Goal: Information Seeking & Learning: Learn about a topic

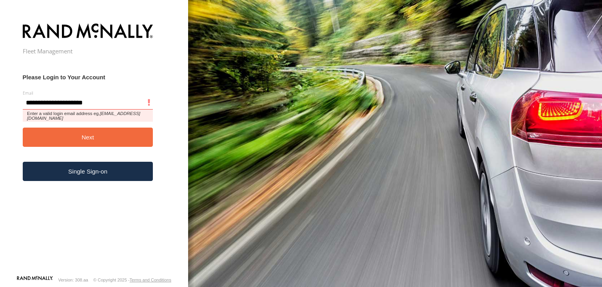
type input "**********"
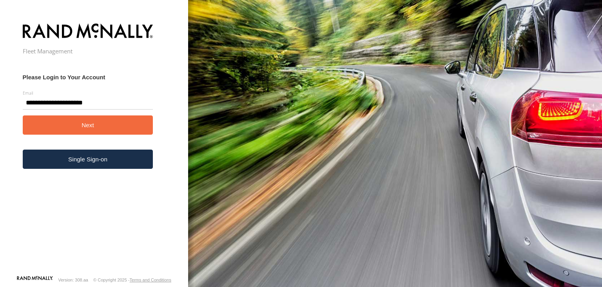
click at [82, 120] on button "Next" at bounding box center [88, 124] width 131 height 19
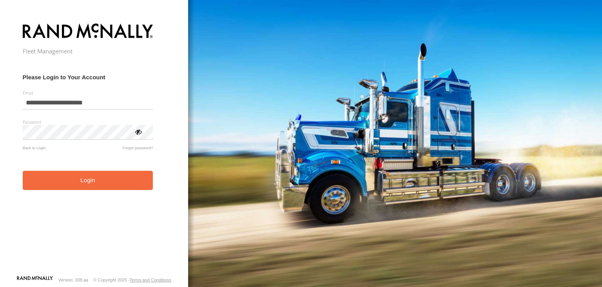
click at [86, 171] on form "**********" at bounding box center [94, 147] width 143 height 256
click at [89, 184] on button "Login" at bounding box center [88, 180] width 131 height 19
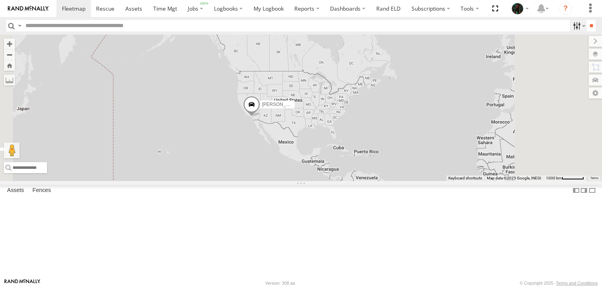
click at [573, 27] on label at bounding box center [578, 25] width 17 height 11
click at [20, 26] on label at bounding box center [19, 25] width 6 height 11
click at [0, 0] on span "Search Query" at bounding box center [0, 0] width 0 height 0
click at [0, 0] on link at bounding box center [0, 0] width 0 height 0
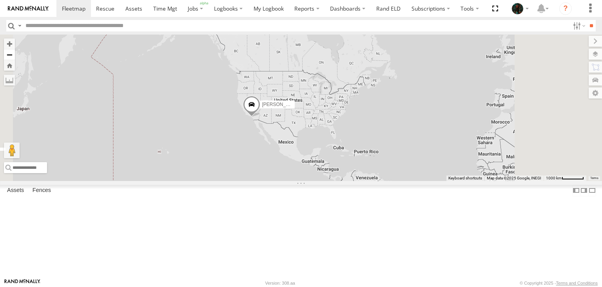
click at [15, 57] on button "Zoom out" at bounding box center [9, 54] width 11 height 11
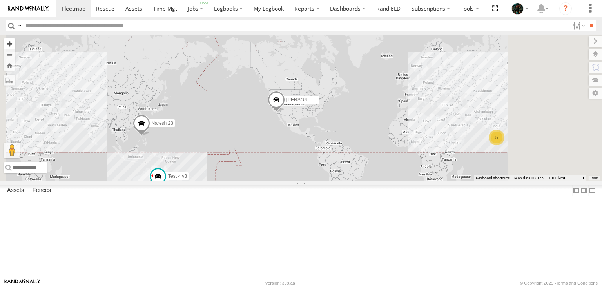
click at [15, 45] on button "Zoom in" at bounding box center [9, 43] width 11 height 11
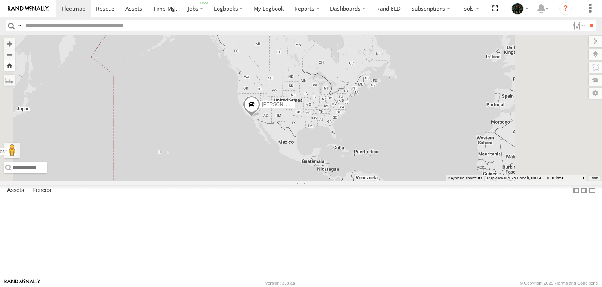
click at [15, 64] on button "Zoom Home" at bounding box center [9, 65] width 11 height 11
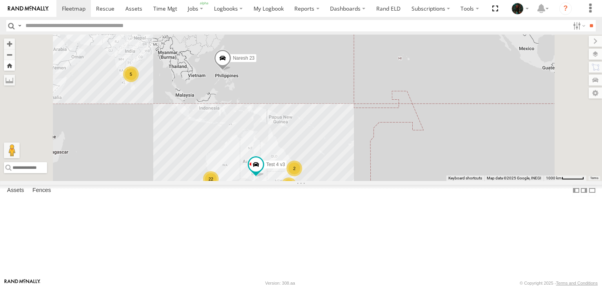
click at [15, 64] on button "Zoom Home" at bounding box center [9, 65] width 11 height 11
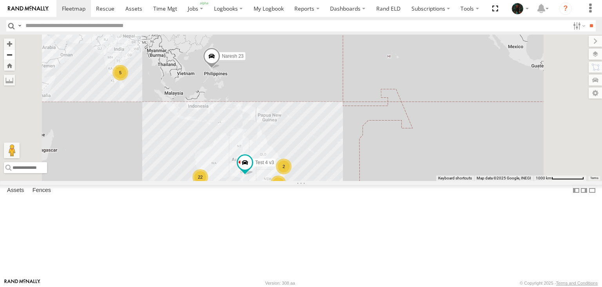
click at [15, 56] on button "Zoom out" at bounding box center [9, 54] width 11 height 11
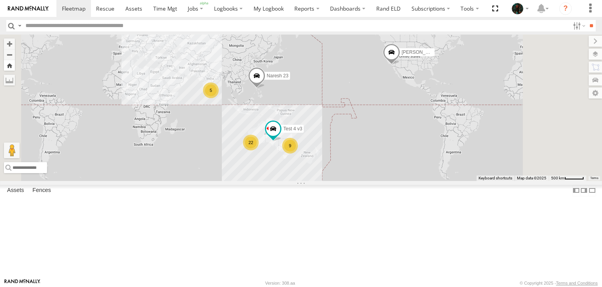
click at [15, 66] on button "Zoom Home" at bounding box center [9, 65] width 11 height 11
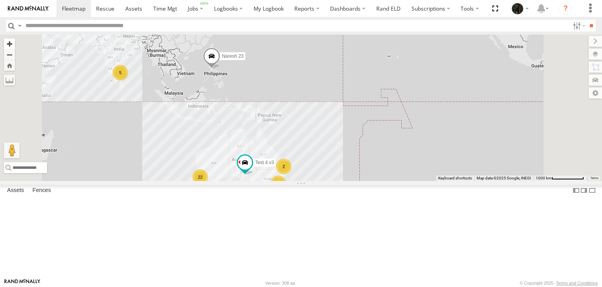
click at [15, 42] on button "Zoom in" at bounding box center [9, 43] width 11 height 11
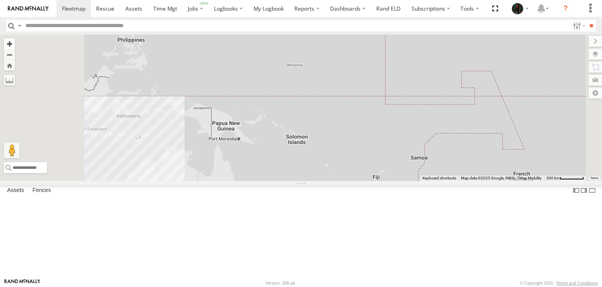
click at [15, 42] on button "Zoom in" at bounding box center [9, 43] width 11 height 11
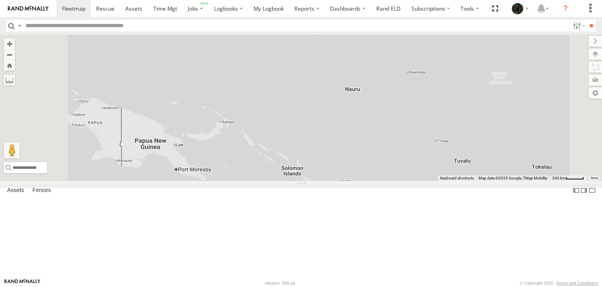
drag, startPoint x: 273, startPoint y: 122, endPoint x: 293, endPoint y: 115, distance: 20.5
click at [276, 121] on div "Test 4 v3 Anna Voskanyan Naresh 23" at bounding box center [301, 108] width 602 height 146
drag, startPoint x: 293, startPoint y: 115, endPoint x: 307, endPoint y: 110, distance: 15.4
click at [307, 110] on div "Test 4 v3 Anna Voskanyan Naresh 23" at bounding box center [301, 108] width 602 height 146
click at [42, 196] on label "Fences" at bounding box center [42, 190] width 26 height 11
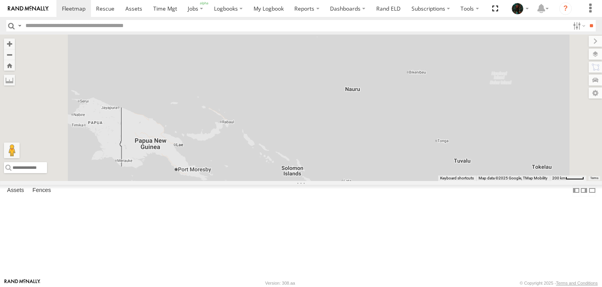
click at [0, 0] on div "Fleetsu HQ" at bounding box center [0, 0] width 0 height 0
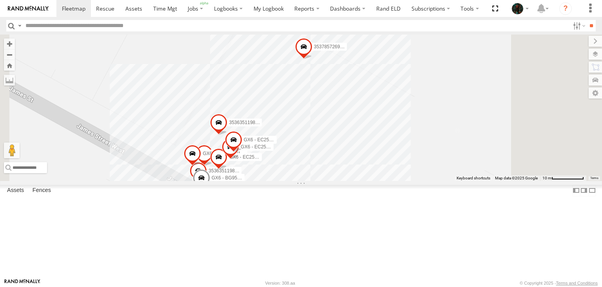
click at [413, 119] on div "GX6_AU_J1939_Stability 353635119801120 353785726930828 353635119800973 GX6_AU_B…" at bounding box center [301, 108] width 602 height 146
click at [286, 61] on label at bounding box center [272, 58] width 25 height 5
click at [0, 0] on span at bounding box center [0, 0] width 0 height 0
click at [0, 0] on link "Edit Fence" at bounding box center [0, 0] width 0 height 0
click at [0, 0] on label "Close" at bounding box center [0, 0] width 0 height 0
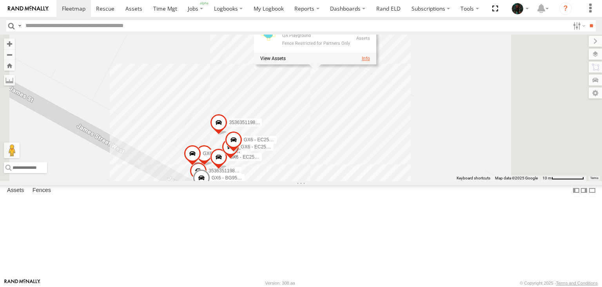
click at [370, 61] on link at bounding box center [366, 58] width 8 height 5
click at [299, 115] on div "GX6_AU_J1939_Stability 353635119801120 353785726930828 353635119800973 GX6_AU_B…" at bounding box center [301, 108] width 602 height 146
click at [313, 59] on span at bounding box center [303, 48] width 17 height 21
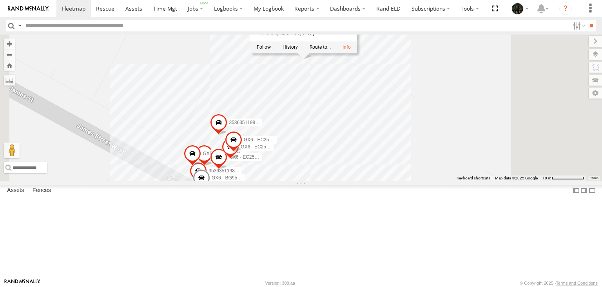
click at [307, 136] on div "GX6_AU_J1939_Stability 353635119801120 353785726930828 353635119800973 GX6_AU_B…" at bounding box center [301, 108] width 602 height 146
click at [596, 80] on label at bounding box center [588, 80] width 29 height 11
click at [0, 0] on input "text" at bounding box center [0, 0] width 0 height 0
type input "*"
click at [573, 63] on label at bounding box center [588, 67] width 30 height 11
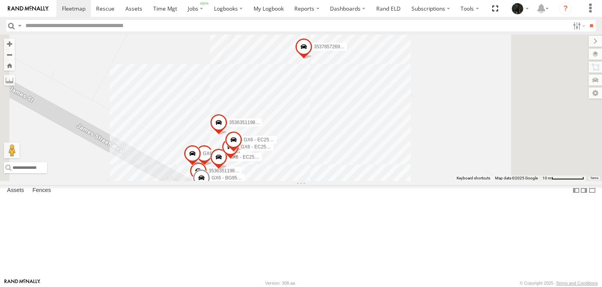
click at [0, 0] on input "text" at bounding box center [0, 0] width 0 height 0
type input "*"
click at [574, 79] on label at bounding box center [588, 80] width 29 height 11
click at [571, 90] on label at bounding box center [586, 92] width 31 height 11
click at [0, 0] on span at bounding box center [0, 0] width 0 height 0
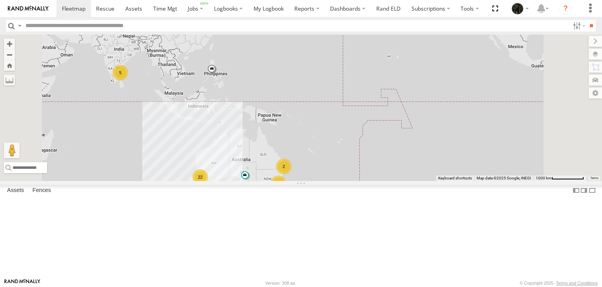
click at [0, 0] on span at bounding box center [0, 0] width 0 height 0
click at [0, 0] on div "Asset Group" at bounding box center [0, 0] width 0 height 0
click at [0, 0] on span at bounding box center [0, 0] width 0 height 0
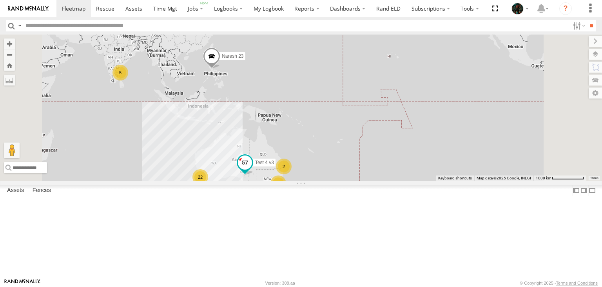
click at [252, 169] on span at bounding box center [245, 162] width 14 height 14
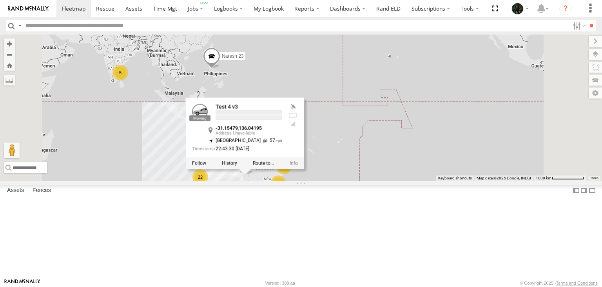
click at [304, 169] on div at bounding box center [245, 163] width 118 height 12
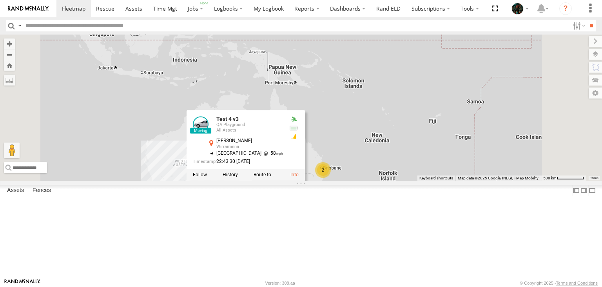
click at [327, 180] on div "Test 4 v3 Anna Voskanyan Naresh 23 Test 4 v3 QA Playground All Assets Stuart Hw…" at bounding box center [301, 108] width 602 height 146
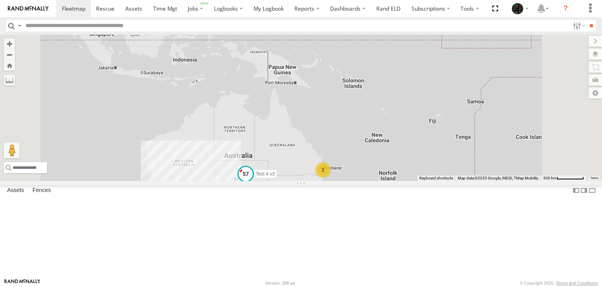
click at [253, 181] on span at bounding box center [246, 174] width 14 height 14
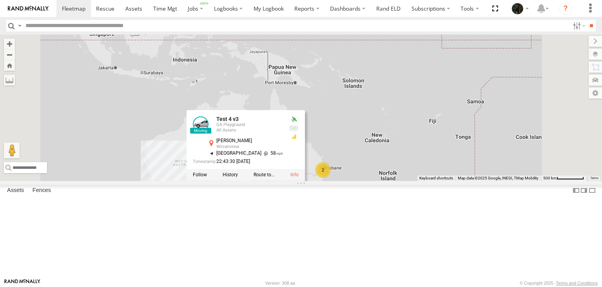
click at [333, 180] on div "Test 4 v3 Anna Voskanyan Naresh 23 22 5 2 2 Test 4 v3 QA Playground All Assets …" at bounding box center [301, 108] width 602 height 146
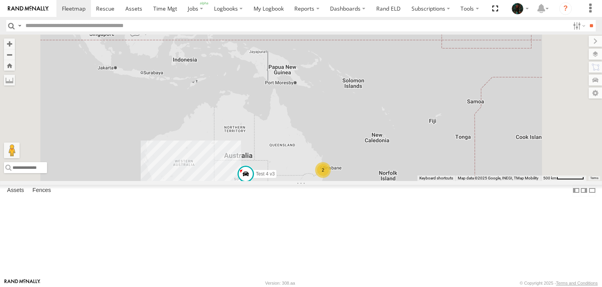
click at [333, 180] on div "Test 4 v3 Anna Voskanyan Naresh 23 22 5 2 2" at bounding box center [301, 108] width 602 height 146
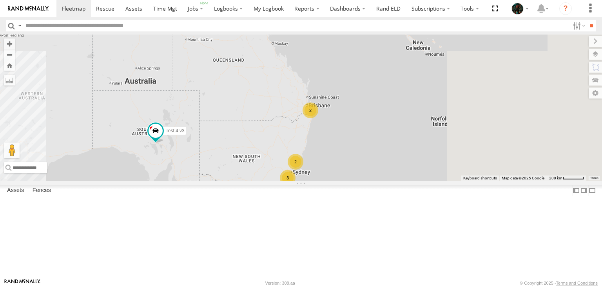
drag, startPoint x: 389, startPoint y: 201, endPoint x: 299, endPoint y: 180, distance: 92.6
click at [299, 180] on div "Test 4 v3 Anna Voskanyan Naresh 23 3 2 2 2" at bounding box center [301, 108] width 602 height 146
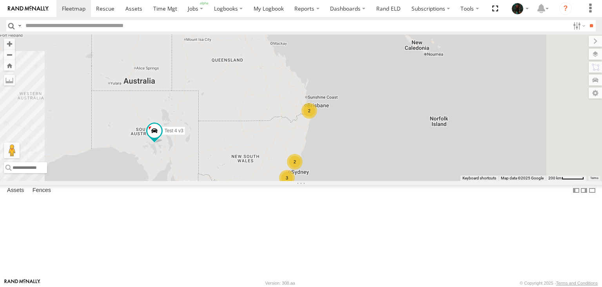
click at [317, 118] on div "2" at bounding box center [310, 111] width 16 height 16
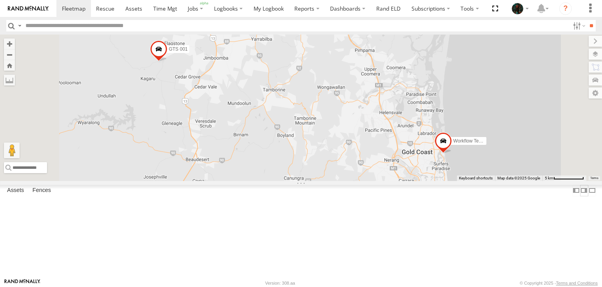
click at [580, 196] on label at bounding box center [584, 190] width 8 height 11
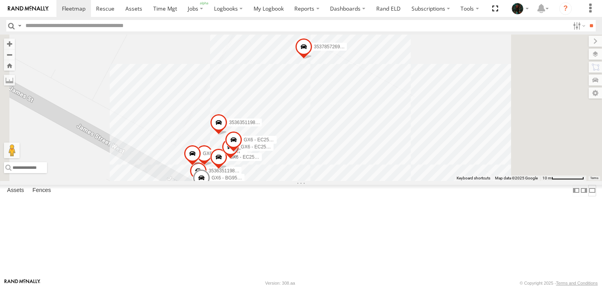
click at [593, 196] on label at bounding box center [593, 190] width 8 height 11
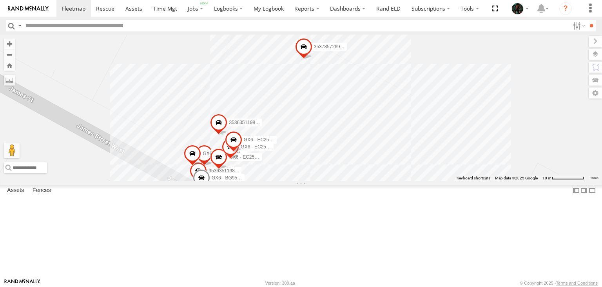
click at [0, 0] on label at bounding box center [0, 0] width 0 height 0
click at [576, 42] on label at bounding box center [589, 41] width 26 height 11
click at [14, 196] on label "Assets" at bounding box center [15, 190] width 25 height 11
click at [0, 0] on span at bounding box center [0, 0] width 0 height 0
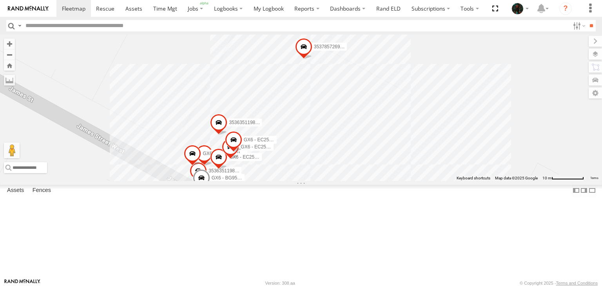
click at [0, 0] on span "Asset" at bounding box center [0, 0] width 0 height 0
click at [0, 0] on span at bounding box center [0, 0] width 0 height 0
click at [0, 0] on span "Asset" at bounding box center [0, 0] width 0 height 0
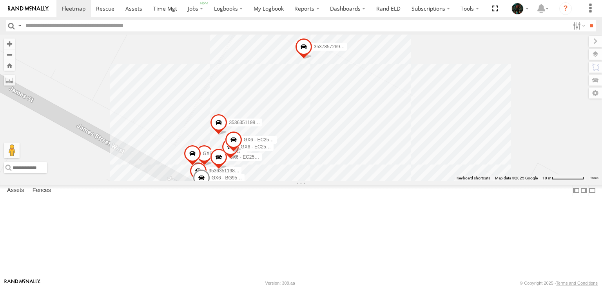
click at [0, 0] on span at bounding box center [0, 0] width 0 height 0
click at [532, 119] on div "GX6_AU_J1939_Stability 353635119801120 353785726930828 353635119800973 GX6_AU_B…" at bounding box center [301, 108] width 602 height 146
click at [494, 13] on span at bounding box center [495, 8] width 16 height 17
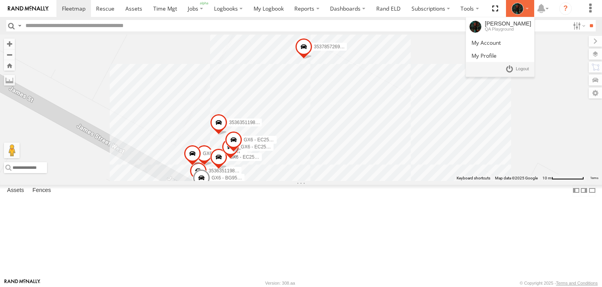
click at [521, 15] on li "Naresh Boobalan QA Playground" at bounding box center [520, 8] width 28 height 17
click at [508, 41] on link at bounding box center [500, 42] width 68 height 13
click at [519, 11] on icon at bounding box center [518, 9] width 12 height 12
click at [493, 46] on link at bounding box center [500, 42] width 68 height 13
click at [483, 58] on span at bounding box center [484, 55] width 25 height 7
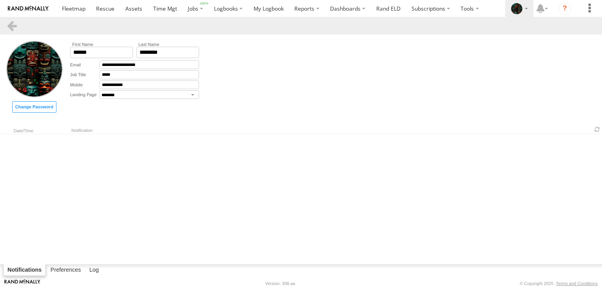
select select "********"
click at [69, 271] on label "Preferences" at bounding box center [66, 269] width 38 height 11
select select "***"
select select "**"
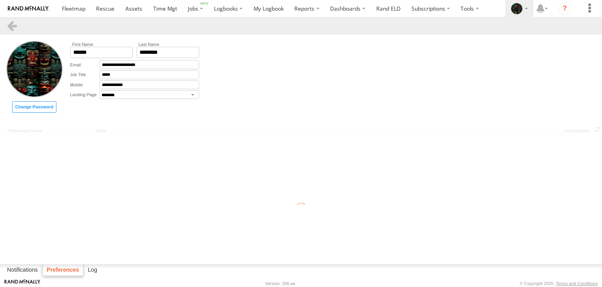
select select "***"
select select "**"
select select "**********"
select select "**"
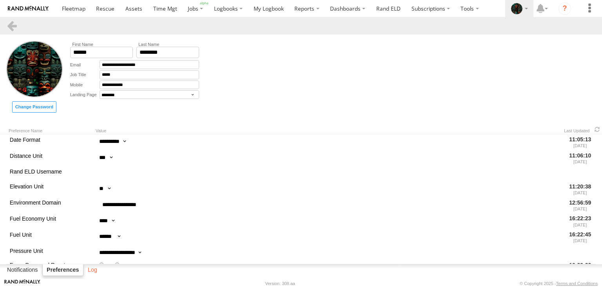
click at [97, 269] on label "Log" at bounding box center [92, 269] width 17 height 11
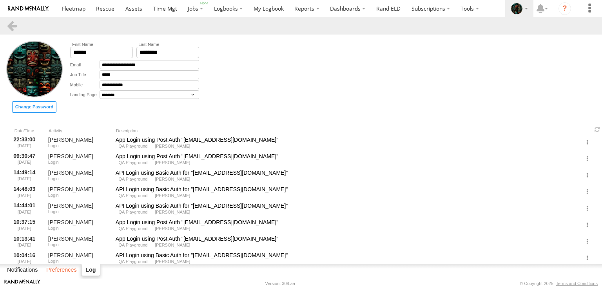
click at [68, 270] on label "Preferences" at bounding box center [61, 269] width 38 height 11
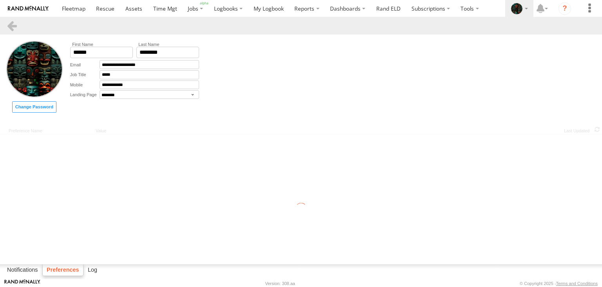
select select "***"
select select "**"
select select "***"
select select "**"
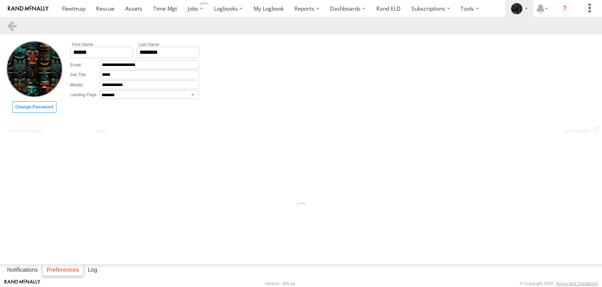
select select "**********"
select select "**"
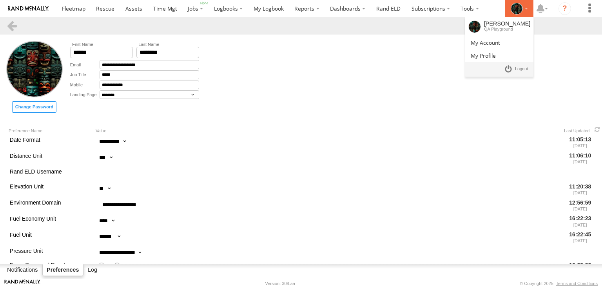
click at [518, 2] on li "Naresh Boobalan QA Playground" at bounding box center [519, 8] width 28 height 17
click at [491, 43] on span at bounding box center [485, 42] width 29 height 7
click at [495, 37] on link at bounding box center [499, 42] width 68 height 13
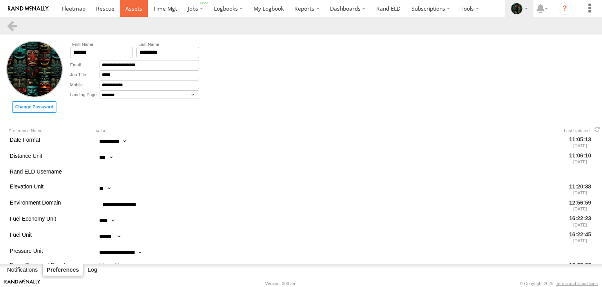
click at [125, 15] on link at bounding box center [134, 8] width 28 height 17
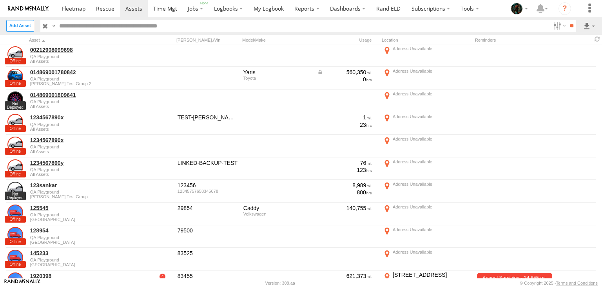
click at [0, 0] on span at bounding box center [0, 0] width 0 height 0
click at [15, 31] on label at bounding box center [20, 25] width 28 height 11
click at [0, 0] on label "Mobile App" at bounding box center [0, 0] width 0 height 0
click at [0, 0] on label "Non Tracked" at bounding box center [0, 0] width 0 height 0
click at [0, 0] on label "Plug N Play" at bounding box center [0, 0] width 0 height 0
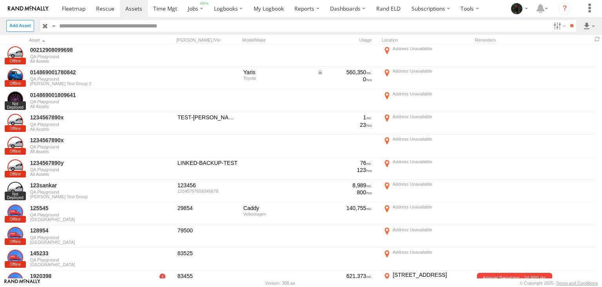
click at [0, 0] on label "Hardwired" at bounding box center [0, 0] width 0 height 0
click at [0, 0] on label "Asset" at bounding box center [0, 0] width 0 height 0
click at [0, 0] on label "Close" at bounding box center [0, 0] width 0 height 0
click at [52, 26] on label at bounding box center [53, 25] width 6 height 11
click at [0, 0] on span "Search Query" at bounding box center [0, 0] width 0 height 0
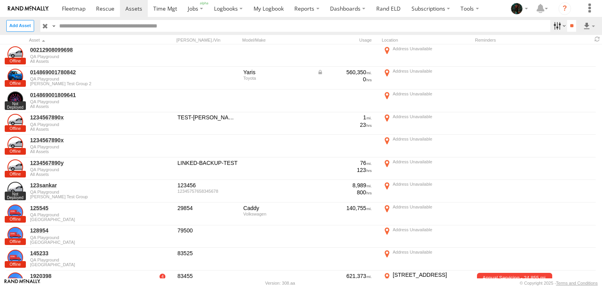
click at [556, 23] on label at bounding box center [559, 25] width 17 height 11
click at [553, 25] on label at bounding box center [559, 25] width 17 height 11
click at [582, 43] on label at bounding box center [569, 39] width 48 height 12
click at [0, 0] on label "Close" at bounding box center [0, 0] width 0 height 0
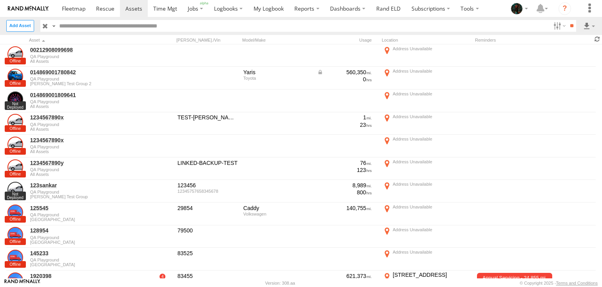
click at [598, 38] on span at bounding box center [597, 39] width 9 height 7
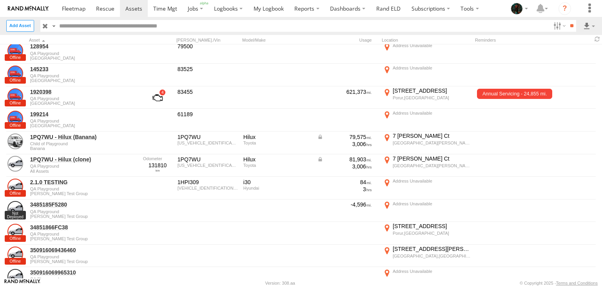
scroll to position [183, 0]
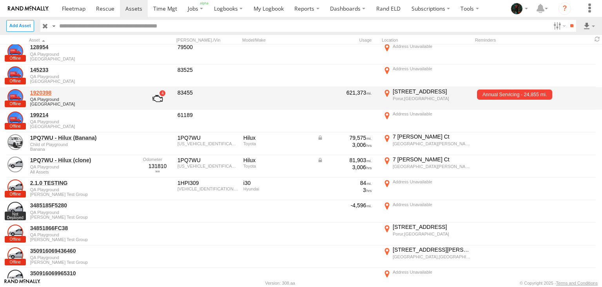
click at [31, 95] on link "1920398" at bounding box center [83, 92] width 107 height 7
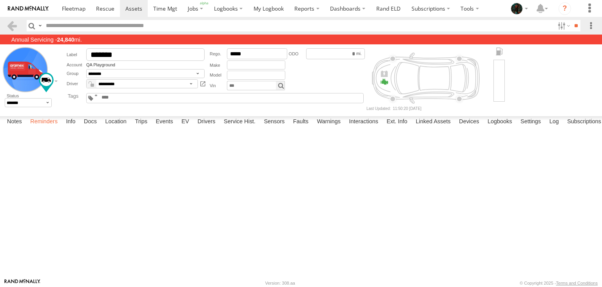
click at [39, 127] on label "Reminders" at bounding box center [43, 121] width 35 height 11
click at [72, 127] on label "Info" at bounding box center [70, 121] width 17 height 11
click at [92, 127] on label "Docs" at bounding box center [90, 121] width 21 height 11
click at [116, 127] on label "Location" at bounding box center [115, 121] width 29 height 11
click at [0, 0] on div at bounding box center [0, 0] width 0 height 0
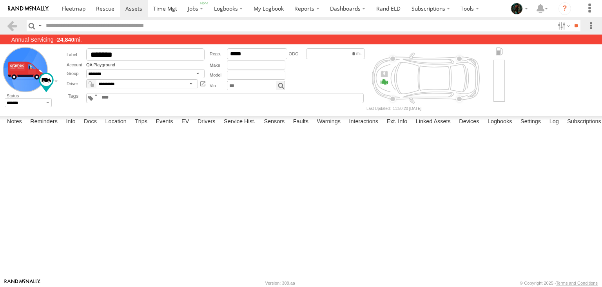
click at [0, 0] on div at bounding box center [0, 0] width 0 height 0
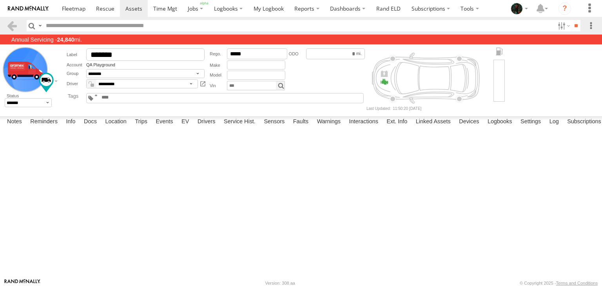
drag, startPoint x: 286, startPoint y: 219, endPoint x: 128, endPoint y: 139, distance: 177.1
click at [0, 0] on div at bounding box center [0, 0] width 0 height 0
drag, startPoint x: 147, startPoint y: 154, endPoint x: 282, endPoint y: 263, distance: 174.0
click at [0, 0] on div at bounding box center [0, 0] width 0 height 0
drag, startPoint x: 160, startPoint y: 220, endPoint x: 341, endPoint y: 302, distance: 198.9
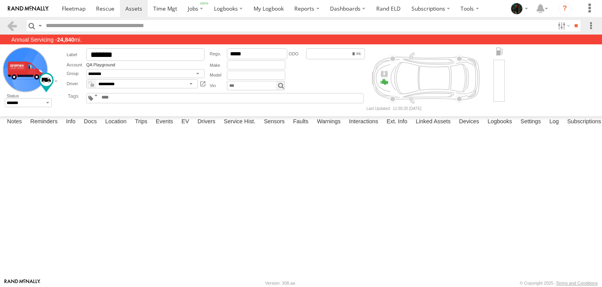
click at [0, 0] on div at bounding box center [0, 0] width 0 height 0
click at [0, 0] on button "Zoom in" at bounding box center [0, 0] width 0 height 0
drag, startPoint x: 107, startPoint y: 213, endPoint x: 175, endPoint y: 153, distance: 90.0
click at [0, 0] on div at bounding box center [0, 0] width 0 height 0
click at [143, 127] on label "Trips" at bounding box center [141, 121] width 20 height 11
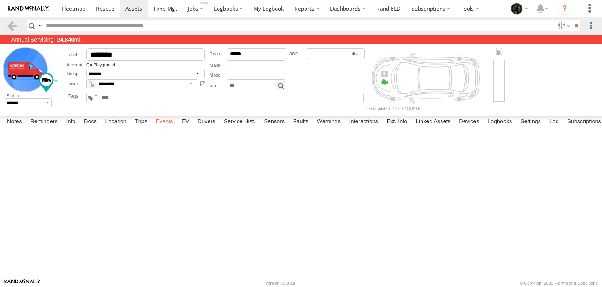
click at [175, 127] on label "Events" at bounding box center [164, 121] width 25 height 11
click at [141, 127] on label "Trips" at bounding box center [141, 121] width 20 height 11
click at [162, 127] on label "Events" at bounding box center [164, 121] width 25 height 11
click at [189, 127] on label "EV" at bounding box center [185, 121] width 15 height 11
click at [203, 127] on label "Drivers" at bounding box center [207, 121] width 26 height 11
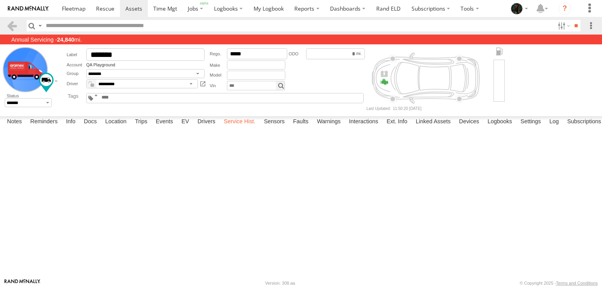
click at [245, 127] on label "Service Hist." at bounding box center [240, 121] width 40 height 11
click at [276, 127] on label "Sensors" at bounding box center [274, 121] width 29 height 11
click at [302, 127] on label "Faults" at bounding box center [300, 121] width 23 height 11
click at [327, 127] on label "Warnings" at bounding box center [328, 121] width 31 height 11
click at [362, 127] on label "Interactions" at bounding box center [363, 121] width 37 height 11
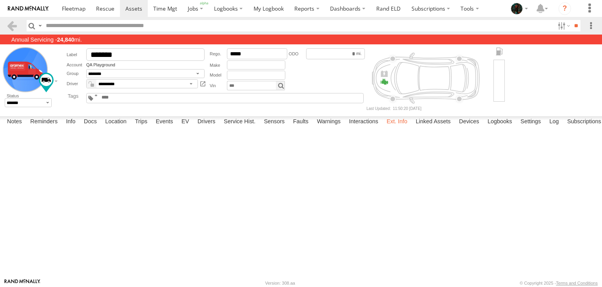
click at [399, 127] on label "Ext. Info" at bounding box center [397, 121] width 29 height 11
click at [445, 127] on label "Linked Assets" at bounding box center [433, 121] width 43 height 11
click at [475, 127] on label "Devices" at bounding box center [469, 121] width 28 height 11
click at [502, 127] on label "Logbooks" at bounding box center [500, 121] width 33 height 11
click at [532, 130] on div "Notes Details Reminders Info Docs Location Trips Events EV Drivers Service Hist…" at bounding box center [301, 123] width 602 height 14
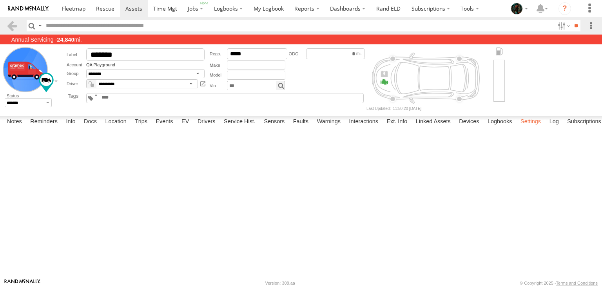
click at [538, 127] on label "Settings" at bounding box center [531, 121] width 28 height 11
click at [557, 127] on label "Log" at bounding box center [554, 121] width 17 height 11
click at [525, 127] on label "Subscriptions" at bounding box center [525, 121] width 42 height 11
click at [565, 127] on label "Segments" at bounding box center [562, 121] width 33 height 11
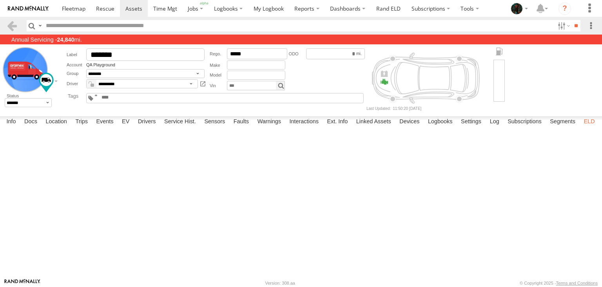
click at [587, 127] on label "ELD" at bounding box center [589, 121] width 19 height 11
type input "*******"
type input "*****"
click at [559, 127] on label "Segments" at bounding box center [562, 121] width 33 height 11
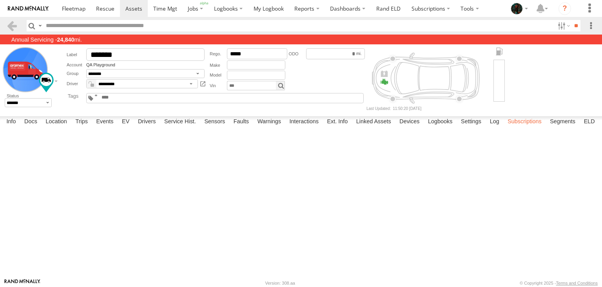
click at [524, 127] on label "Subscriptions" at bounding box center [525, 121] width 42 height 11
click at [494, 127] on label "Log" at bounding box center [494, 121] width 17 height 11
click at [216, 11] on span at bounding box center [226, 8] width 24 height 7
click at [224, 36] on span at bounding box center [227, 35] width 24 height 7
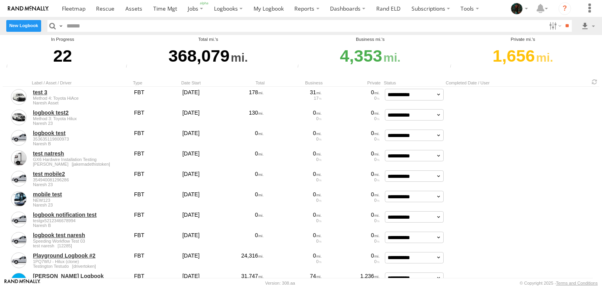
click at [20, 25] on label "New Logbook" at bounding box center [23, 25] width 35 height 11
click at [0, 0] on label "Close" at bounding box center [0, 0] width 0 height 0
click at [548, 20] on label at bounding box center [554, 25] width 17 height 11
click at [445, 47] on div "4,353" at bounding box center [370, 55] width 151 height 27
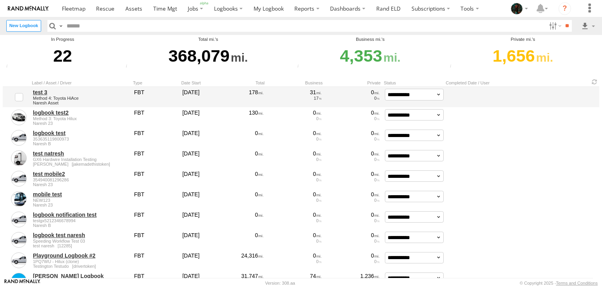
click at [41, 90] on link "test 3" at bounding box center [81, 92] width 96 height 7
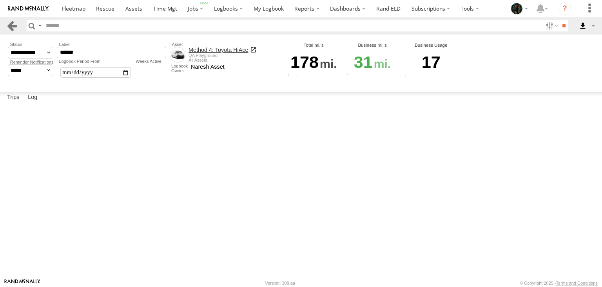
click at [13, 26] on link at bounding box center [11, 25] width 11 height 11
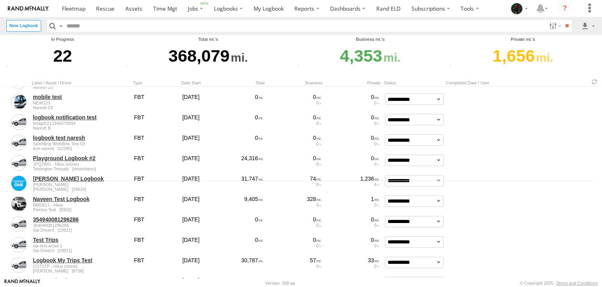
scroll to position [99, 0]
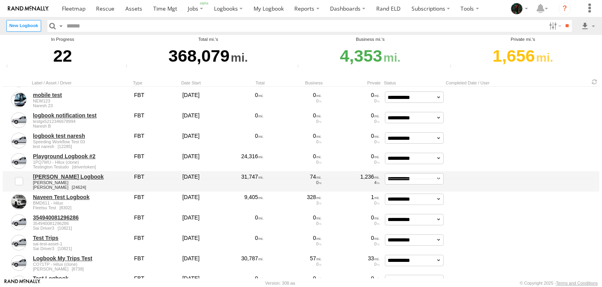
click at [67, 178] on link "[PERSON_NAME] Logbook" at bounding box center [81, 176] width 96 height 7
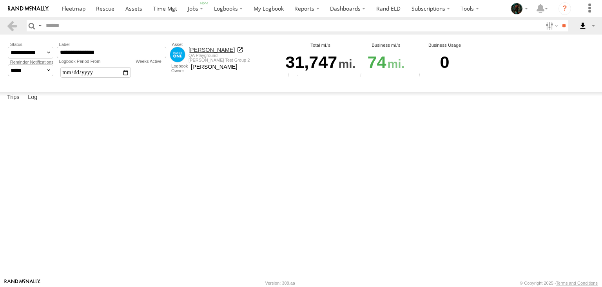
click at [0, 0] on select "**********" at bounding box center [0, 0] width 0 height 0
select select "**"
click option "********" at bounding box center [0, 0] width 0 height 0
click at [0, 0] on span at bounding box center [0, 0] width 0 height 0
click at [38, 103] on label "Log" at bounding box center [32, 97] width 17 height 11
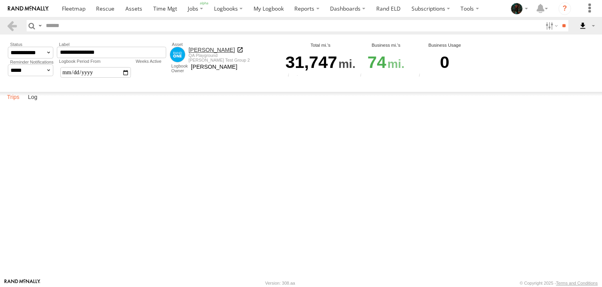
click at [11, 103] on label "Trips" at bounding box center [13, 97] width 20 height 11
click at [36, 103] on label "Log" at bounding box center [32, 97] width 17 height 11
click at [12, 103] on label "Trips" at bounding box center [13, 97] width 20 height 11
click at [0, 0] on label "[PERSON_NAME],[GEOGRAPHIC_DATA] -32.81404 151.69629" at bounding box center [0, 0] width 0 height 0
click at [0, 0] on label "Close" at bounding box center [0, 0] width 0 height 0
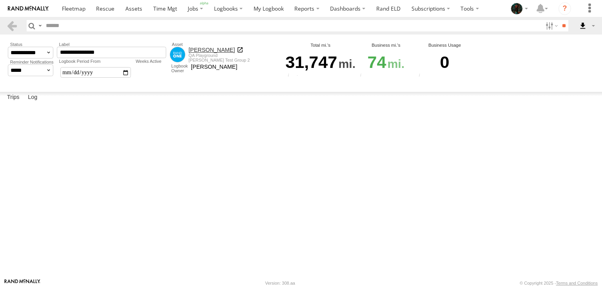
click at [0, 0] on label at bounding box center [0, 0] width 0 height 0
click at [0, 0] on label "[GEOGRAPHIC_DATA] -32.8095 151.70926" at bounding box center [0, 0] width 0 height 0
click at [0, 0] on label "Close" at bounding box center [0, 0] width 0 height 0
click at [0, 0] on span at bounding box center [0, 0] width 0 height 0
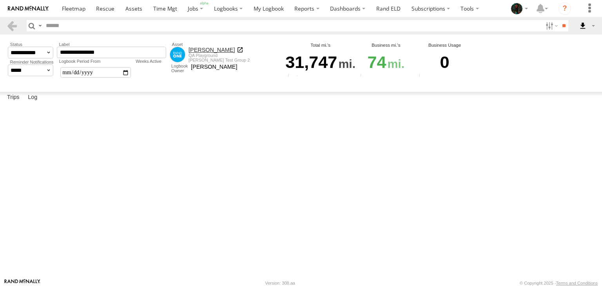
click at [0, 0] on span at bounding box center [0, 0] width 0 height 0
click at [0, 0] on select "**********" at bounding box center [0, 0] width 0 height 0
select select "*"
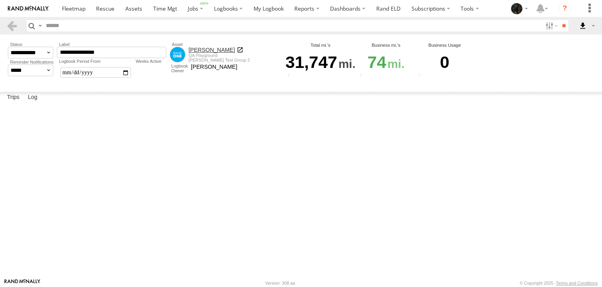
click option "**********" at bounding box center [0, 0] width 0 height 0
click at [0, 0] on input "********" at bounding box center [0, 0] width 0 height 0
select select "*"
click at [0, 0] on span at bounding box center [0, 0] width 0 height 0
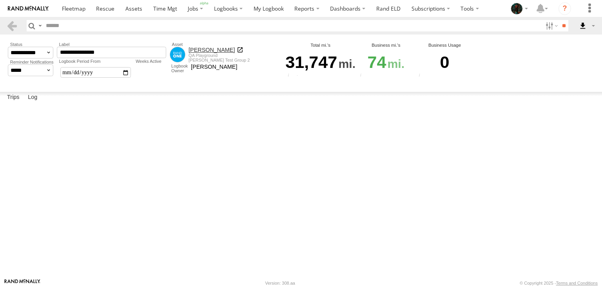
click at [0, 0] on select "**********" at bounding box center [0, 0] width 0 height 0
select select "*"
click option "**********" at bounding box center [0, 0] width 0 height 0
click at [0, 0] on input "********" at bounding box center [0, 0] width 0 height 0
select select "*"
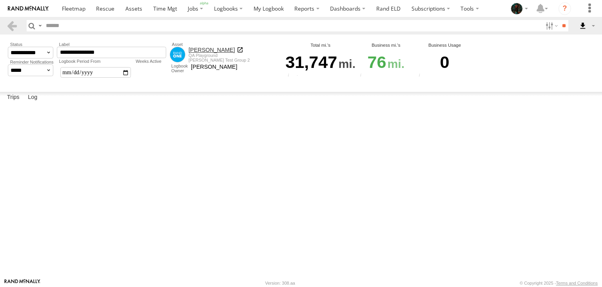
click at [0, 0] on div "Start Time Start Location End Location Distance Driver Type / Purpose" at bounding box center [0, 0] width 0 height 0
click at [236, 51] on link "Adam-RandONE" at bounding box center [216, 50] width 55 height 6
click at [33, 103] on label "Log" at bounding box center [32, 97] width 17 height 11
click at [0, 0] on span at bounding box center [0, 0] width 0 height 0
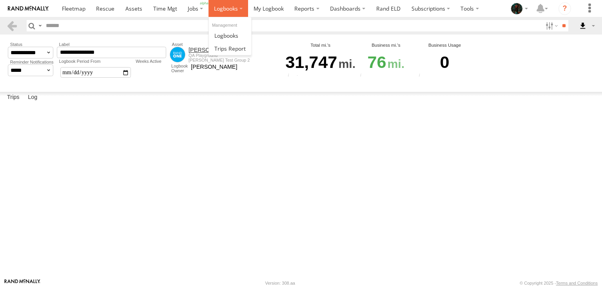
click at [227, 13] on label at bounding box center [229, 8] width 40 height 17
click at [224, 45] on link at bounding box center [230, 48] width 42 height 13
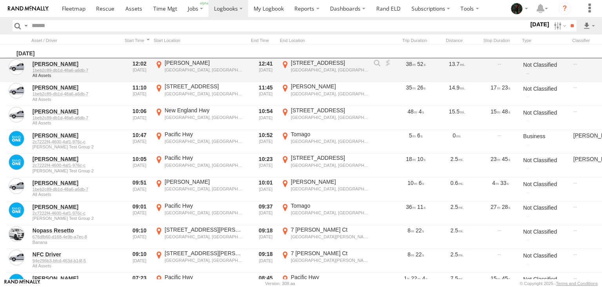
click at [374, 63] on div at bounding box center [377, 63] width 8 height 8
click at [376, 64] on div at bounding box center [377, 63] width 8 height 8
click at [387, 62] on link at bounding box center [388, 63] width 8 height 8
click at [385, 64] on link at bounding box center [388, 63] width 8 height 8
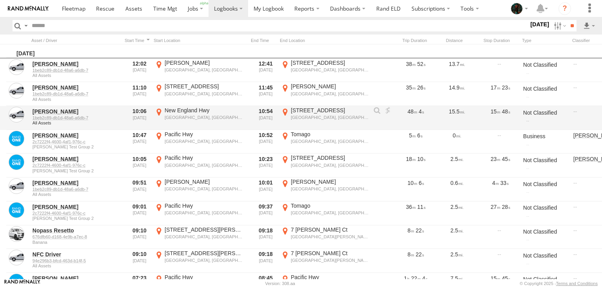
click at [389, 109] on link at bounding box center [388, 111] width 8 height 8
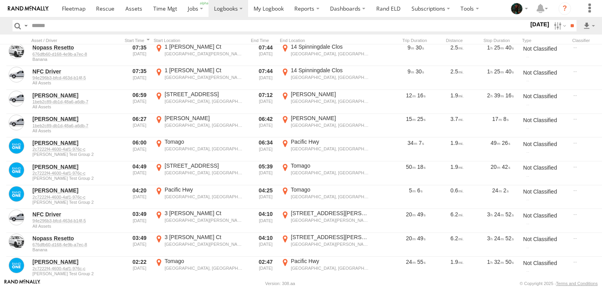
scroll to position [279, 0]
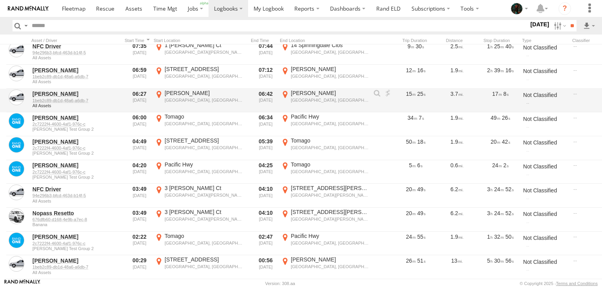
click at [286, 96] on div "Tarro Tarro, NSW -32.81252 151.66774" at bounding box center [325, 100] width 90 height 22
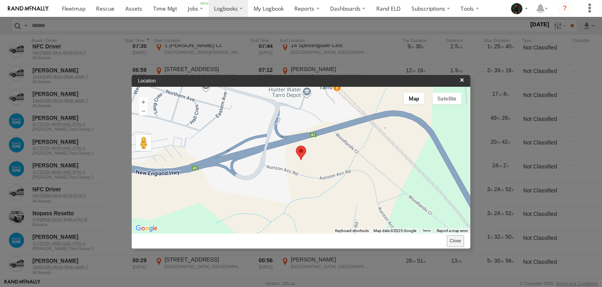
click at [453, 240] on button "Close" at bounding box center [455, 240] width 17 height 11
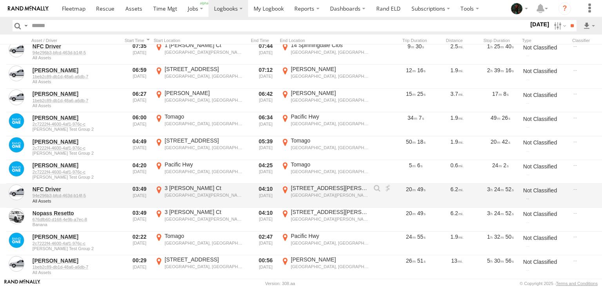
scroll to position [0, 0]
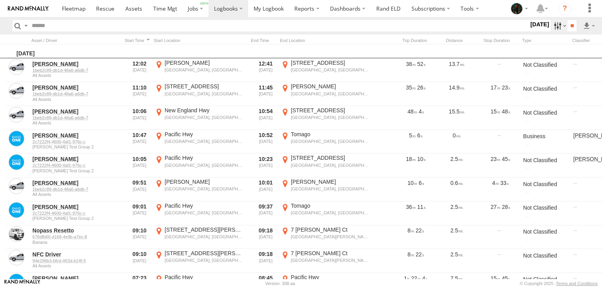
click at [557, 27] on label at bounding box center [559, 25] width 17 height 11
click at [235, 10] on span at bounding box center [226, 8] width 24 height 7
click at [266, 12] on span at bounding box center [269, 8] width 30 height 7
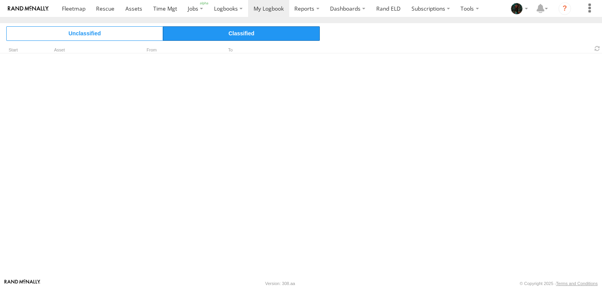
click at [241, 36] on span "Classified" at bounding box center [241, 33] width 157 height 14
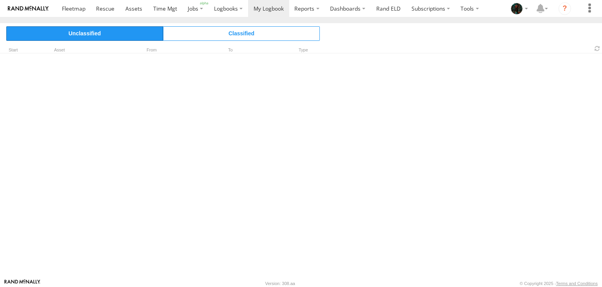
click at [103, 37] on span "Unclassified" at bounding box center [84, 33] width 157 height 14
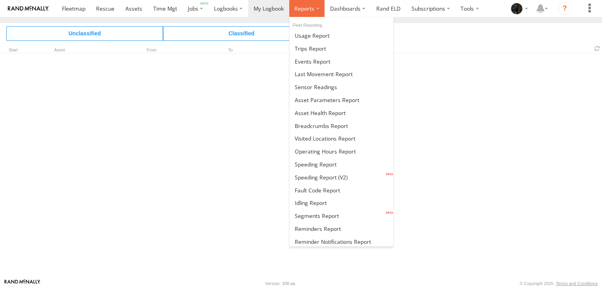
click at [308, 12] on span at bounding box center [305, 8] width 20 height 7
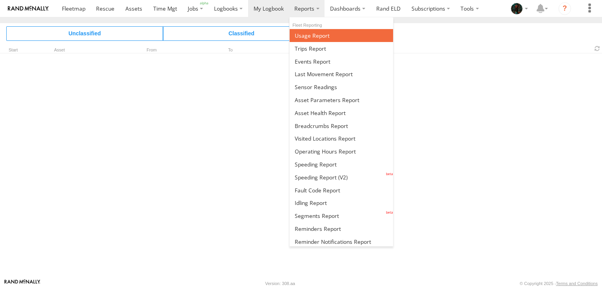
click at [308, 33] on span at bounding box center [312, 35] width 35 height 7
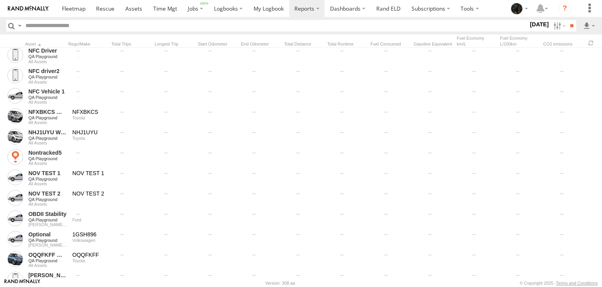
scroll to position [3494, 0]
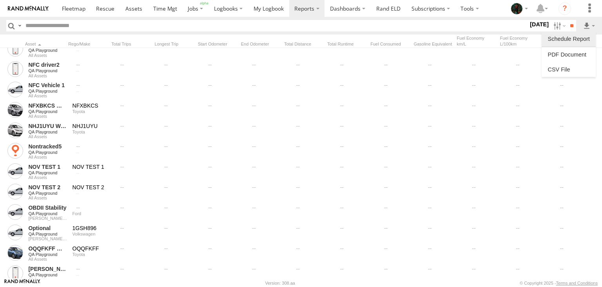
click at [584, 39] on label at bounding box center [569, 39] width 48 height 12
click at [0, 0] on label "Close" at bounding box center [0, 0] width 0 height 0
click at [21, 26] on label at bounding box center [19, 25] width 6 height 11
click at [0, 0] on span "Search Query" at bounding box center [0, 0] width 0 height 0
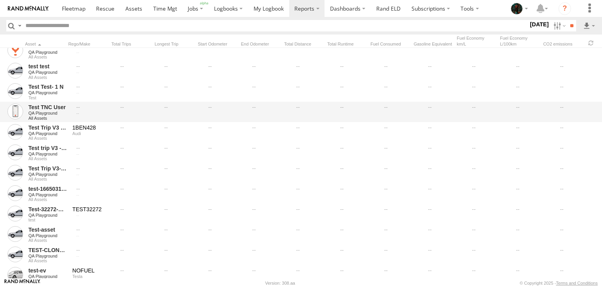
scroll to position [5601, 0]
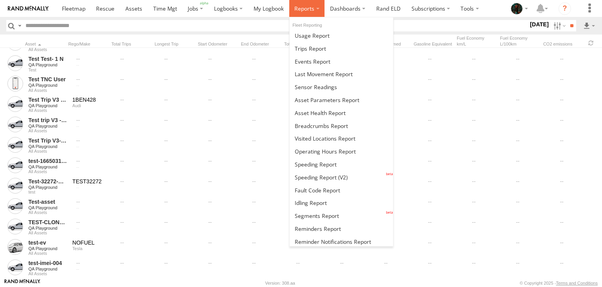
click at [305, 7] on span at bounding box center [305, 8] width 20 height 7
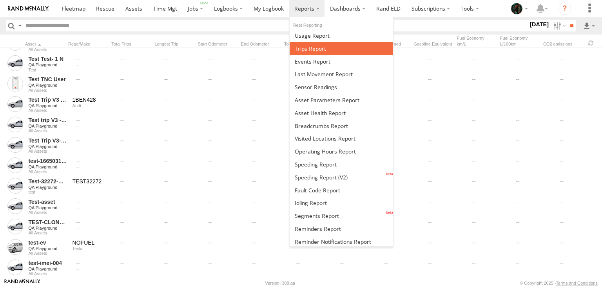
click at [312, 48] on span at bounding box center [310, 48] width 31 height 7
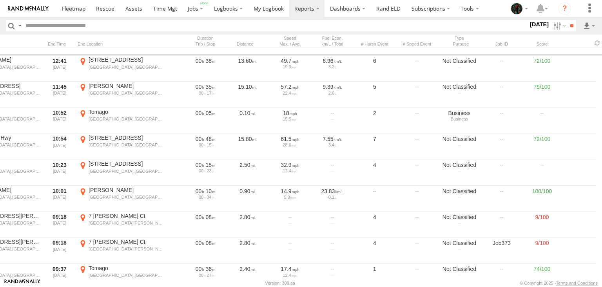
scroll to position [5, 0]
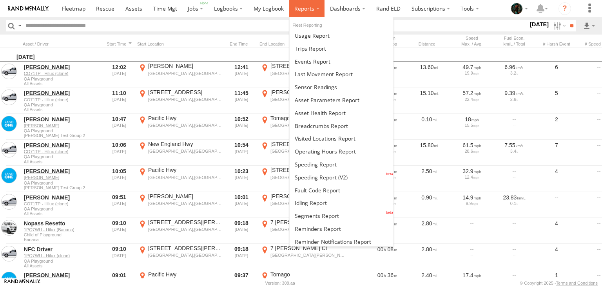
click at [303, 13] on label at bounding box center [307, 8] width 36 height 17
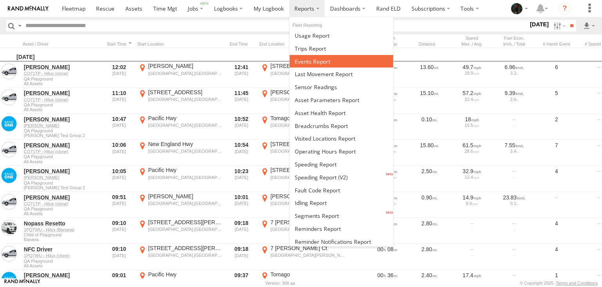
click at [307, 64] on span at bounding box center [313, 61] width 36 height 7
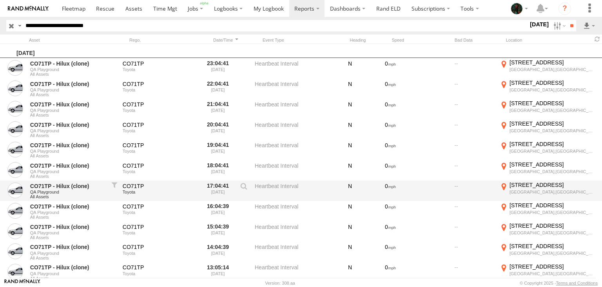
click at [550, 189] on div "Newcastle West,NSW" at bounding box center [553, 191] width 86 height 5
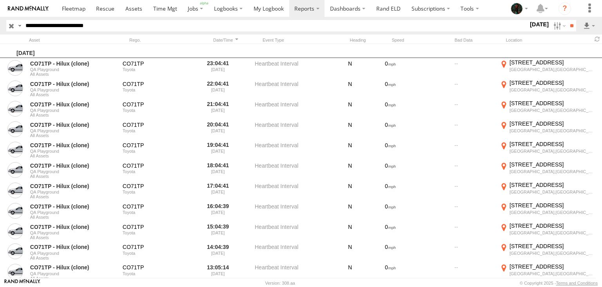
click at [0, 0] on label "Close" at bounding box center [0, 0] width 0 height 0
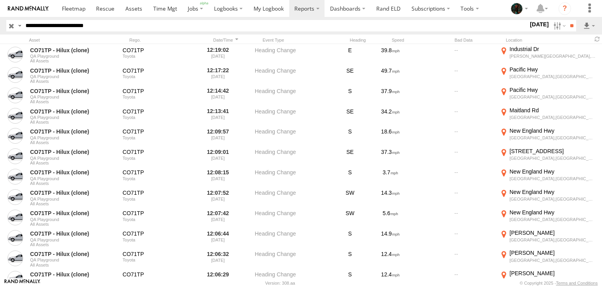
scroll to position [1446, 0]
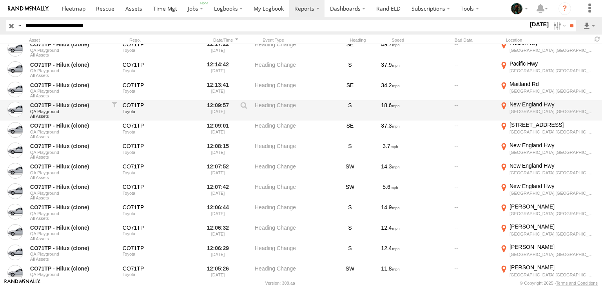
click at [503, 105] on label "New England Hwy Hexham,NSW -32.82368 151.68402" at bounding box center [548, 110] width 98 height 19
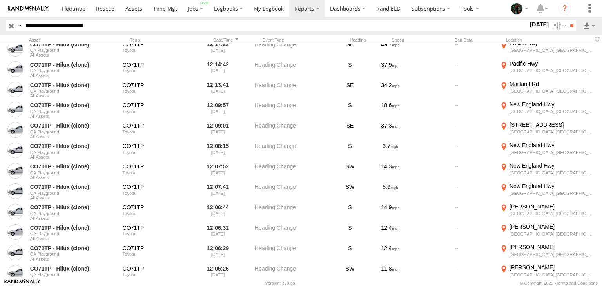
click at [0, 0] on label "Close" at bounding box center [0, 0] width 0 height 0
click at [556, 27] on label at bounding box center [559, 25] width 17 height 11
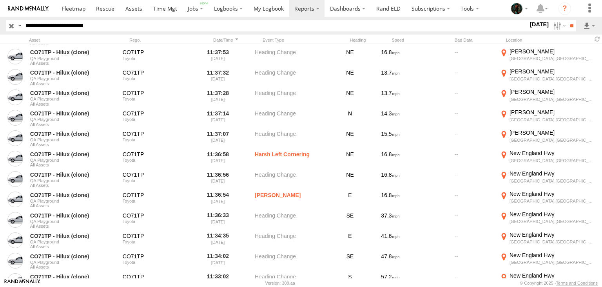
scroll to position [2282, 0]
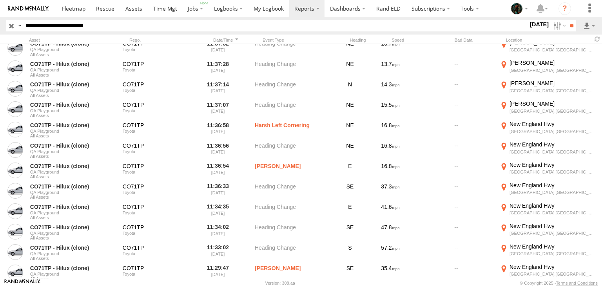
click at [11, 25] on input "button" at bounding box center [11, 25] width 10 height 11
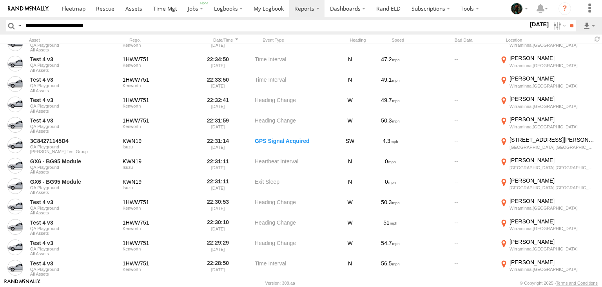
scroll to position [1003, 0]
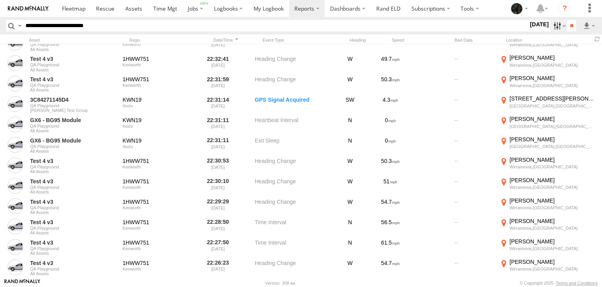
click at [554, 26] on label at bounding box center [559, 25] width 17 height 11
click at [598, 40] on span at bounding box center [597, 38] width 9 height 7
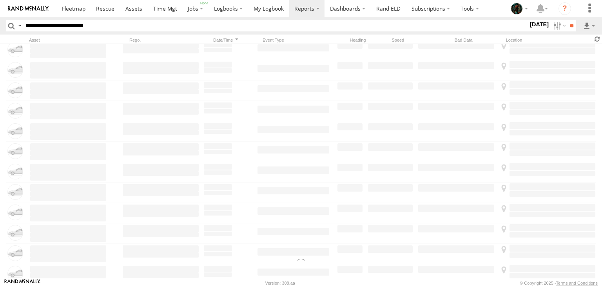
scroll to position [0, 0]
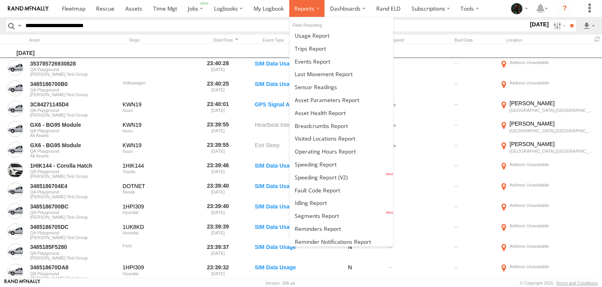
click at [312, 8] on span at bounding box center [305, 8] width 20 height 7
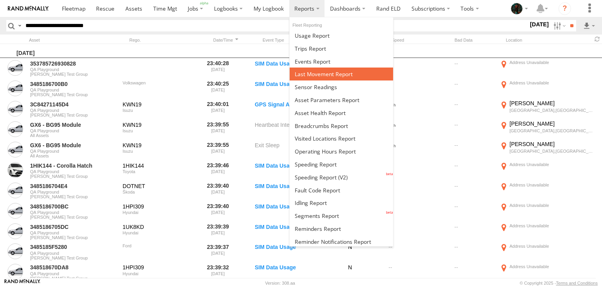
click at [315, 73] on span at bounding box center [324, 73] width 58 height 7
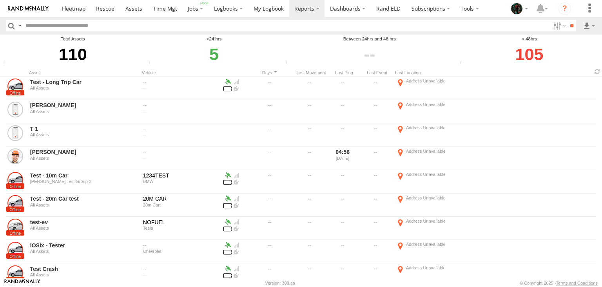
click at [217, 55] on div "5" at bounding box center [214, 54] width 135 height 24
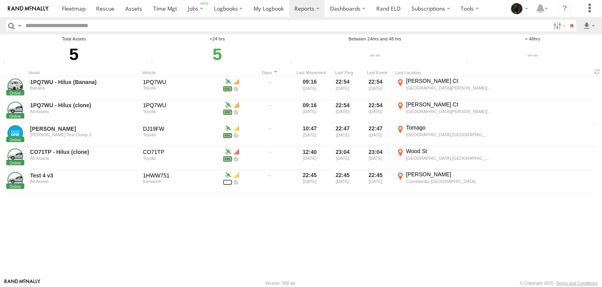
click at [10, 24] on input "button" at bounding box center [11, 25] width 10 height 11
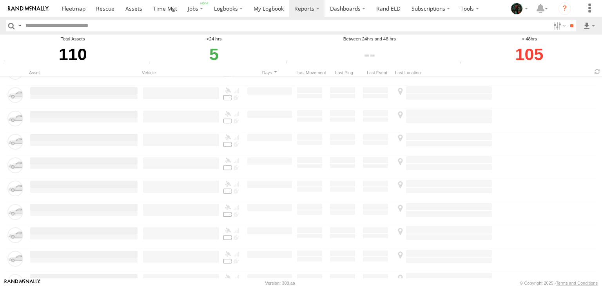
scroll to position [2411, 0]
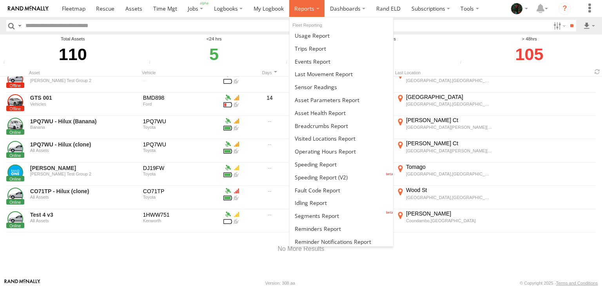
click at [311, 5] on span at bounding box center [305, 8] width 20 height 7
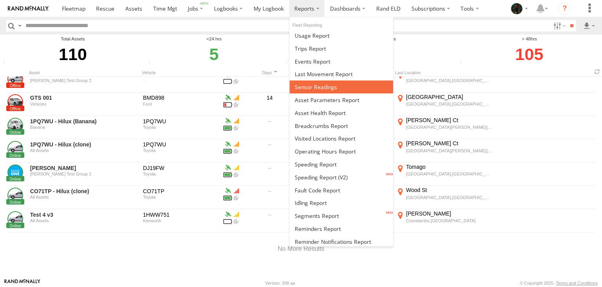
click at [314, 88] on span at bounding box center [316, 86] width 42 height 7
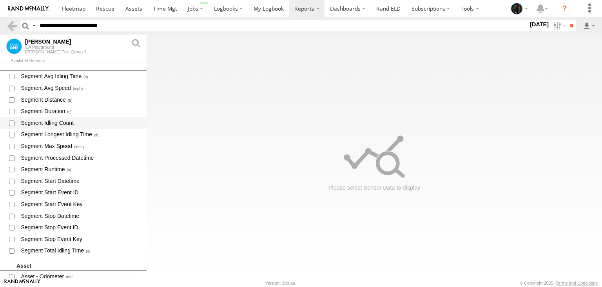
click at [56, 126] on span "Segment Idling Count" at bounding box center [80, 123] width 121 height 10
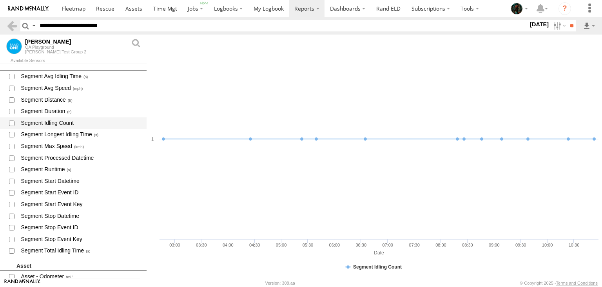
click at [49, 123] on span "Segment Idling Count" at bounding box center [80, 123] width 121 height 10
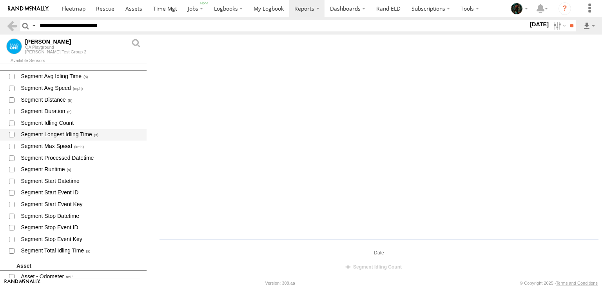
click at [48, 138] on span "Segment Longest Idling Time" at bounding box center [80, 135] width 121 height 10
click at [553, 24] on label at bounding box center [559, 25] width 17 height 11
click at [556, 25] on label at bounding box center [559, 25] width 17 height 11
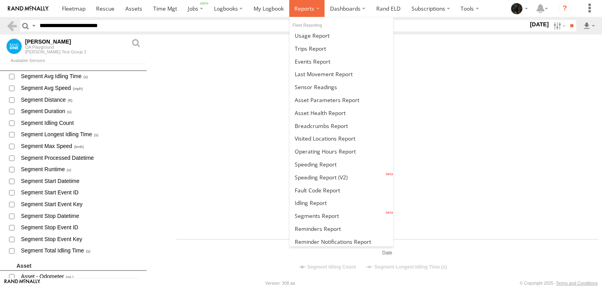
click at [313, 12] on span at bounding box center [305, 8] width 20 height 7
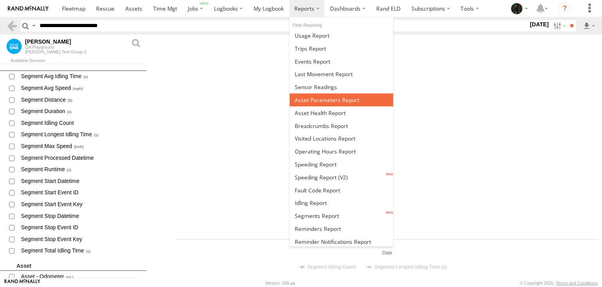
click at [316, 102] on span at bounding box center [327, 99] width 65 height 7
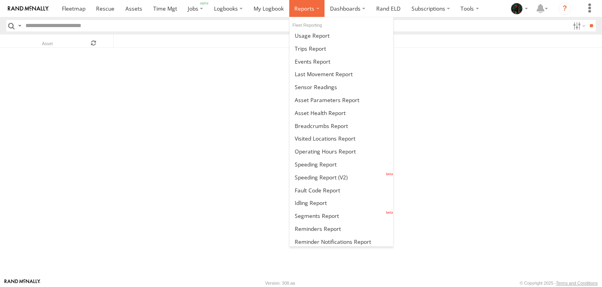
click at [303, 10] on span at bounding box center [305, 8] width 20 height 7
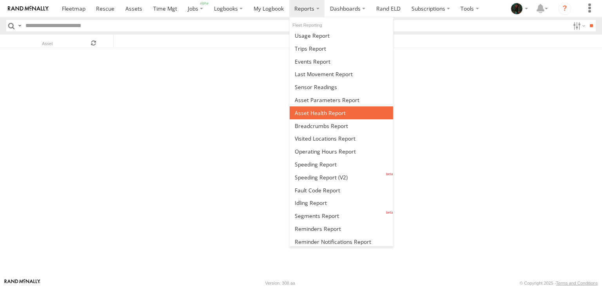
click at [310, 116] on link at bounding box center [342, 112] width 104 height 13
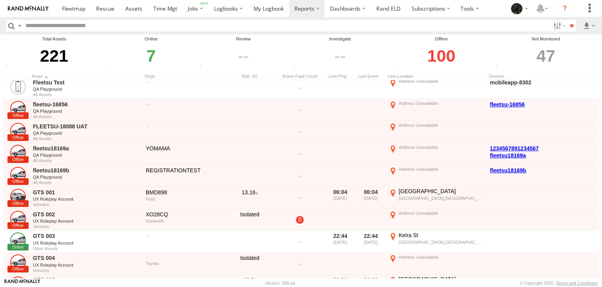
scroll to position [1364, 0]
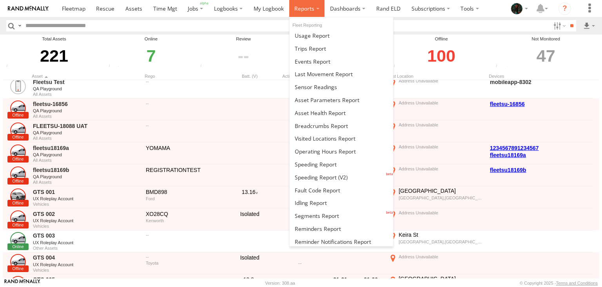
click at [305, 13] on label at bounding box center [307, 8] width 36 height 17
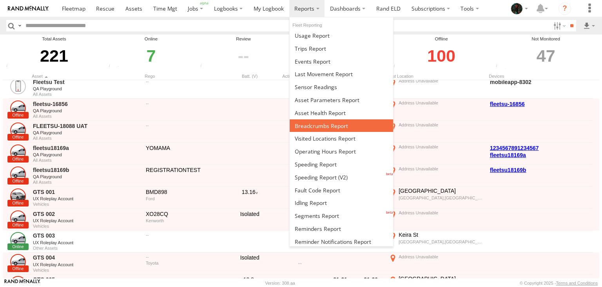
click at [329, 125] on span at bounding box center [321, 125] width 53 height 7
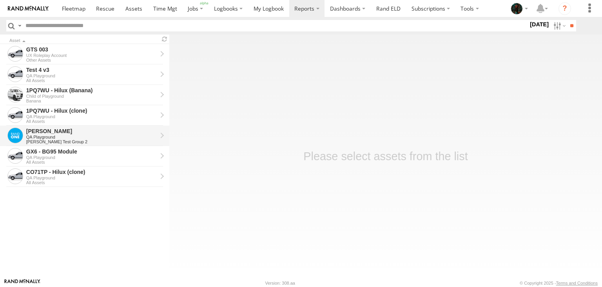
click at [89, 138] on div "QA Playground" at bounding box center [91, 137] width 131 height 5
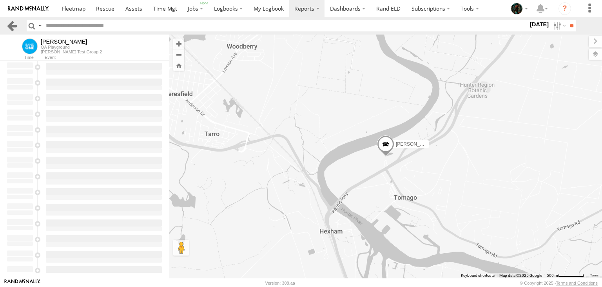
click at [12, 26] on link at bounding box center [11, 25] width 11 height 11
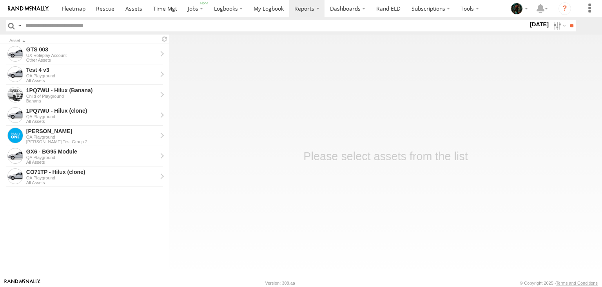
click at [69, 155] on div "QA Playground" at bounding box center [91, 157] width 131 height 5
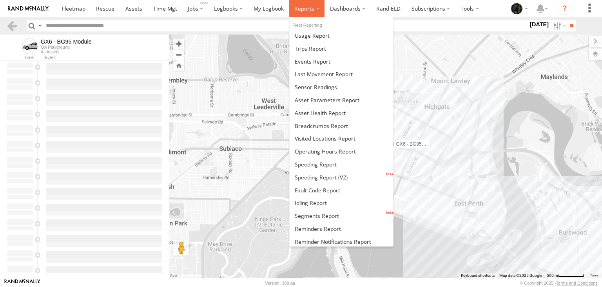
click at [308, 10] on span at bounding box center [305, 8] width 20 height 7
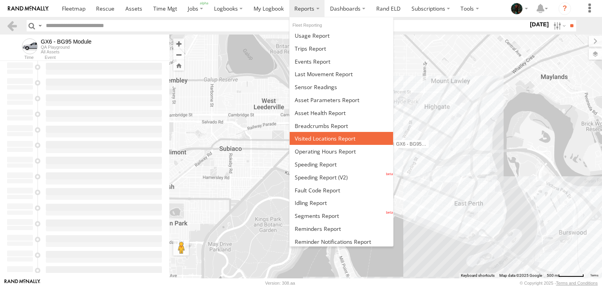
click at [314, 135] on span at bounding box center [325, 138] width 61 height 7
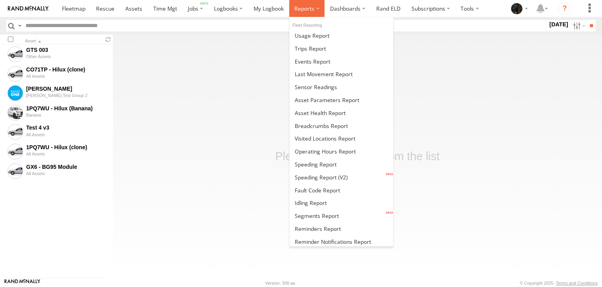
click at [307, 4] on label at bounding box center [307, 8] width 36 height 17
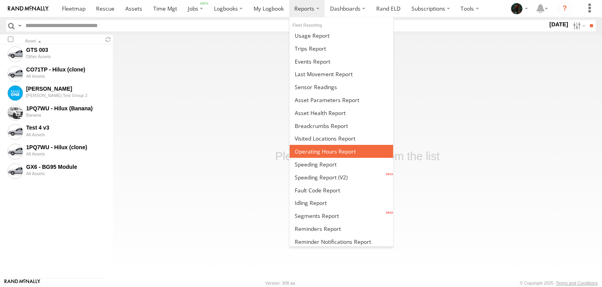
click at [311, 145] on link at bounding box center [342, 151] width 104 height 13
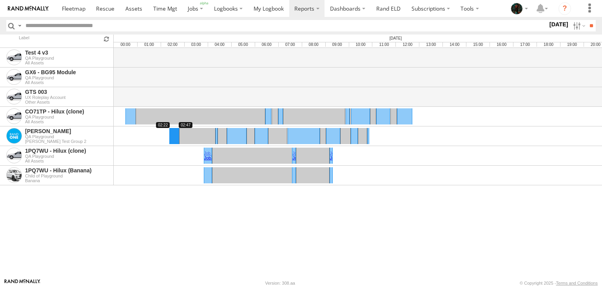
click at [174, 142] on link at bounding box center [174, 136] width 10 height 16
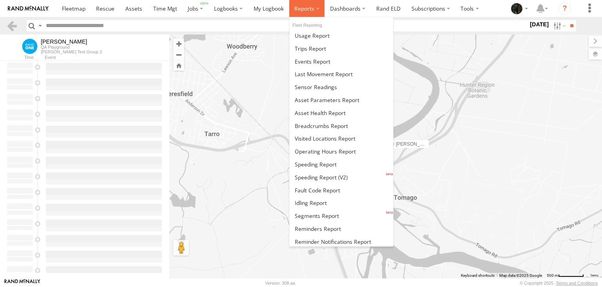
click at [302, 13] on label at bounding box center [307, 8] width 36 height 17
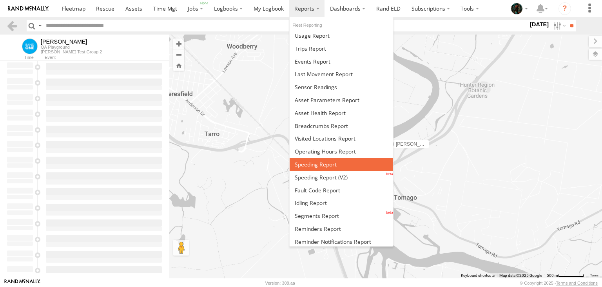
click at [308, 167] on link at bounding box center [342, 164] width 104 height 13
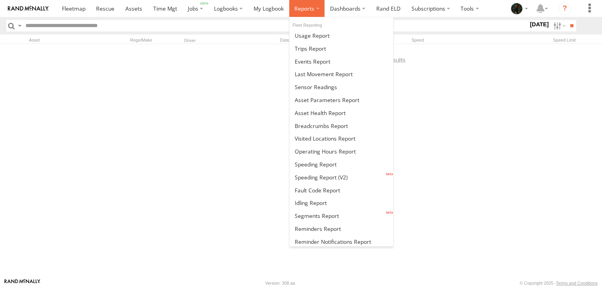
click at [310, 11] on span at bounding box center [305, 8] width 20 height 7
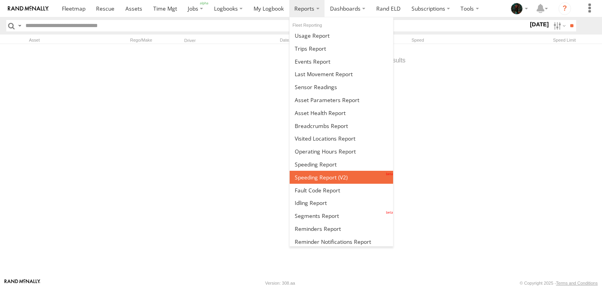
click at [323, 173] on span at bounding box center [321, 176] width 53 height 7
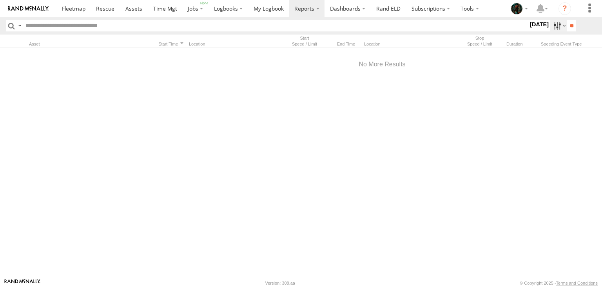
click at [553, 26] on label at bounding box center [559, 25] width 17 height 11
click at [20, 25] on label at bounding box center [19, 25] width 6 height 11
click at [0, 0] on span "Search Query" at bounding box center [0, 0] width 0 height 0
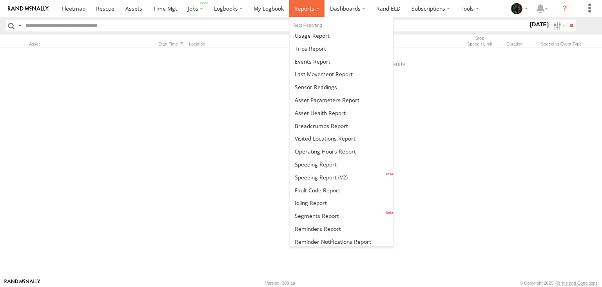
click at [304, 5] on label at bounding box center [307, 8] width 36 height 17
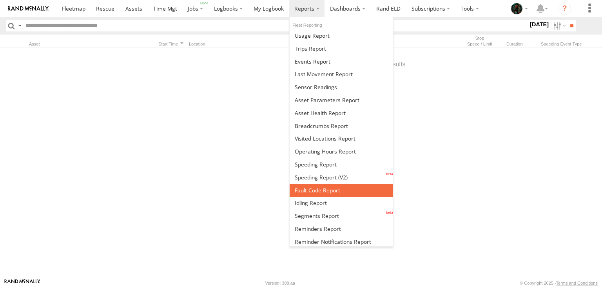
click at [307, 191] on link at bounding box center [342, 190] width 104 height 13
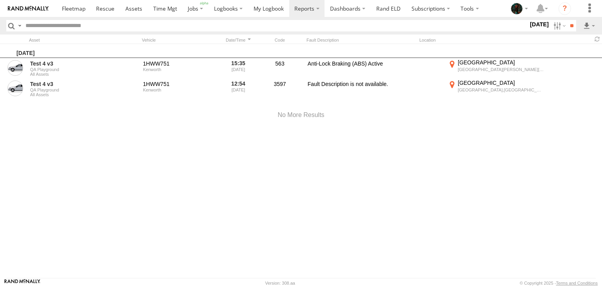
click at [18, 26] on label at bounding box center [19, 25] width 6 height 11
click at [0, 0] on span "Search Query" at bounding box center [0, 0] width 0 height 0
click at [551, 27] on label at bounding box center [559, 25] width 17 height 11
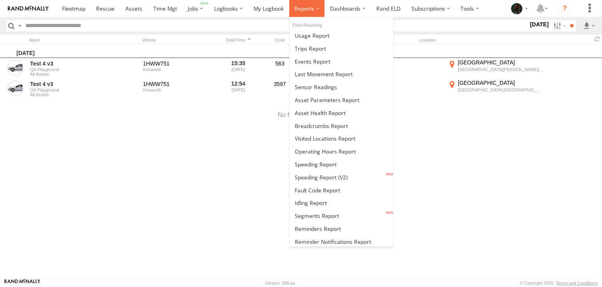
click at [307, 11] on span at bounding box center [305, 8] width 20 height 7
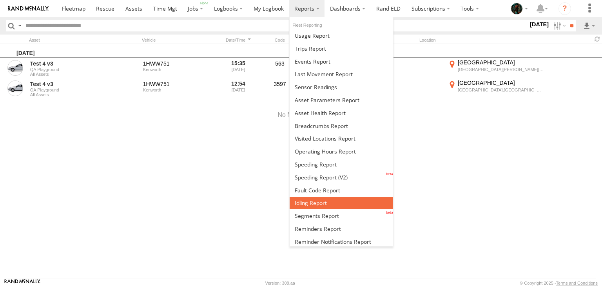
click at [310, 200] on span at bounding box center [311, 202] width 32 height 7
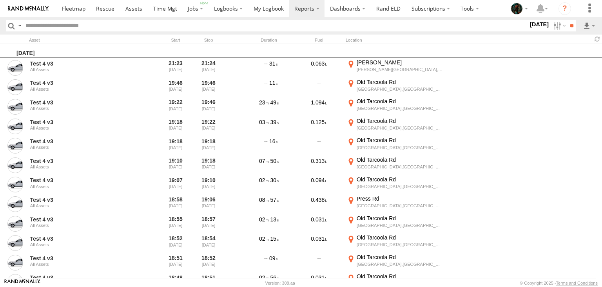
click at [21, 23] on label at bounding box center [19, 25] width 6 height 11
click at [0, 0] on span "Search Query" at bounding box center [0, 0] width 0 height 0
click at [555, 27] on label at bounding box center [559, 25] width 17 height 11
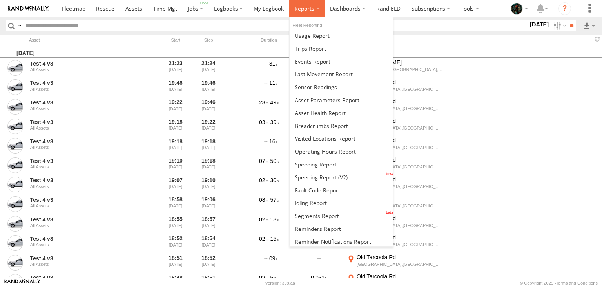
click at [305, 16] on label at bounding box center [307, 8] width 36 height 17
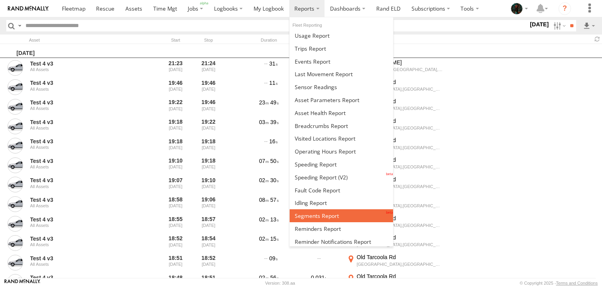
click at [324, 212] on span at bounding box center [317, 215] width 44 height 7
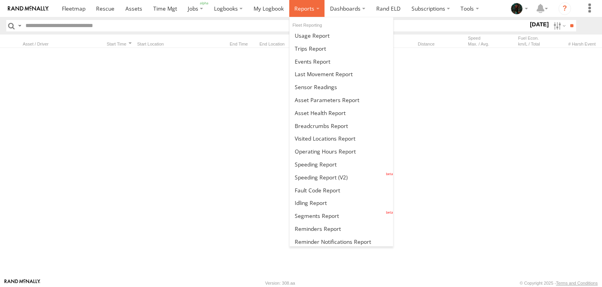
click at [306, 11] on span at bounding box center [305, 8] width 20 height 7
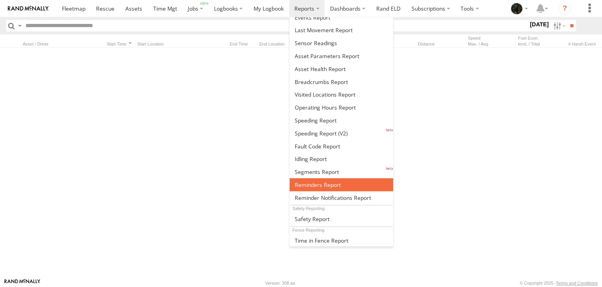
scroll to position [44, 0]
click at [316, 181] on span at bounding box center [318, 184] width 46 height 7
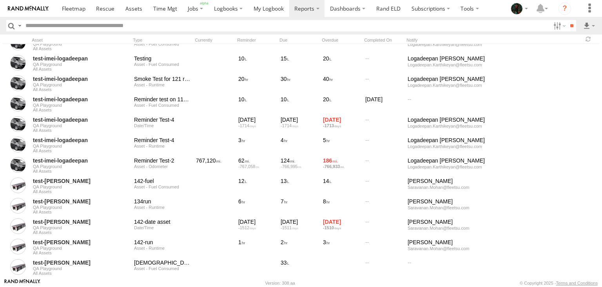
scroll to position [1358, 0]
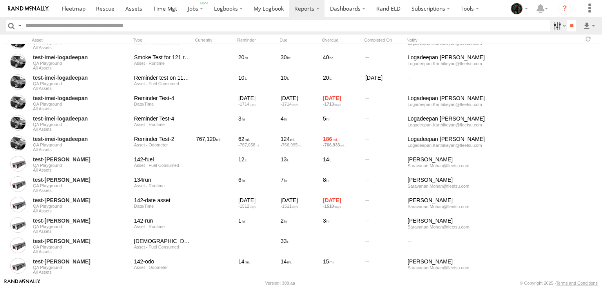
click at [553, 24] on label at bounding box center [559, 25] width 17 height 11
click at [20, 25] on label at bounding box center [19, 25] width 6 height 11
click at [0, 0] on span "Search Query" at bounding box center [0, 0] width 0 height 0
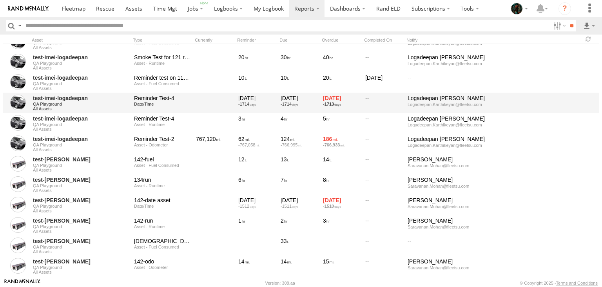
scroll to position [1504, 0]
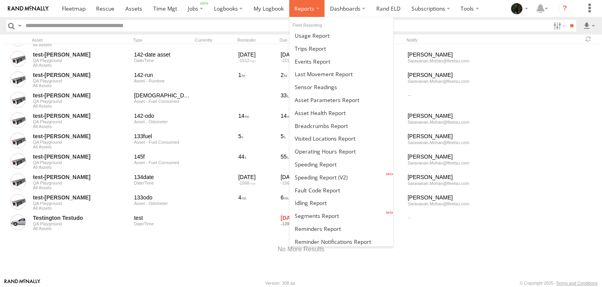
click at [304, 8] on span at bounding box center [305, 8] width 20 height 7
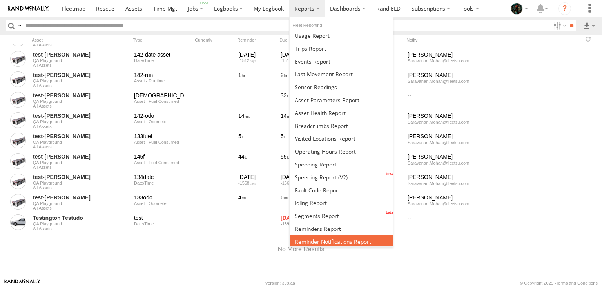
click at [329, 238] on span at bounding box center [333, 241] width 76 height 7
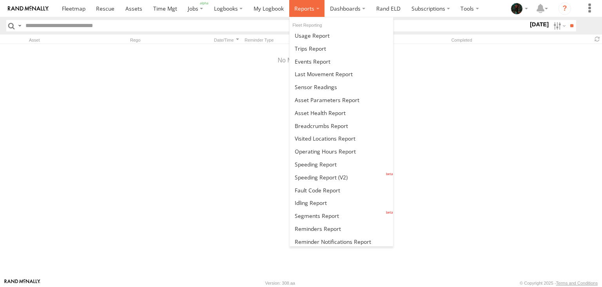
click at [310, 15] on label at bounding box center [307, 8] width 36 height 17
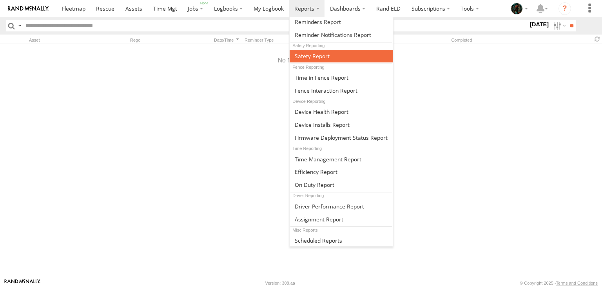
scroll to position [207, 0]
click at [325, 52] on span at bounding box center [312, 55] width 35 height 7
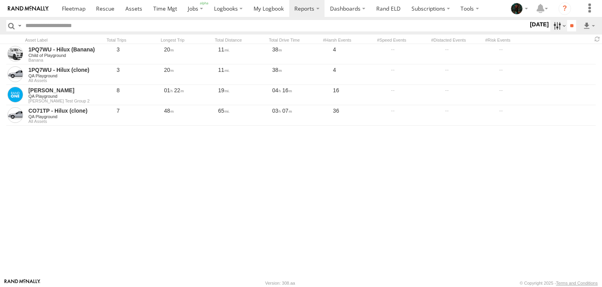
click at [554, 25] on label at bounding box center [559, 25] width 17 height 11
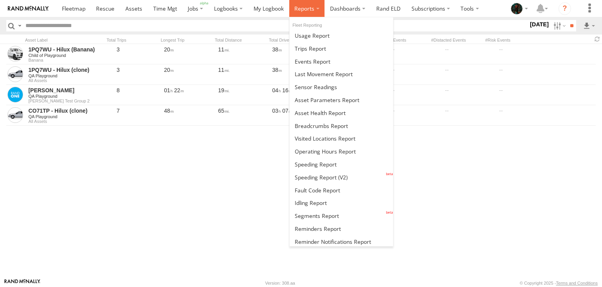
click at [308, 5] on label at bounding box center [307, 8] width 36 height 17
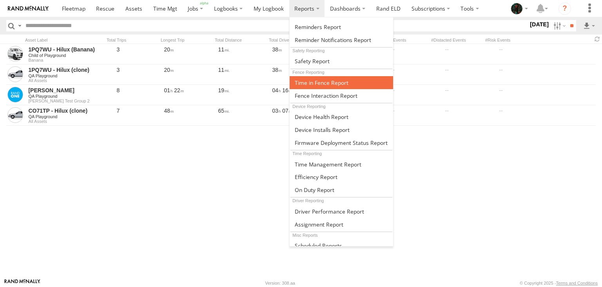
scroll to position [202, 0]
click at [325, 81] on span at bounding box center [322, 82] width 54 height 7
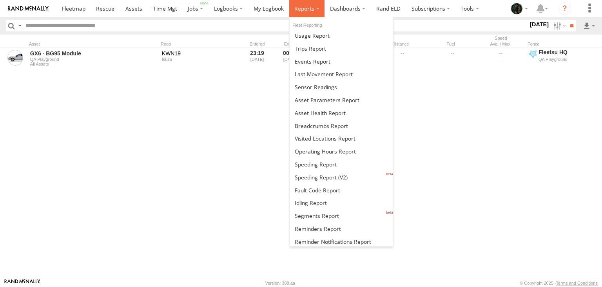
click at [305, 6] on span at bounding box center [305, 8] width 20 height 7
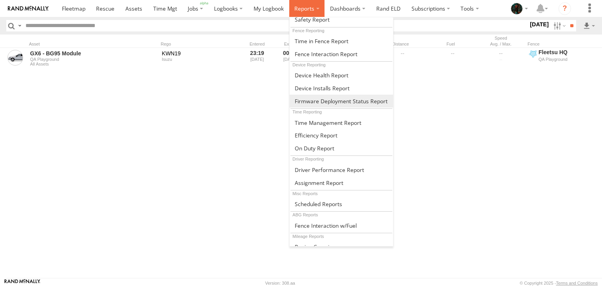
scroll to position [238, 0]
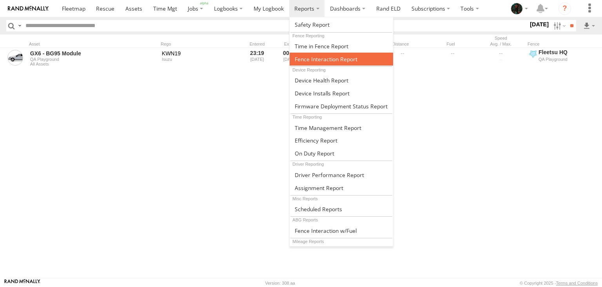
click at [316, 54] on ul at bounding box center [341, 131] width 105 height 229
click at [316, 55] on span at bounding box center [326, 58] width 63 height 7
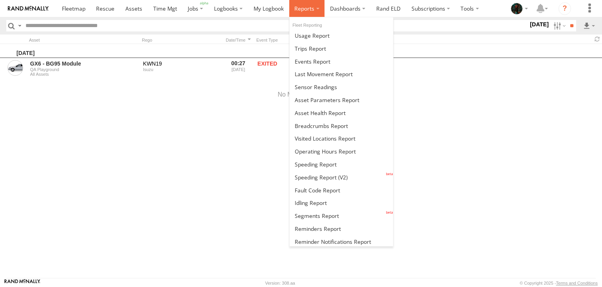
click at [313, 7] on span at bounding box center [305, 8] width 20 height 7
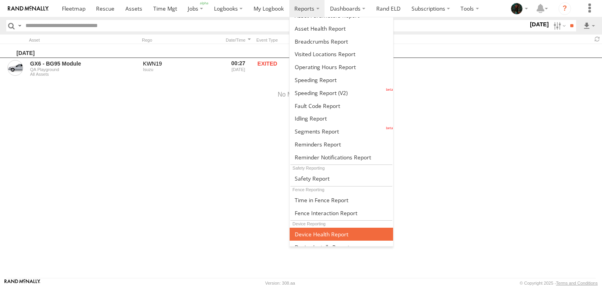
scroll to position [84, 0]
click at [318, 230] on span at bounding box center [322, 233] width 54 height 7
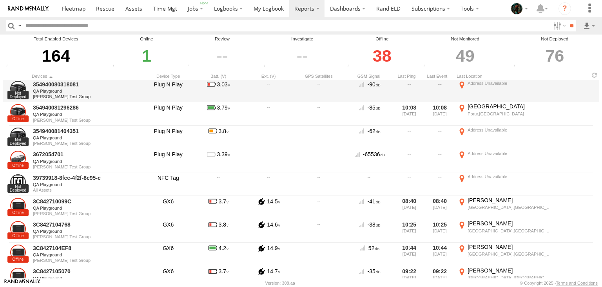
scroll to position [752, 0]
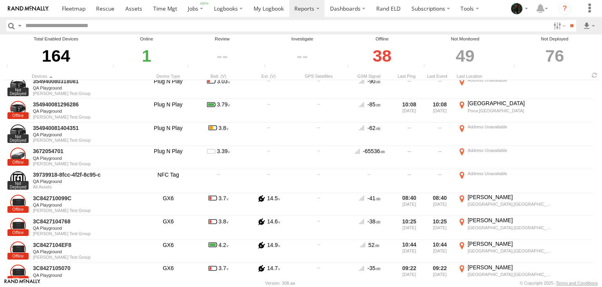
click at [146, 55] on div "1" at bounding box center [146, 55] width 73 height 27
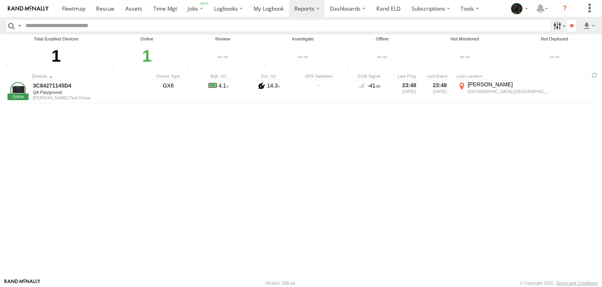
click at [555, 29] on label at bounding box center [559, 25] width 17 height 11
click at [10, 25] on input "button" at bounding box center [11, 25] width 10 height 11
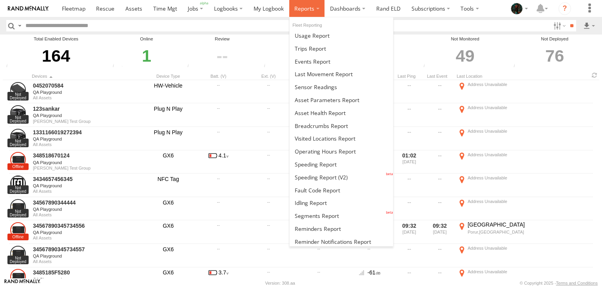
click at [311, 13] on label at bounding box center [307, 8] width 36 height 17
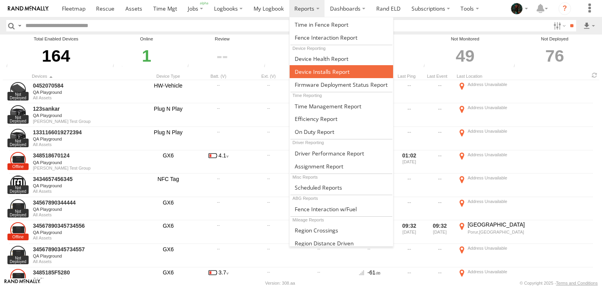
scroll to position [260, 0]
click at [306, 70] on span at bounding box center [322, 71] width 55 height 7
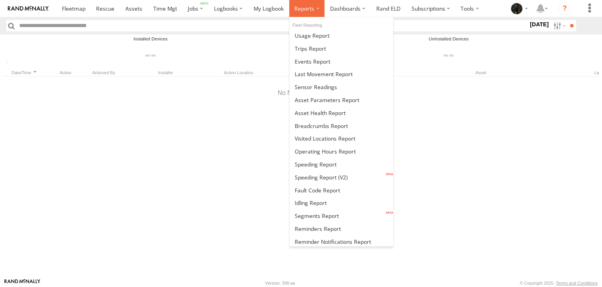
click at [308, 13] on label at bounding box center [307, 8] width 36 height 17
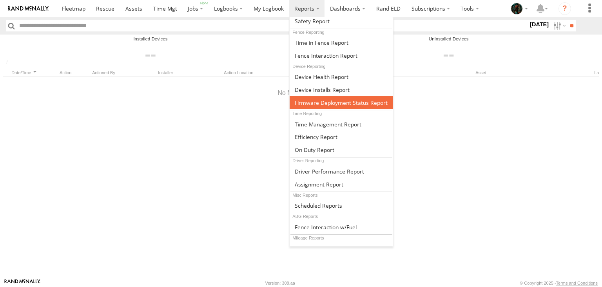
scroll to position [242, 0]
click at [340, 99] on span at bounding box center [341, 102] width 93 height 7
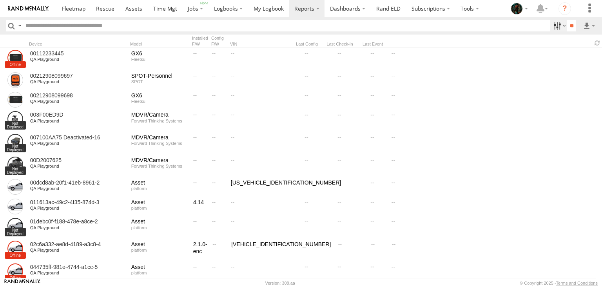
click at [552, 26] on label at bounding box center [559, 25] width 17 height 11
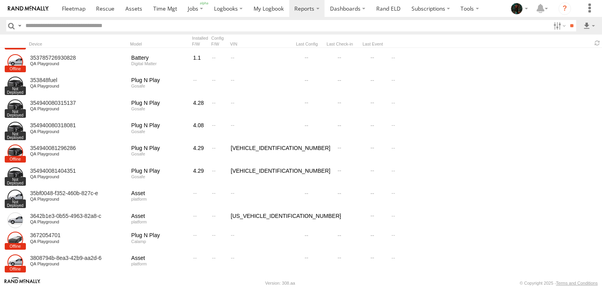
scroll to position [2411, 0]
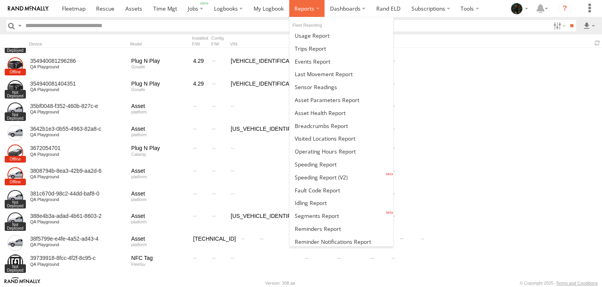
click at [301, 10] on span at bounding box center [305, 8] width 20 height 7
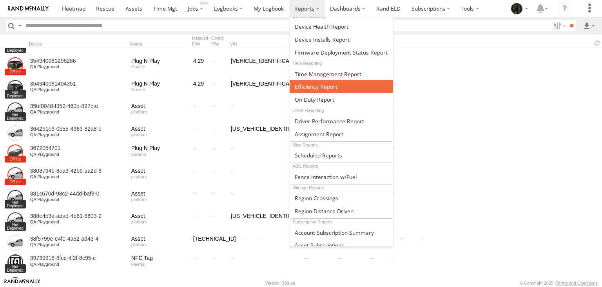
scroll to position [292, 0]
click at [319, 83] on span at bounding box center [316, 86] width 43 height 7
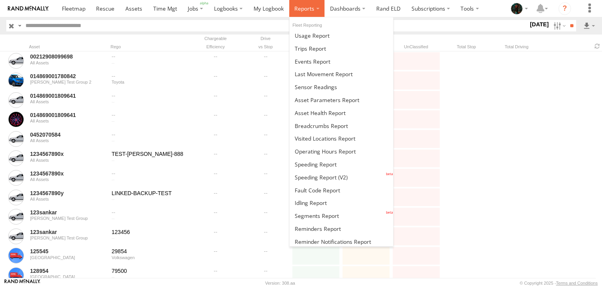
click at [301, 5] on span at bounding box center [305, 8] width 20 height 7
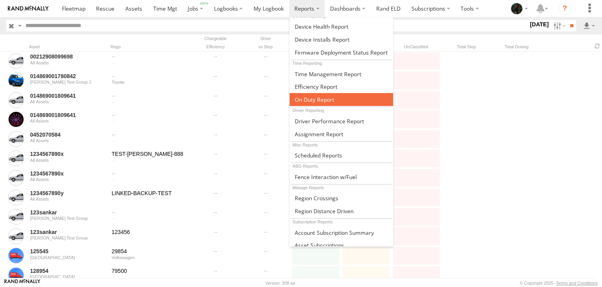
scroll to position [292, 0]
click at [315, 96] on span at bounding box center [315, 99] width 40 height 7
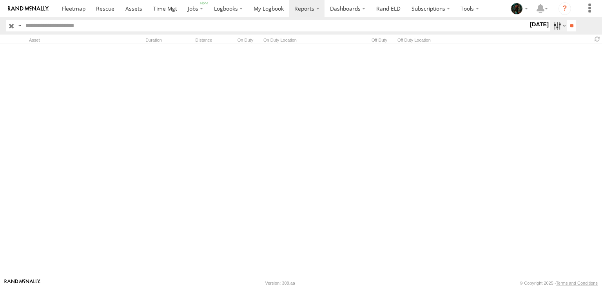
click at [555, 26] on label at bounding box center [559, 25] width 17 height 11
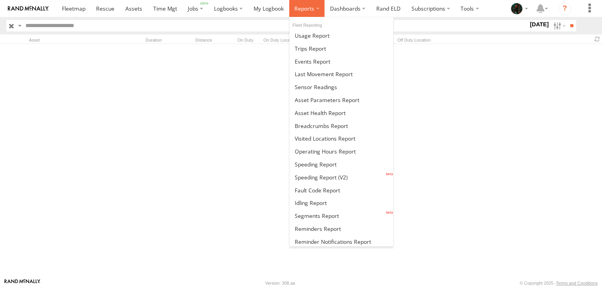
click at [306, 8] on span at bounding box center [305, 8] width 20 height 7
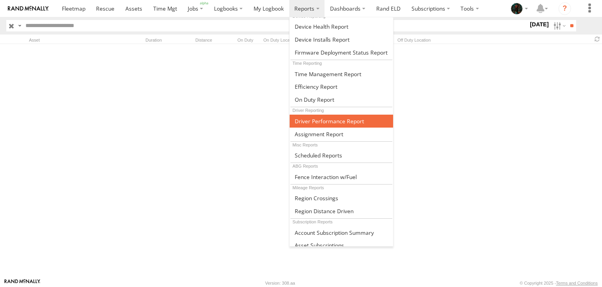
scroll to position [292, 0]
click at [335, 120] on span at bounding box center [329, 120] width 69 height 7
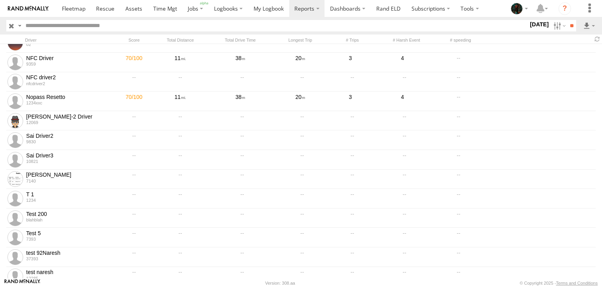
scroll to position [459, 0]
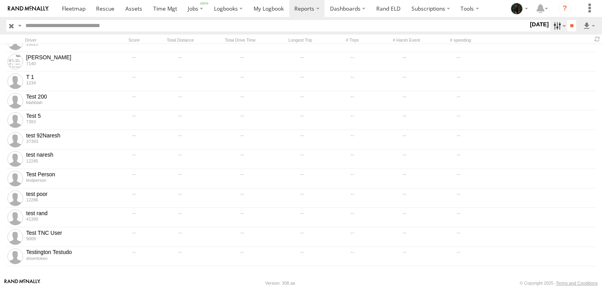
click at [554, 26] on label at bounding box center [559, 25] width 17 height 11
click at [19, 24] on label at bounding box center [19, 25] width 6 height 11
click at [0, 0] on span "Search Query" at bounding box center [0, 0] width 0 height 0
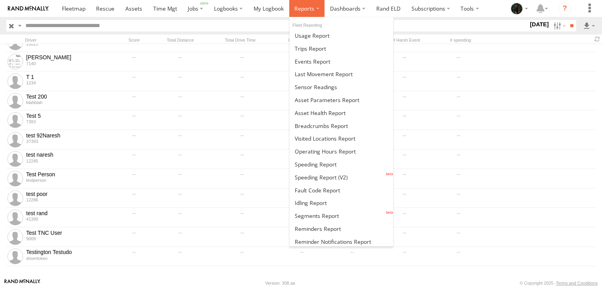
click at [304, 5] on span at bounding box center [305, 8] width 20 height 7
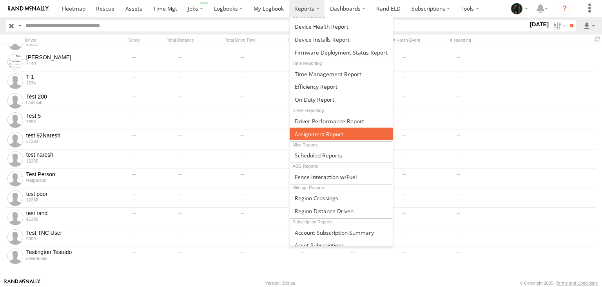
scroll to position [292, 0]
click at [311, 130] on span at bounding box center [319, 133] width 49 height 7
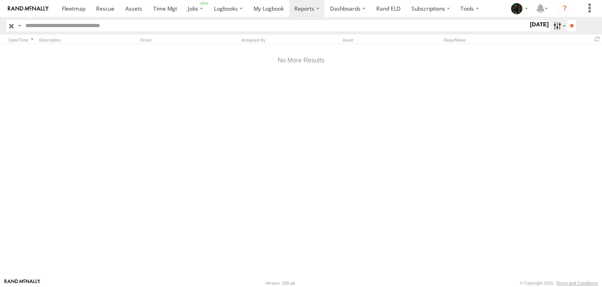
click at [552, 29] on label at bounding box center [559, 25] width 17 height 11
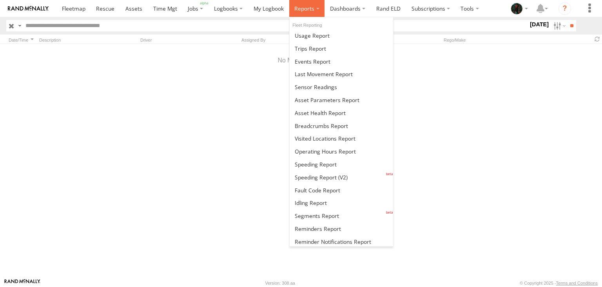
click at [298, 12] on span at bounding box center [305, 8] width 20 height 7
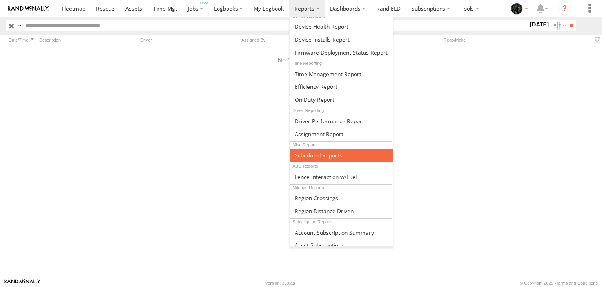
scroll to position [292, 0]
click at [318, 151] on span at bounding box center [318, 154] width 47 height 7
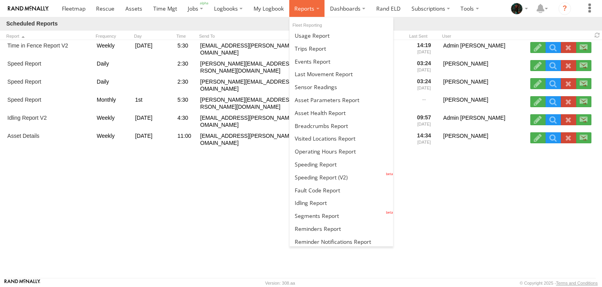
click at [309, 8] on span at bounding box center [305, 8] width 20 height 7
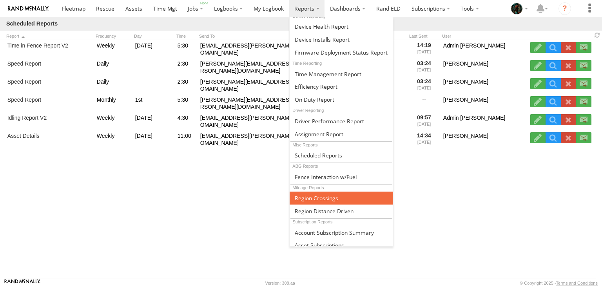
scroll to position [292, 0]
click at [320, 194] on span at bounding box center [317, 197] width 44 height 7
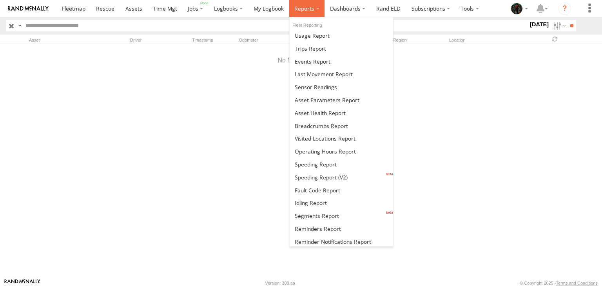
click at [299, 8] on span at bounding box center [305, 8] width 20 height 7
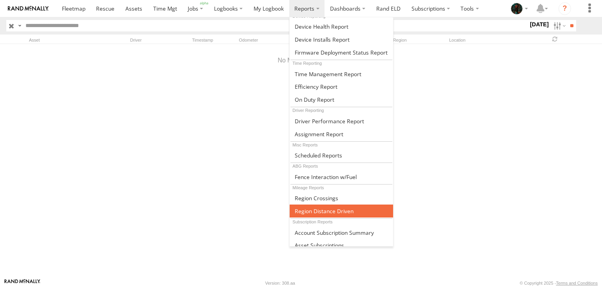
scroll to position [292, 0]
click at [317, 207] on span at bounding box center [324, 210] width 59 height 7
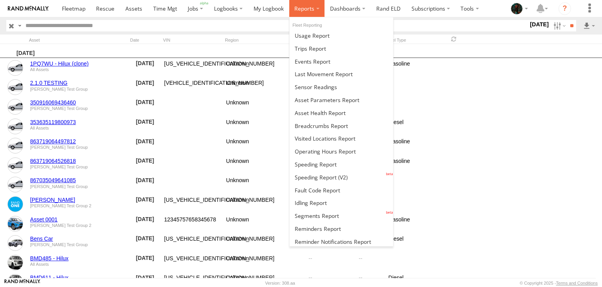
click at [300, 9] on span at bounding box center [305, 8] width 20 height 7
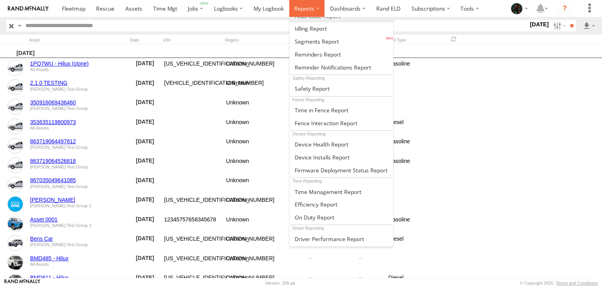
scroll to position [292, 0]
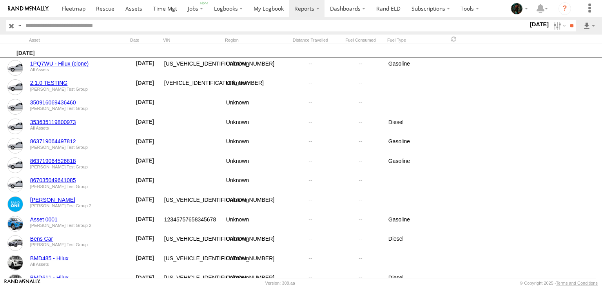
click at [412, 21] on input "text" at bounding box center [275, 25] width 506 height 11
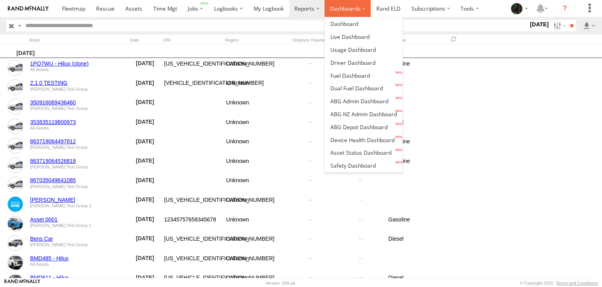
click at [349, 8] on label "Dashboards" at bounding box center [348, 8] width 46 height 17
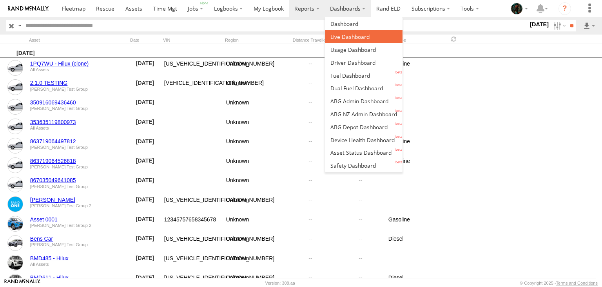
click at [345, 34] on span at bounding box center [350, 36] width 39 height 7
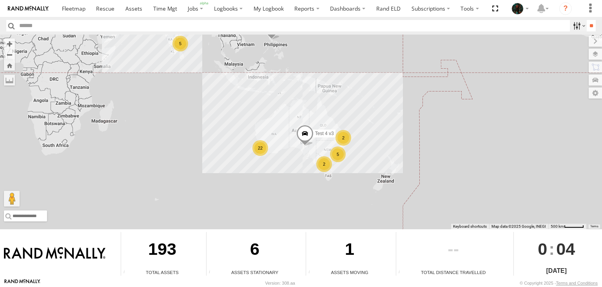
click at [570, 22] on label at bounding box center [578, 25] width 17 height 11
click at [12, 25] on input "button" at bounding box center [11, 25] width 10 height 11
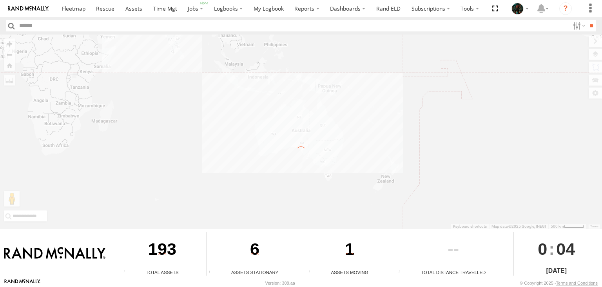
click at [12, 25] on input "button" at bounding box center [11, 25] width 10 height 11
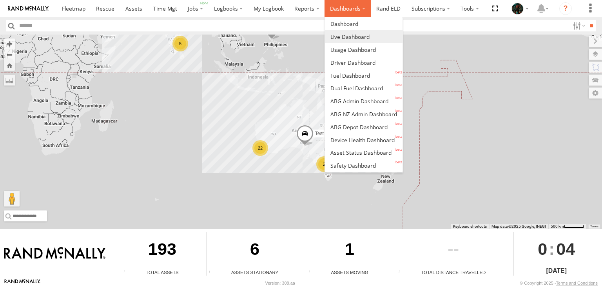
click at [355, 13] on label "Dashboards" at bounding box center [348, 8] width 46 height 17
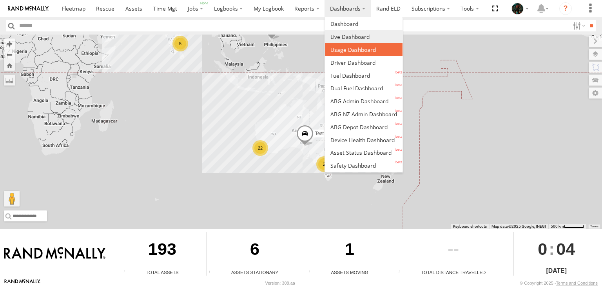
click at [347, 51] on span at bounding box center [353, 49] width 45 height 7
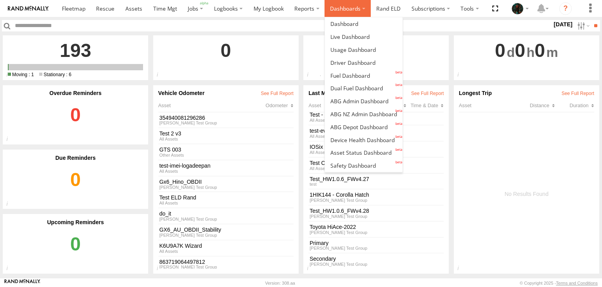
click at [336, 13] on label "Dashboards" at bounding box center [348, 8] width 46 height 17
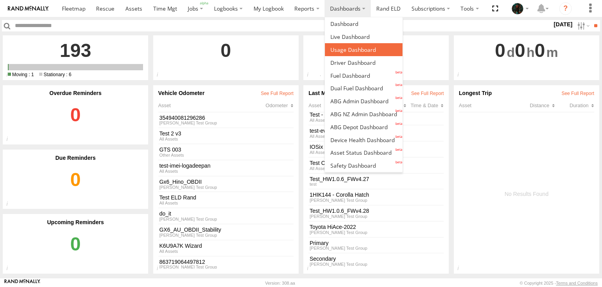
click at [351, 53] on link at bounding box center [364, 49] width 78 height 13
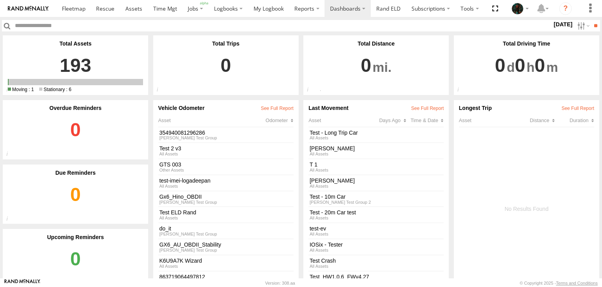
scroll to position [15, 0]
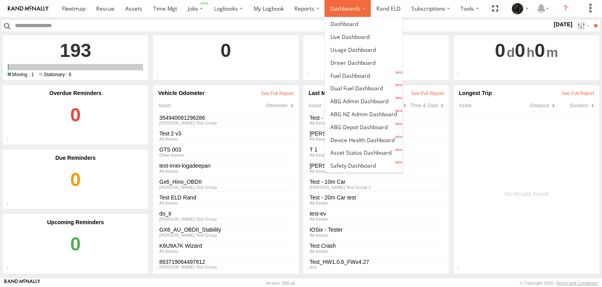
click at [355, 2] on label "Dashboards" at bounding box center [348, 8] width 46 height 17
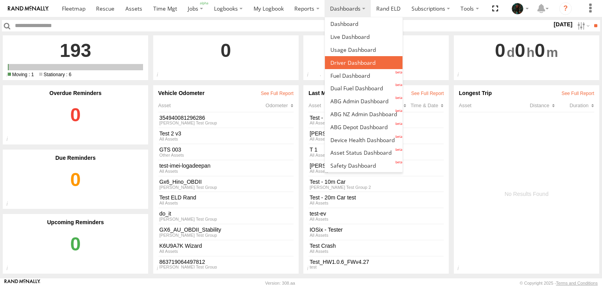
click at [362, 63] on span at bounding box center [353, 62] width 45 height 7
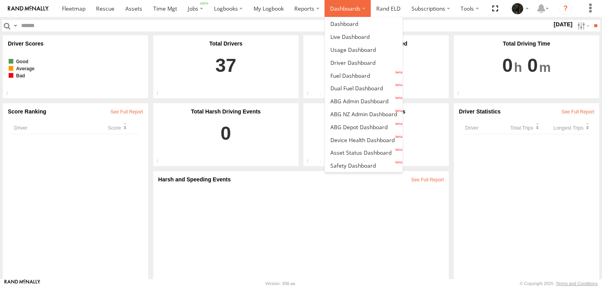
click at [343, 9] on label "Dashboards" at bounding box center [348, 8] width 46 height 17
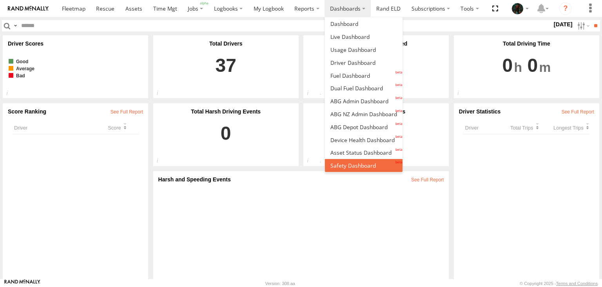
click at [344, 159] on link at bounding box center [364, 165] width 78 height 13
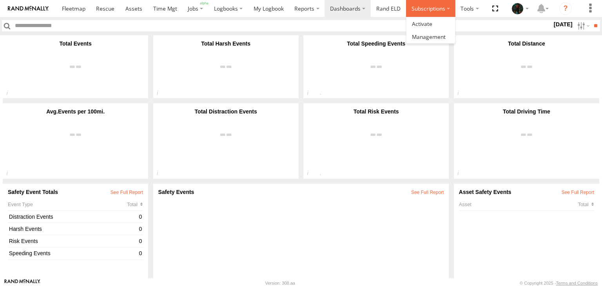
click at [428, 9] on label "Subscriptions" at bounding box center [430, 8] width 49 height 17
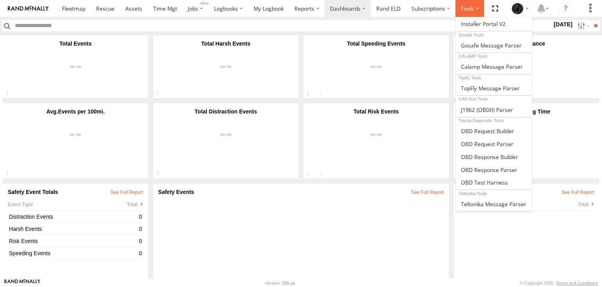
click at [462, 5] on label at bounding box center [470, 8] width 29 height 17
click at [465, 22] on span at bounding box center [483, 23] width 45 height 7
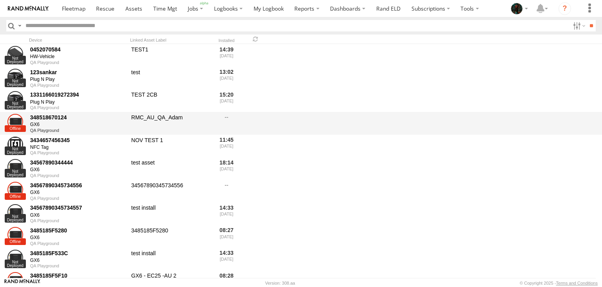
click at [48, 114] on div "348518670124" at bounding box center [78, 117] width 96 height 7
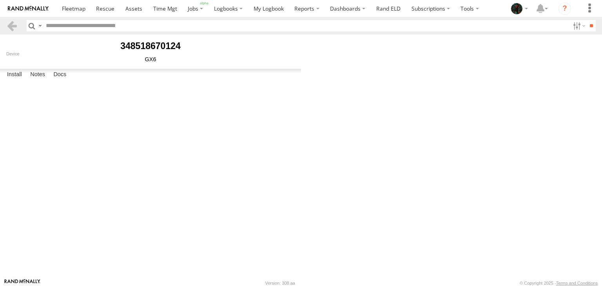
scroll to position [29, 0]
click at [40, 80] on label "Notes" at bounding box center [37, 74] width 23 height 11
click at [56, 80] on label "Docs" at bounding box center [59, 74] width 21 height 11
click at [15, 80] on label "Install" at bounding box center [14, 74] width 23 height 11
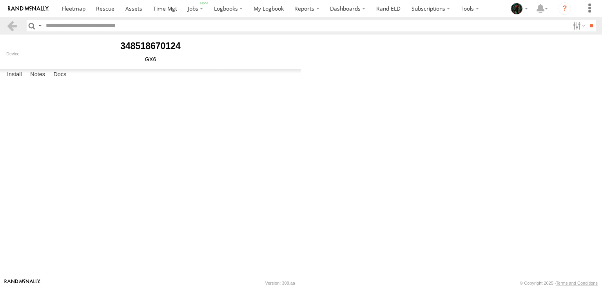
click at [545, 137] on body at bounding box center [301, 143] width 602 height 287
click at [573, 120] on body at bounding box center [301, 143] width 602 height 287
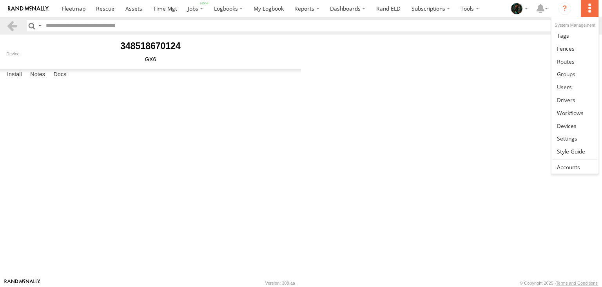
click at [590, 11] on label at bounding box center [589, 8] width 17 height 17
click at [570, 36] on link at bounding box center [575, 35] width 47 height 13
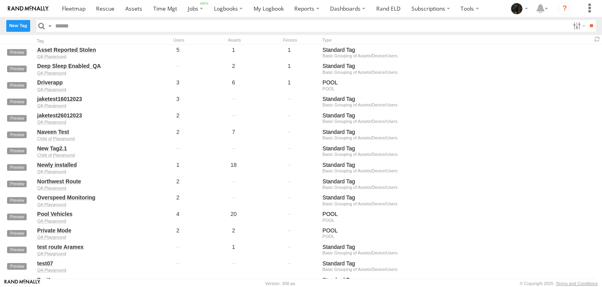
click at [17, 29] on label "New Tag" at bounding box center [18, 25] width 24 height 11
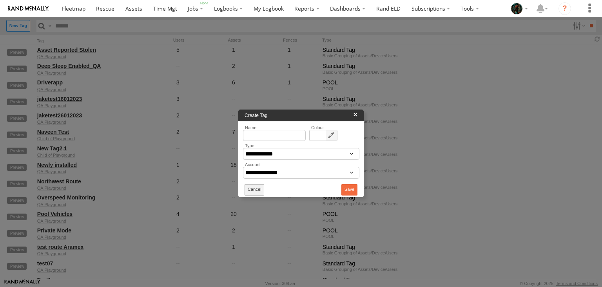
click at [250, 190] on button "Cancel" at bounding box center [255, 189] width 20 height 11
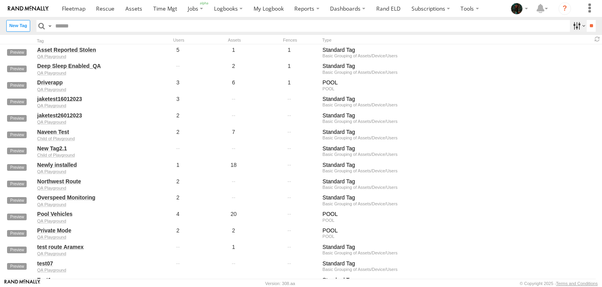
click at [575, 27] on label at bounding box center [578, 25] width 17 height 11
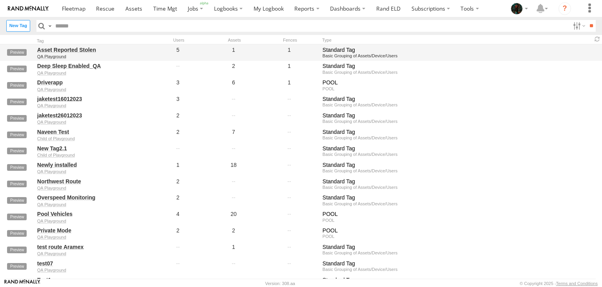
click at [79, 47] on link "Asset Reported Stolen" at bounding box center [90, 49] width 107 height 7
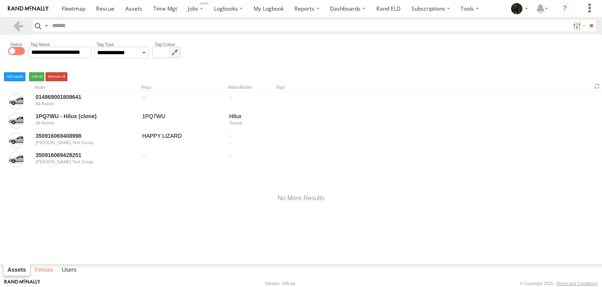
click at [41, 273] on label "Fences" at bounding box center [44, 269] width 26 height 11
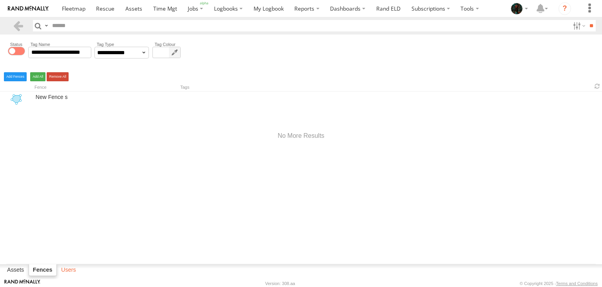
click at [68, 271] on label "Users" at bounding box center [68, 269] width 23 height 11
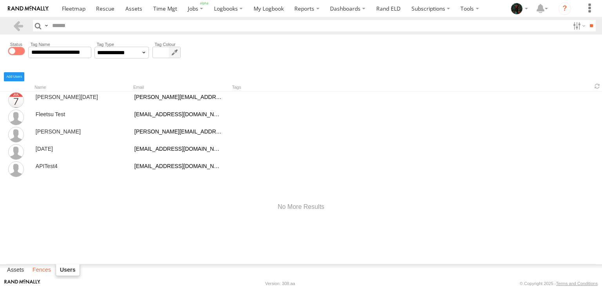
click at [42, 267] on label "Fences" at bounding box center [42, 269] width 26 height 11
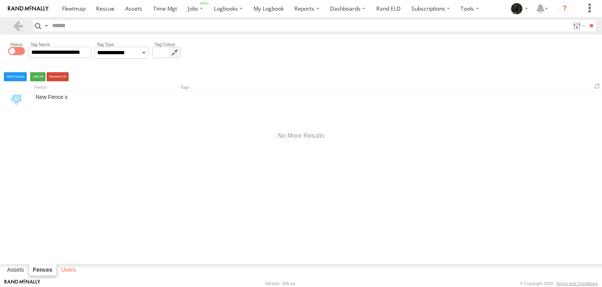
click at [72, 270] on label "Users" at bounding box center [68, 269] width 23 height 11
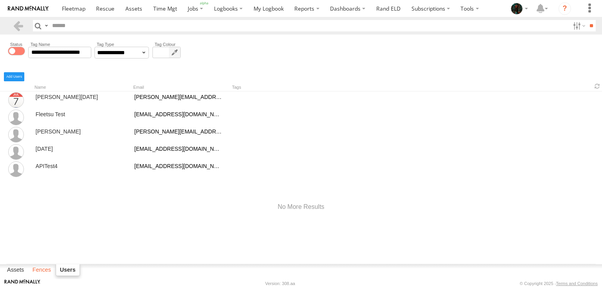
click at [43, 268] on label "Fences" at bounding box center [42, 269] width 26 height 11
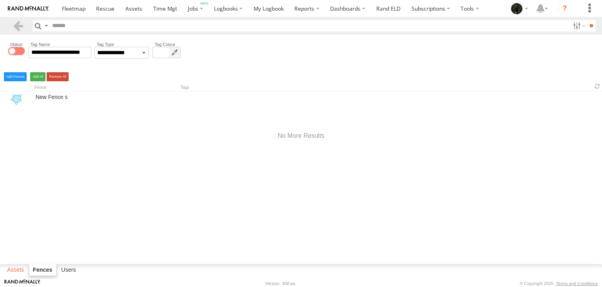
click at [14, 266] on label "Assets" at bounding box center [15, 269] width 25 height 11
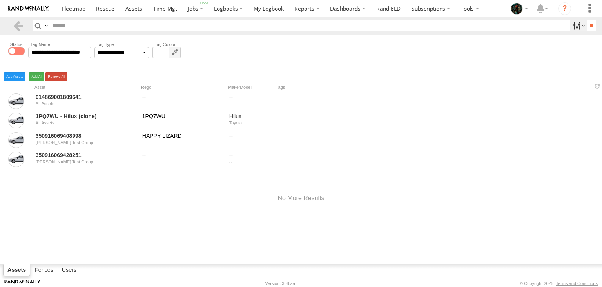
click at [574, 27] on label at bounding box center [578, 25] width 17 height 11
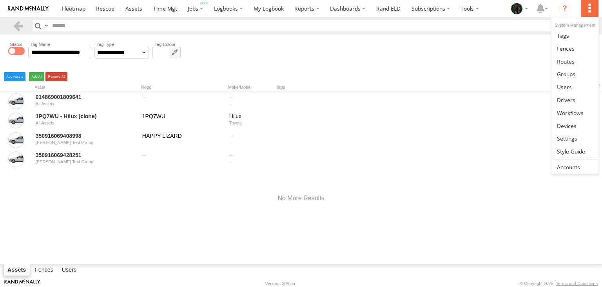
click at [592, 3] on label at bounding box center [589, 8] width 17 height 17
click at [567, 51] on span at bounding box center [566, 48] width 18 height 7
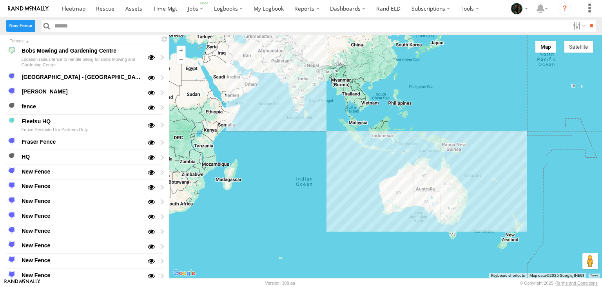
click at [24, 27] on label "New Fence" at bounding box center [20, 25] width 29 height 11
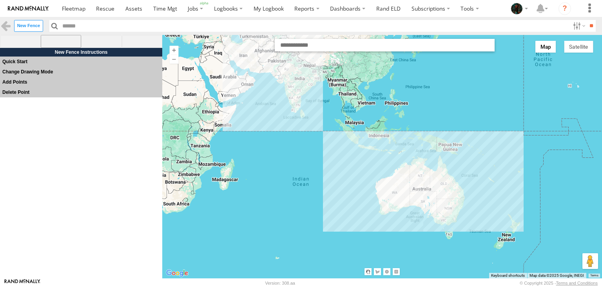
click at [62, 42] on span at bounding box center [61, 41] width 41 height 13
click at [101, 40] on span at bounding box center [101, 41] width 41 height 13
click at [142, 45] on span at bounding box center [142, 41] width 41 height 13
click at [24, 41] on span at bounding box center [20, 41] width 41 height 13
click at [5, 27] on link at bounding box center [5, 25] width 11 height 11
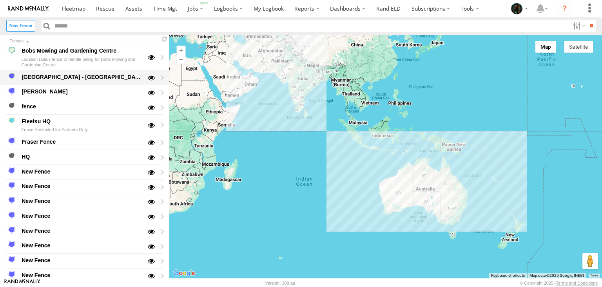
click at [57, 77] on div "Chennai Airport - Naveen" at bounding box center [81, 76] width 122 height 9
type input "**********"
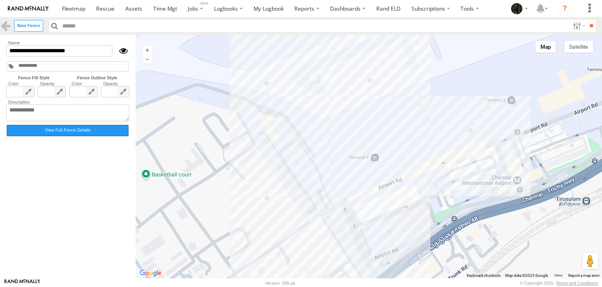
click at [56, 136] on label "View Full Fence Details" at bounding box center [68, 130] width 122 height 11
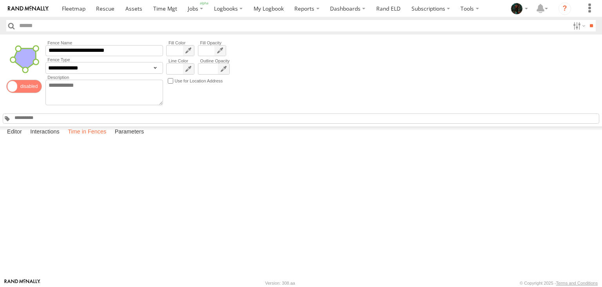
click at [81, 137] on label "Time in Fences" at bounding box center [87, 131] width 46 height 11
click at [0, 0] on label "Close" at bounding box center [0, 0] width 0 height 0
click at [133, 137] on label "Parameters" at bounding box center [129, 131] width 37 height 11
click at [97, 137] on label "Time in Fences" at bounding box center [87, 131] width 46 height 11
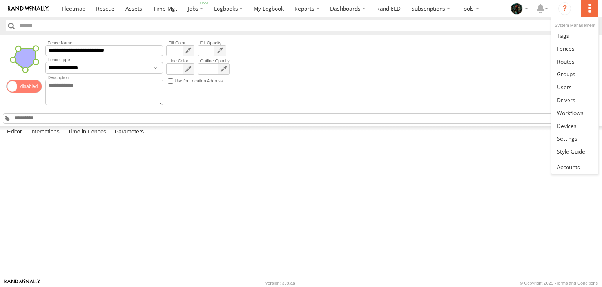
click at [587, 5] on label at bounding box center [589, 8] width 17 height 17
click at [575, 163] on span at bounding box center [568, 166] width 23 height 7
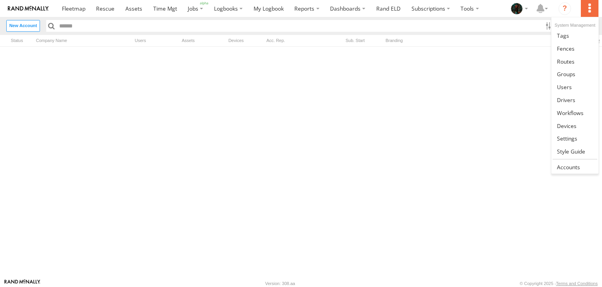
click at [585, 8] on label at bounding box center [589, 8] width 17 height 17
click at [564, 71] on span at bounding box center [566, 73] width 18 height 7
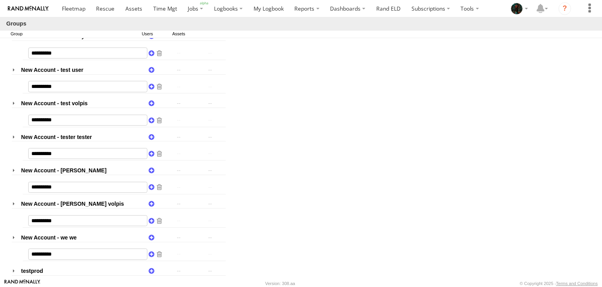
scroll to position [2805, 0]
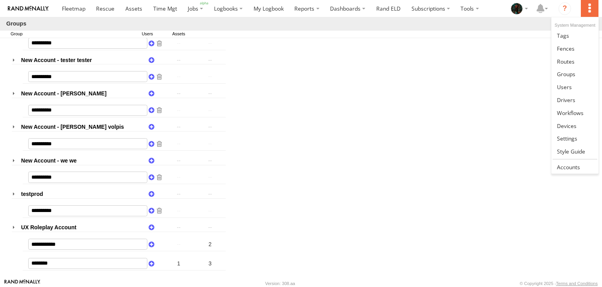
click at [588, 9] on label at bounding box center [589, 8] width 17 height 17
click at [561, 86] on span at bounding box center [564, 86] width 15 height 7
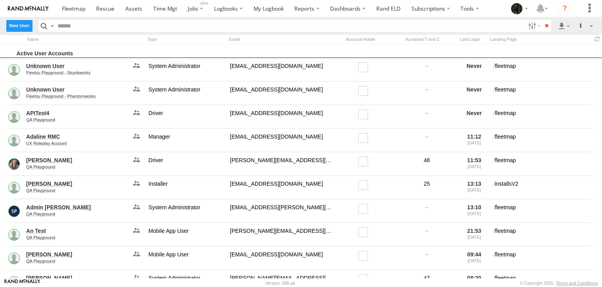
click at [25, 29] on label "New User" at bounding box center [19, 25] width 26 height 11
click at [0, 0] on label "Close" at bounding box center [0, 0] width 0 height 0
click at [579, 45] on label "Import Users" at bounding box center [574, 41] width 38 height 12
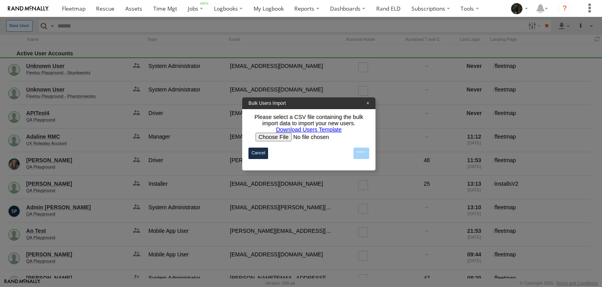
click at [255, 158] on label "Cancel" at bounding box center [259, 152] width 20 height 11
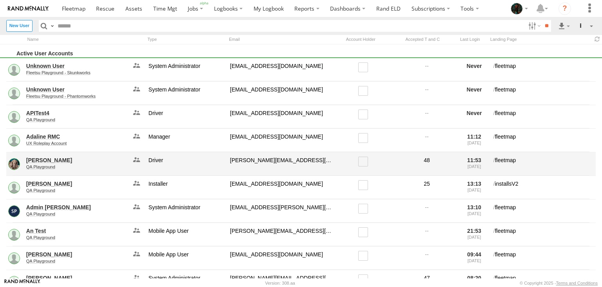
click at [44, 159] on link "[PERSON_NAME]" at bounding box center [76, 159] width 101 height 7
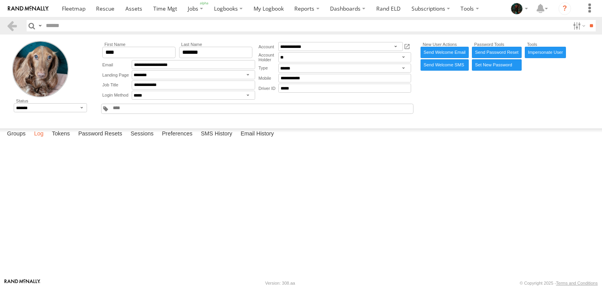
click at [35, 139] on label "Log" at bounding box center [38, 133] width 17 height 11
click at [61, 139] on label "Tokens" at bounding box center [61, 133] width 26 height 11
click at [100, 139] on label "Password Resets" at bounding box center [101, 133] width 52 height 11
click at [149, 139] on label "Sessions" at bounding box center [142, 133] width 31 height 11
click at [182, 139] on label "Preferences" at bounding box center [177, 133] width 38 height 11
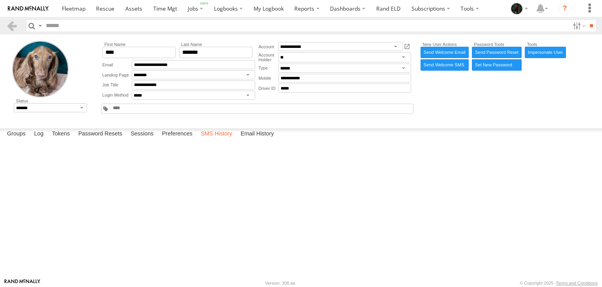
select select "***"
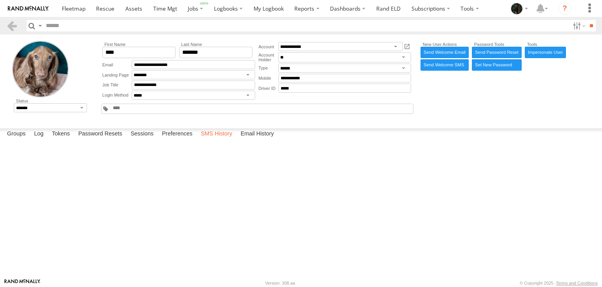
select select "**********"
click at [217, 139] on label "SMS History" at bounding box center [216, 133] width 39 height 11
click at [253, 139] on label "Email History" at bounding box center [257, 133] width 41 height 11
click at [40, 139] on label "Log" at bounding box center [38, 133] width 17 height 11
click at [13, 139] on label "Groups" at bounding box center [16, 133] width 26 height 11
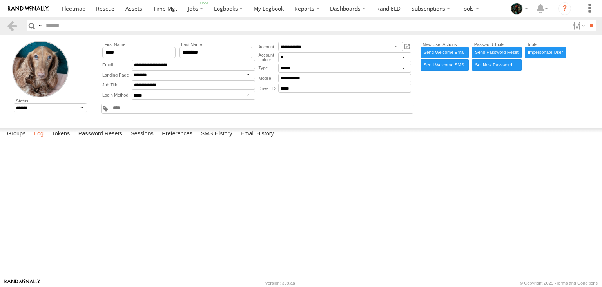
click at [45, 139] on label "Log" at bounding box center [38, 133] width 17 height 11
click at [65, 139] on label "Tokens" at bounding box center [61, 133] width 26 height 11
click at [97, 139] on label "Password Resets" at bounding box center [101, 133] width 52 height 11
click at [144, 139] on label "Sessions" at bounding box center [142, 133] width 31 height 11
click at [181, 139] on label "Preferences" at bounding box center [177, 133] width 38 height 11
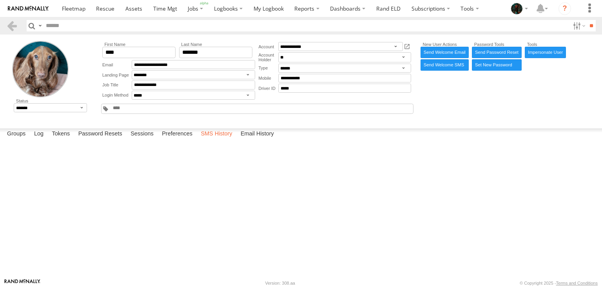
click at [217, 139] on label "SMS History" at bounding box center [216, 133] width 39 height 11
click at [256, 139] on label "Email History" at bounding box center [257, 133] width 41 height 11
click at [0, 0] on span at bounding box center [0, 0] width 0 height 0
click at [11, 27] on link at bounding box center [11, 25] width 11 height 11
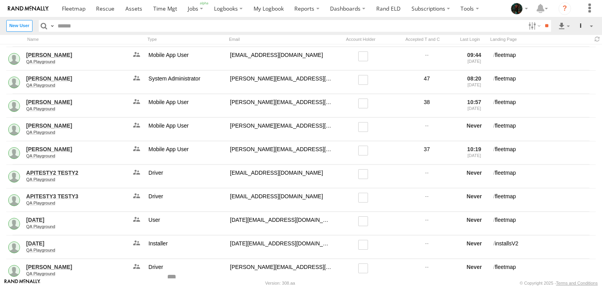
scroll to position [200, 0]
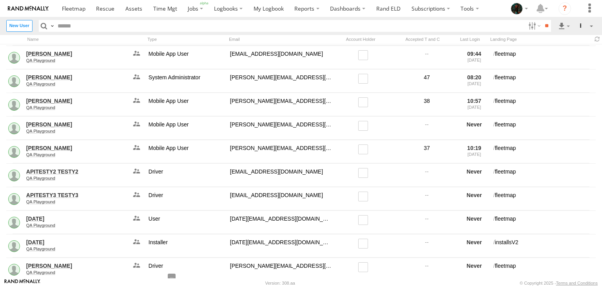
click at [53, 23] on label at bounding box center [52, 25] width 6 height 11
click at [0, 0] on span "Search Query" at bounding box center [0, 0] width 0 height 0
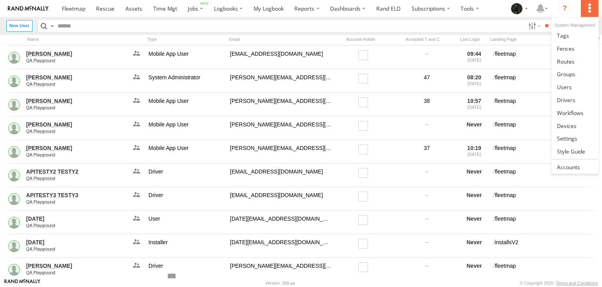
click at [594, 16] on label at bounding box center [589, 8] width 17 height 17
click at [576, 99] on link at bounding box center [575, 99] width 47 height 13
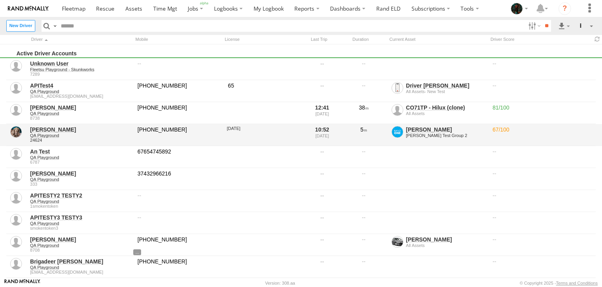
click at [64, 127] on link "[PERSON_NAME]" at bounding box center [81, 129] width 102 height 7
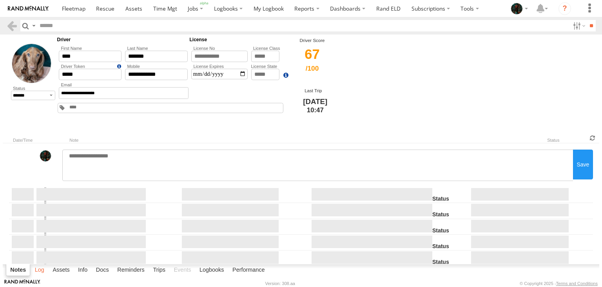
click at [42, 269] on label "Log" at bounding box center [39, 269] width 17 height 11
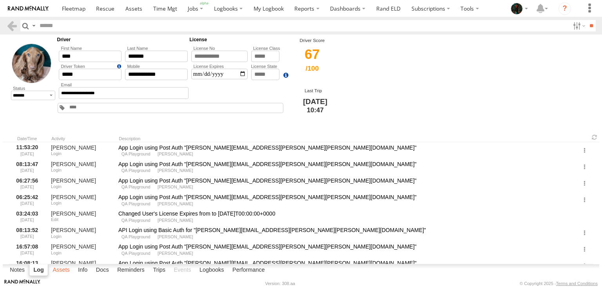
click at [67, 269] on label "Assets" at bounding box center [61, 269] width 25 height 11
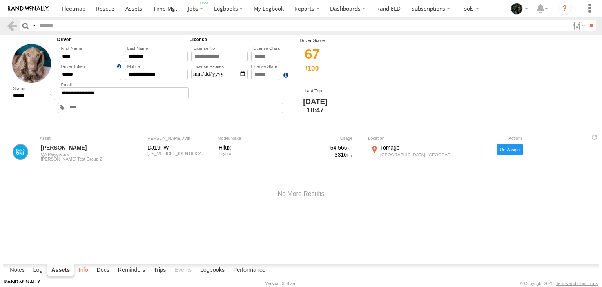
click at [87, 268] on label "Info" at bounding box center [83, 269] width 17 height 11
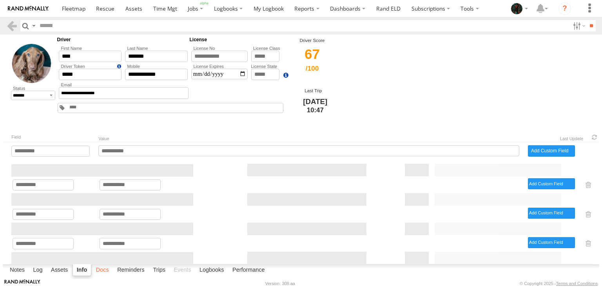
click at [107, 270] on label "Docs" at bounding box center [102, 269] width 21 height 11
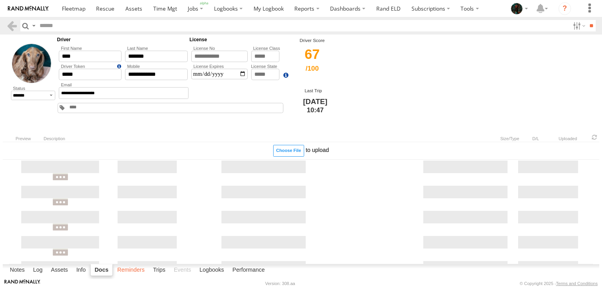
click at [127, 267] on label "Reminders" at bounding box center [130, 269] width 35 height 11
select select
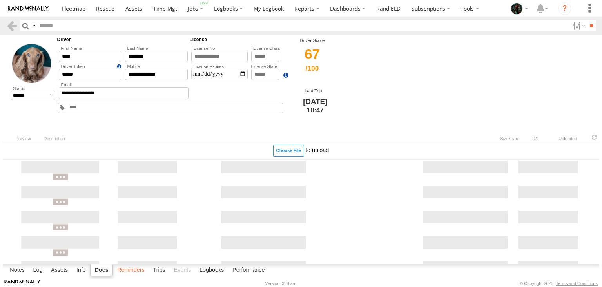
select select
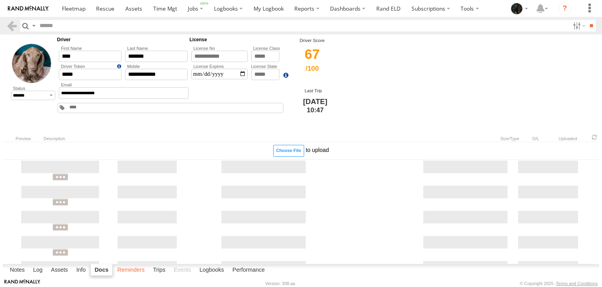
select select
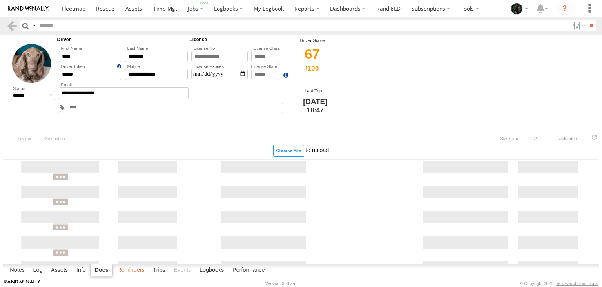
select select
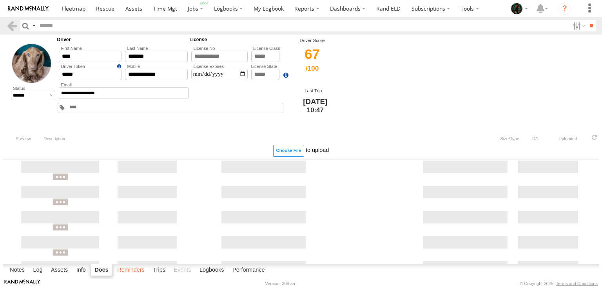
select select
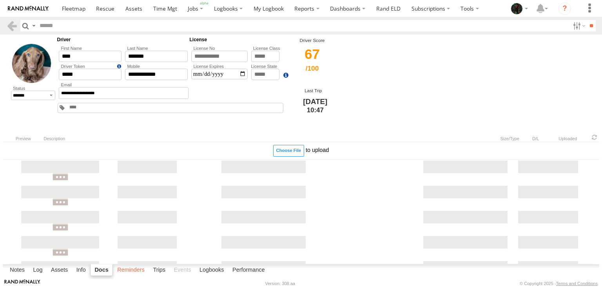
select select
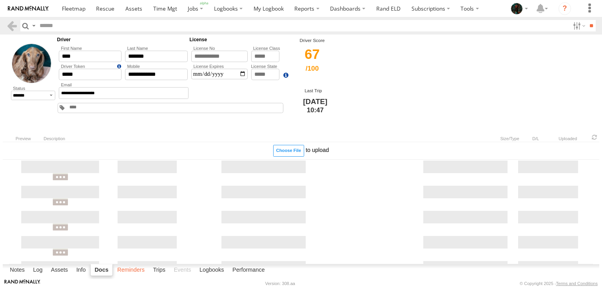
select select
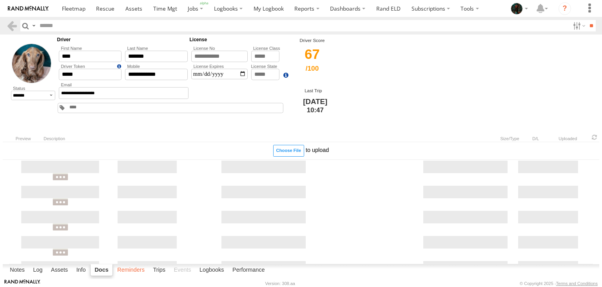
select select
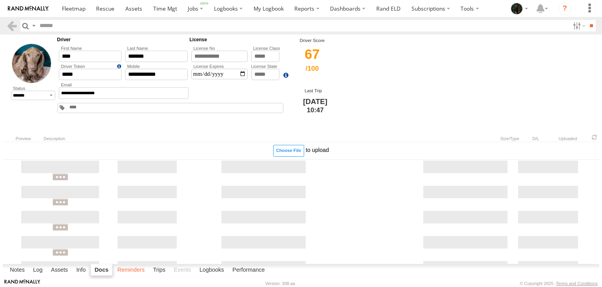
select select
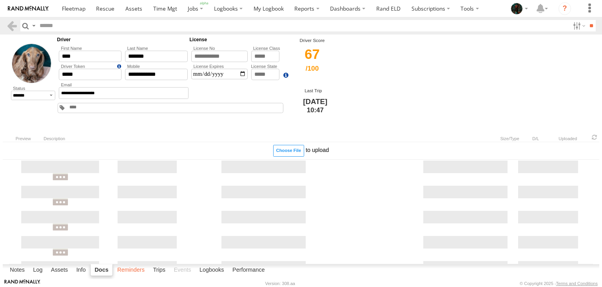
select select
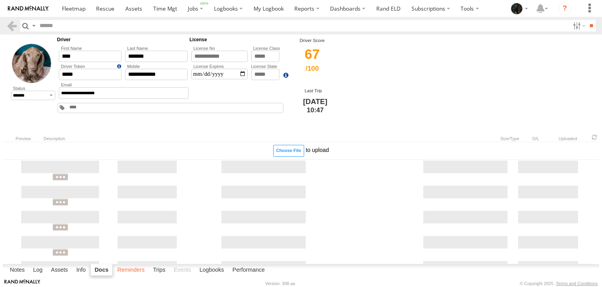
select select
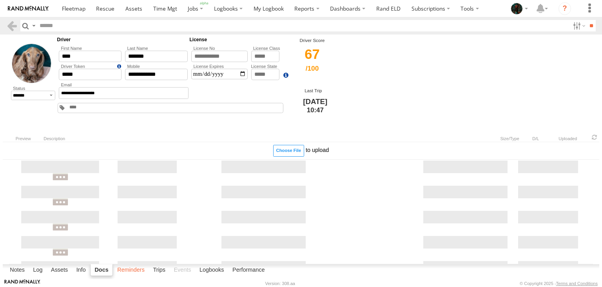
select select
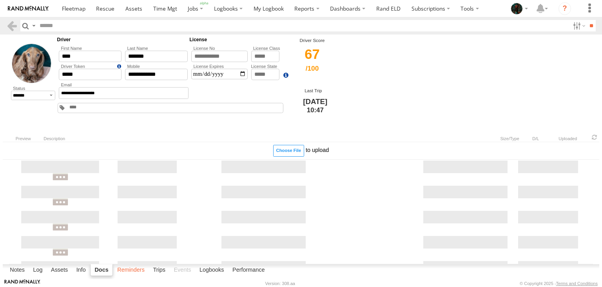
select select
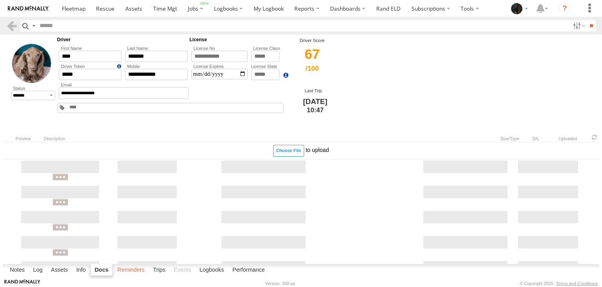
select select
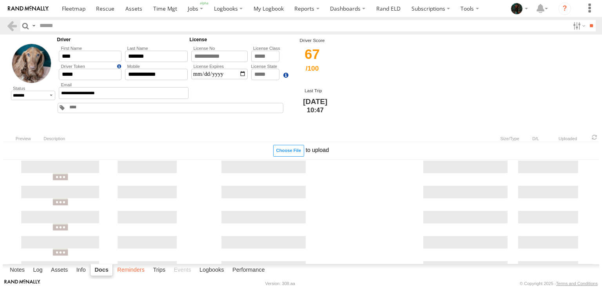
select select
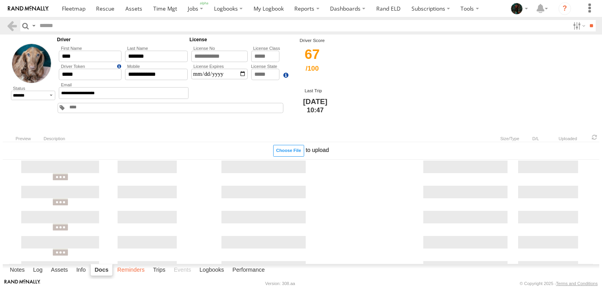
select select
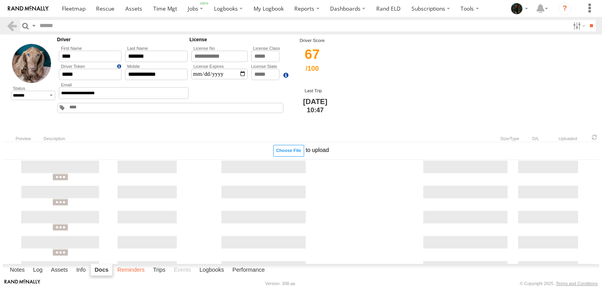
select select
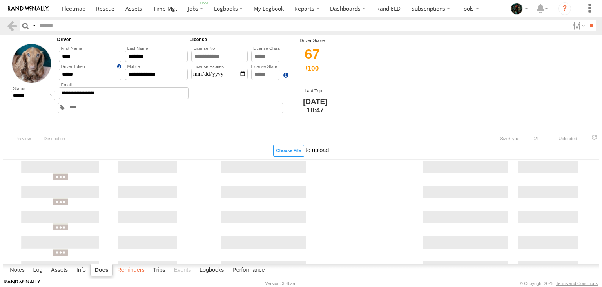
select select
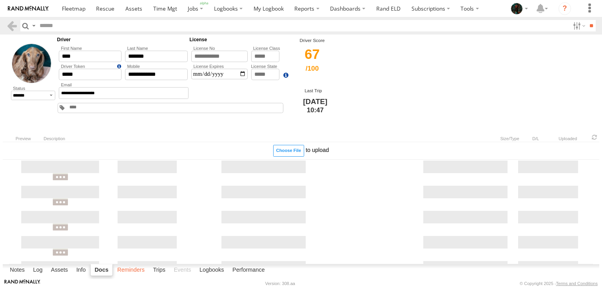
select select
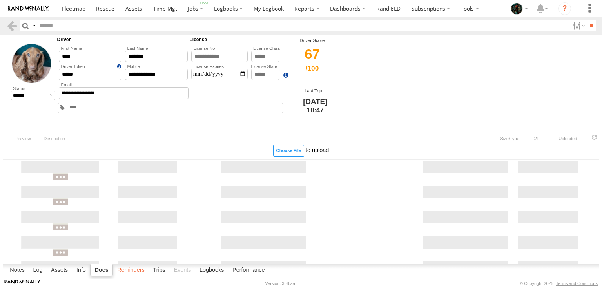
select select
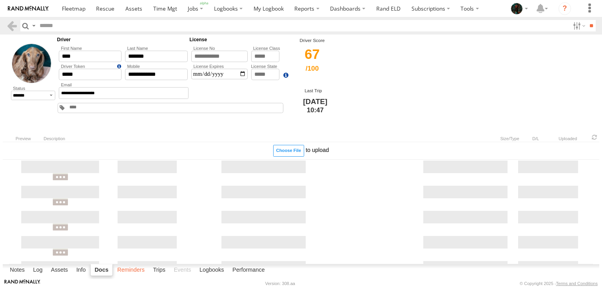
select select
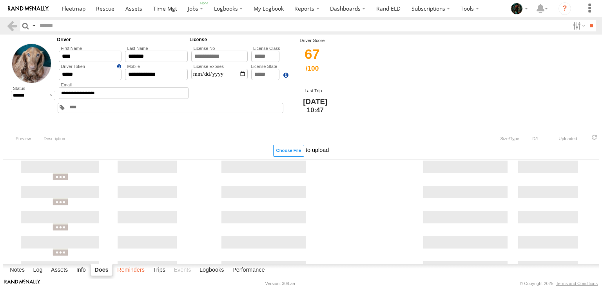
select select
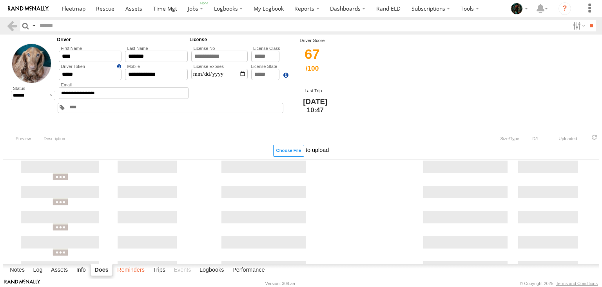
select select
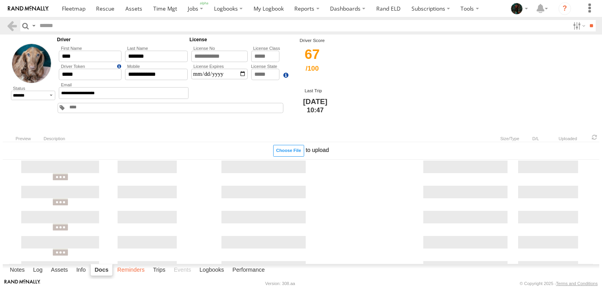
select select
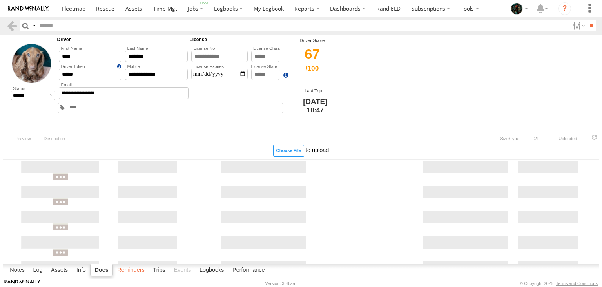
select select
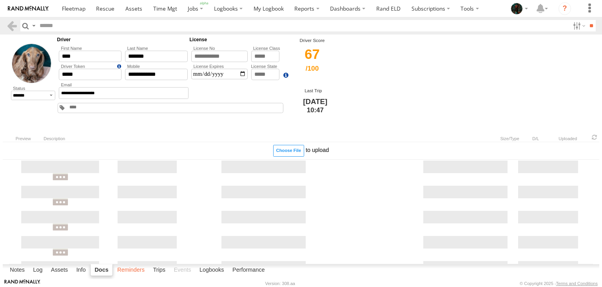
select select
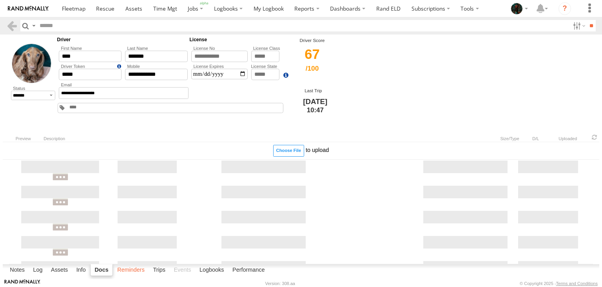
select select
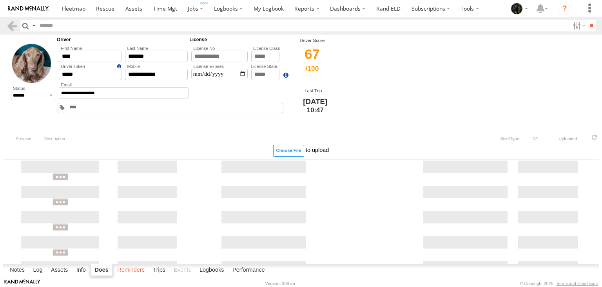
select select
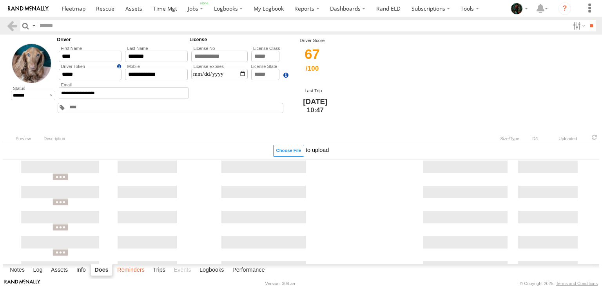
select select
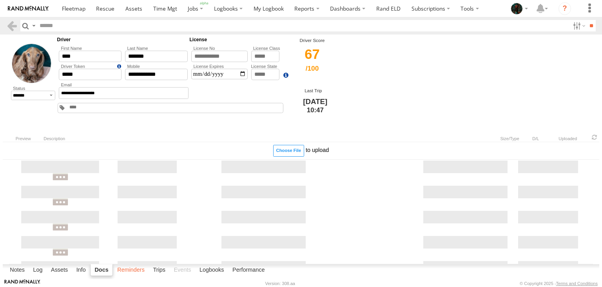
select select
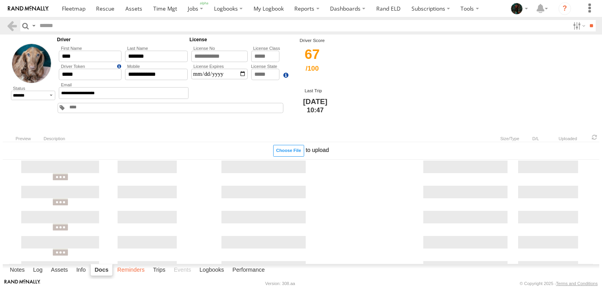
select select
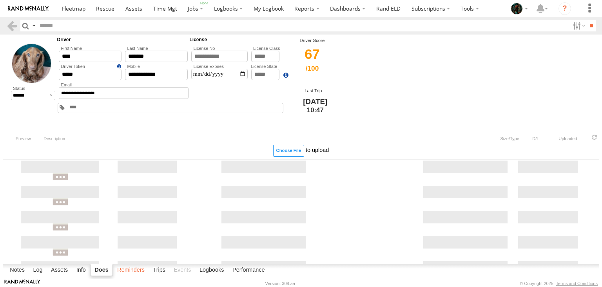
select select
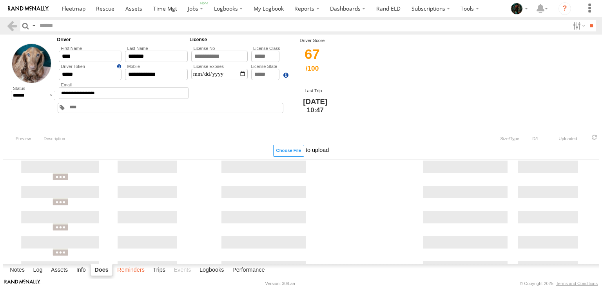
select select
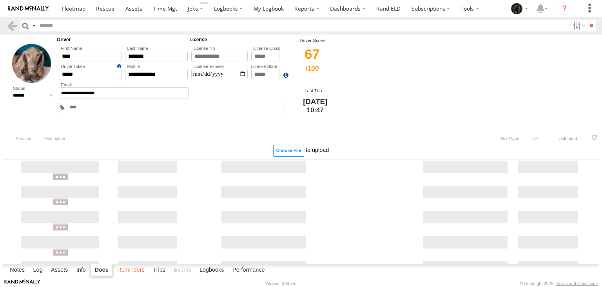
select select
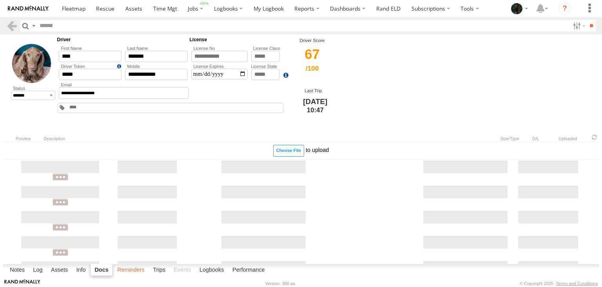
select select
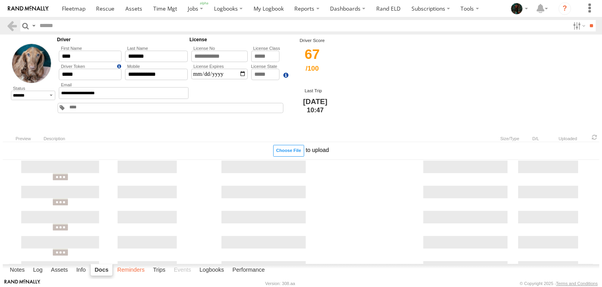
select select
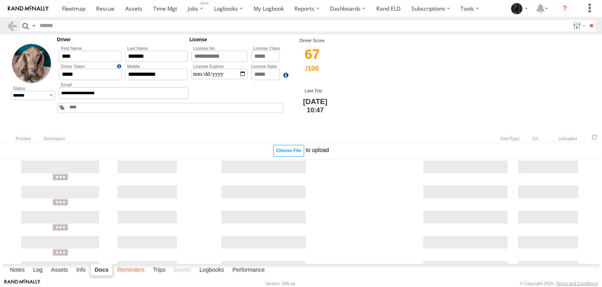
select select
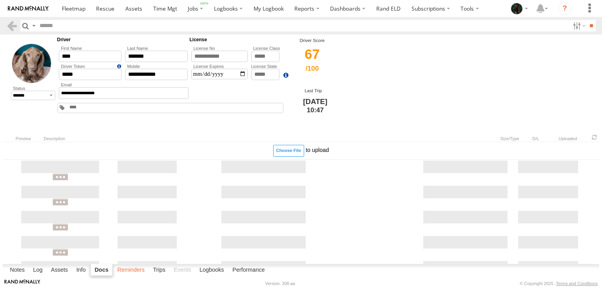
select select
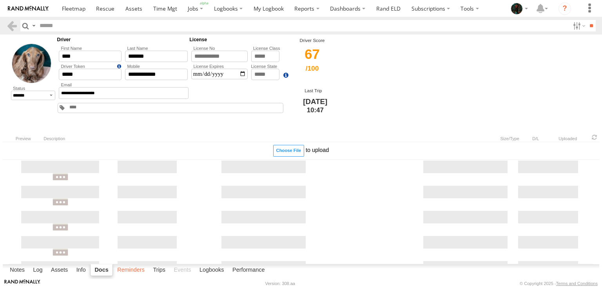
select select
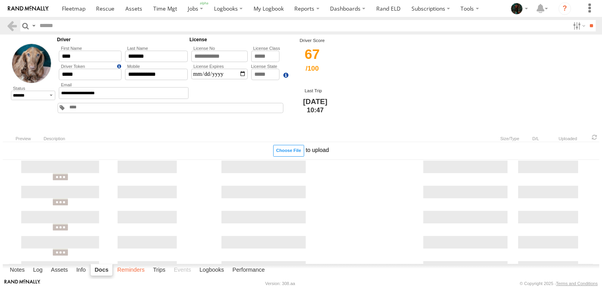
select select
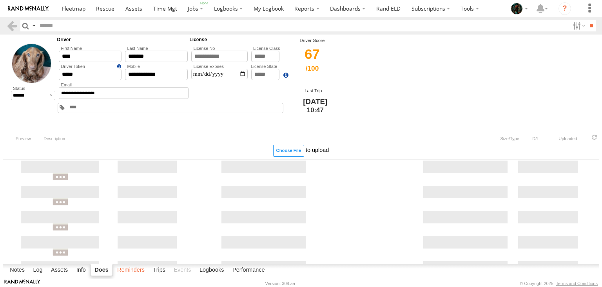
select select
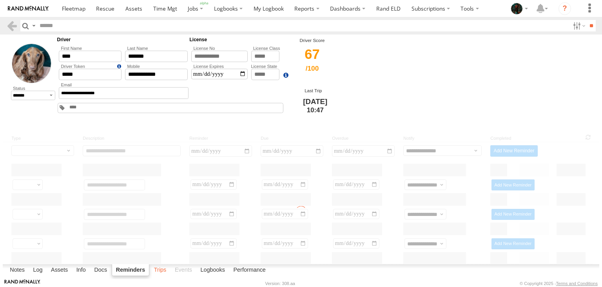
click at [164, 268] on label "Trips" at bounding box center [160, 269] width 20 height 11
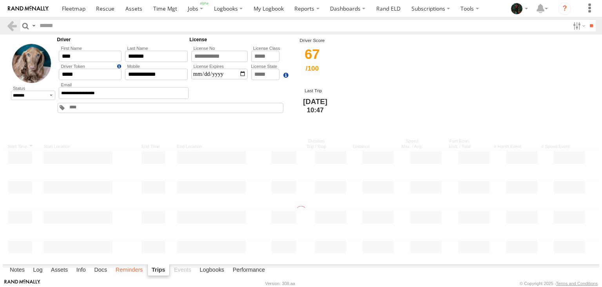
click at [124, 270] on label "Reminders" at bounding box center [129, 269] width 35 height 11
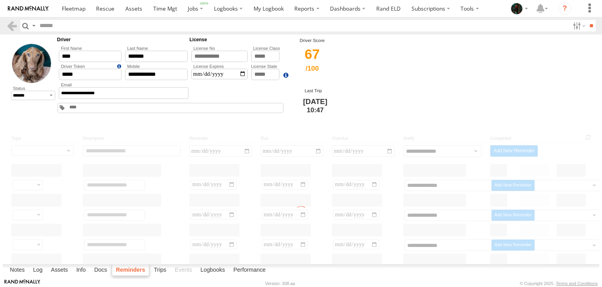
click at [124, 270] on label "Reminders" at bounding box center [131, 270] width 38 height 12
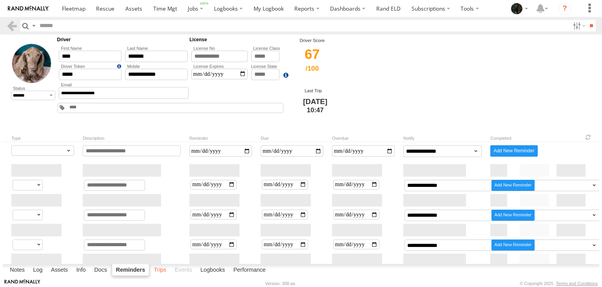
click at [160, 269] on label "Trips" at bounding box center [160, 269] width 20 height 11
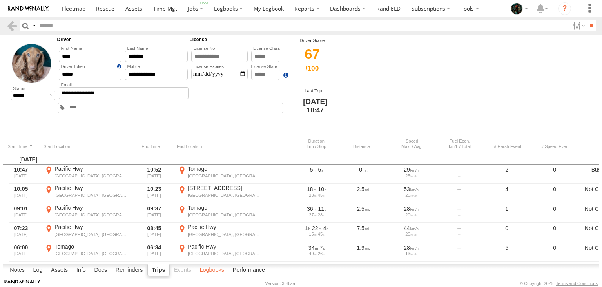
click at [213, 268] on label "Logbooks" at bounding box center [212, 269] width 33 height 11
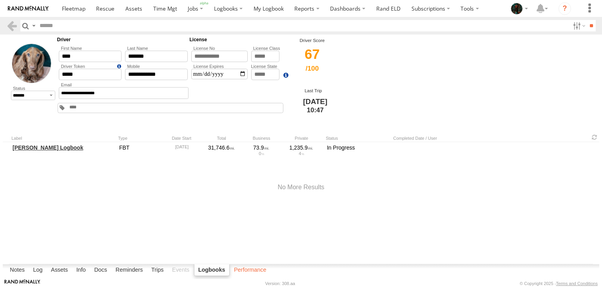
click at [251, 269] on label "Performance" at bounding box center [250, 269] width 40 height 11
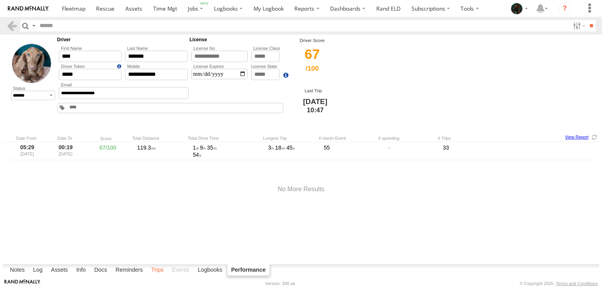
click at [163, 269] on label "Trips" at bounding box center [157, 269] width 20 height 11
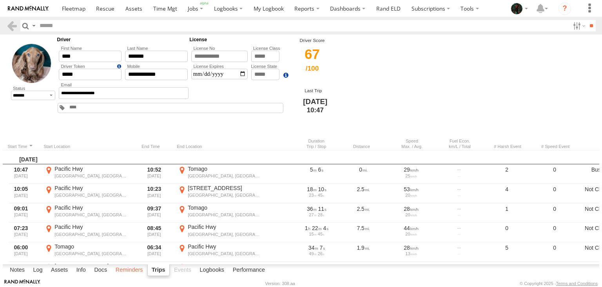
click at [131, 269] on label "Reminders" at bounding box center [129, 269] width 35 height 11
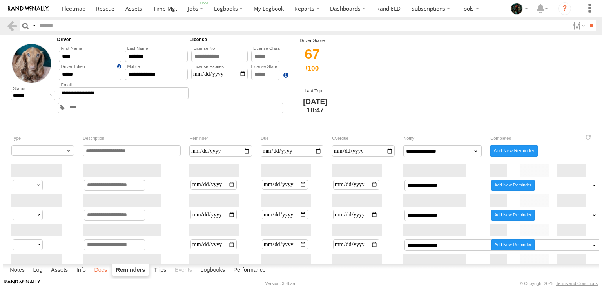
click at [98, 268] on label "Docs" at bounding box center [100, 269] width 21 height 11
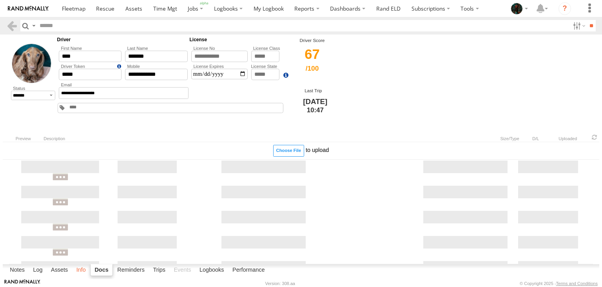
click at [81, 267] on label "Info" at bounding box center [81, 269] width 17 height 11
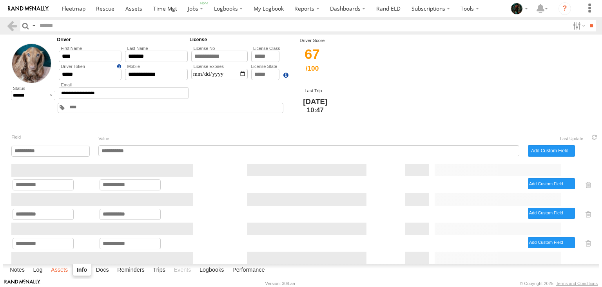
click at [62, 268] on label "Assets" at bounding box center [59, 269] width 25 height 11
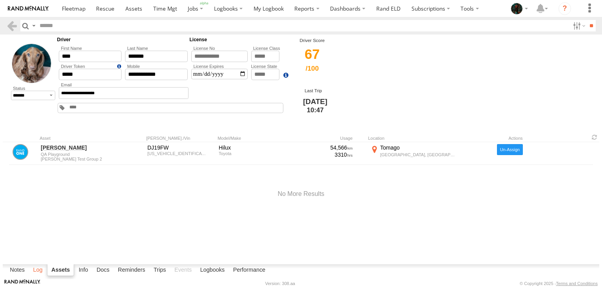
click at [43, 267] on label "Log" at bounding box center [37, 269] width 17 height 11
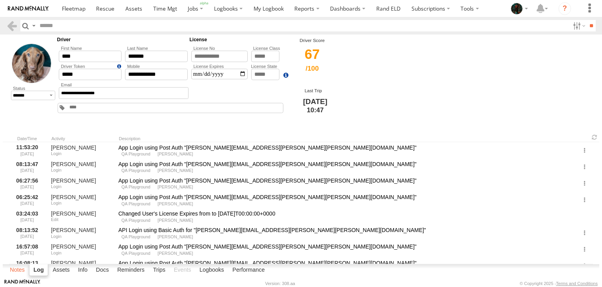
click at [15, 267] on label "Notes" at bounding box center [17, 269] width 23 height 11
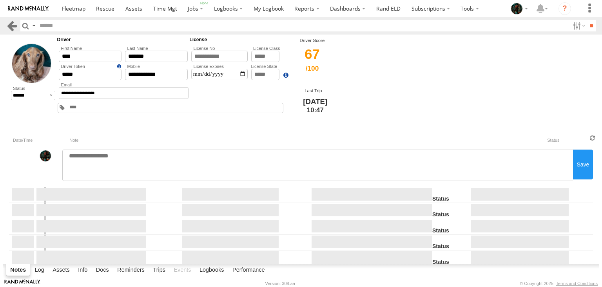
click at [12, 26] on link at bounding box center [11, 25] width 11 height 11
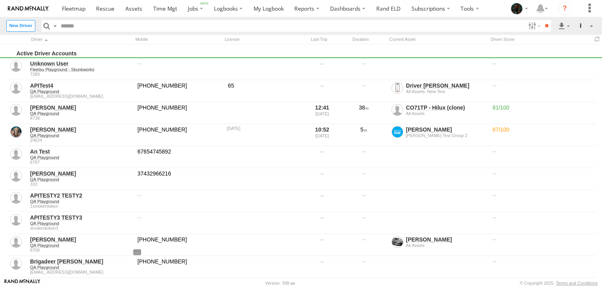
click at [16, 23] on label "New Driver" at bounding box center [20, 25] width 29 height 11
click at [0, 0] on label "Close" at bounding box center [0, 0] width 0 height 0
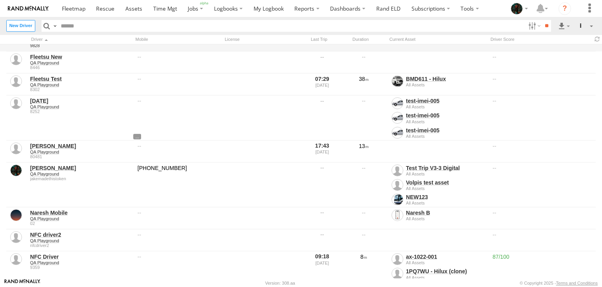
scroll to position [251, 0]
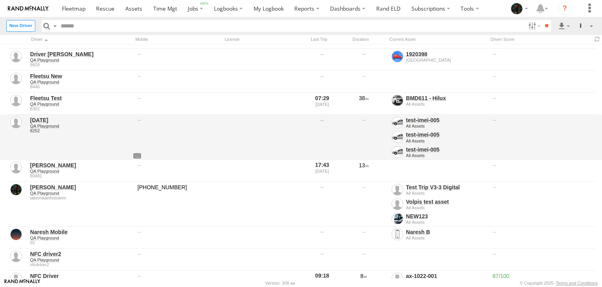
click at [36, 122] on link "[DATE]" at bounding box center [81, 119] width 102 height 7
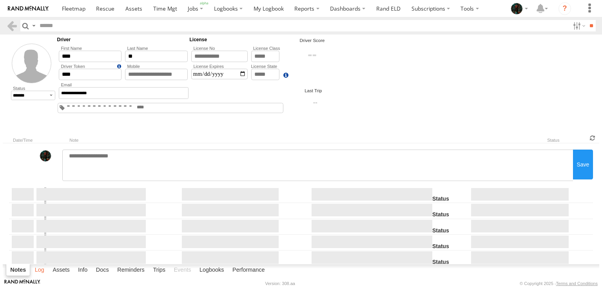
click at [40, 273] on label "Log" at bounding box center [39, 269] width 17 height 11
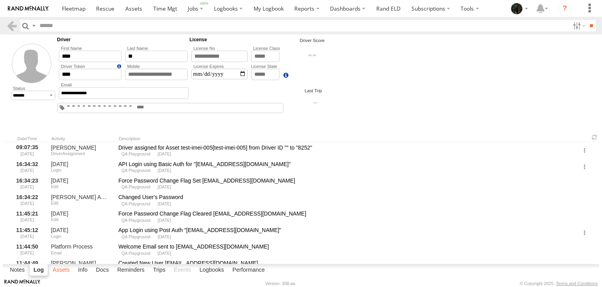
click at [61, 270] on label "Assets" at bounding box center [61, 269] width 25 height 11
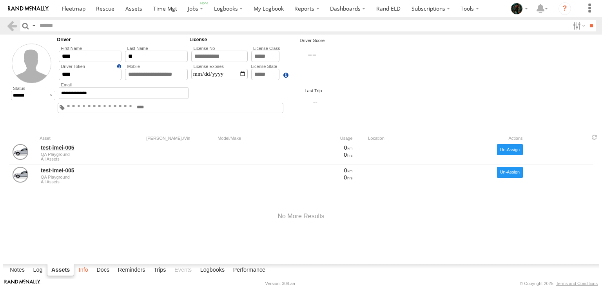
click at [85, 271] on label "Info" at bounding box center [83, 269] width 17 height 11
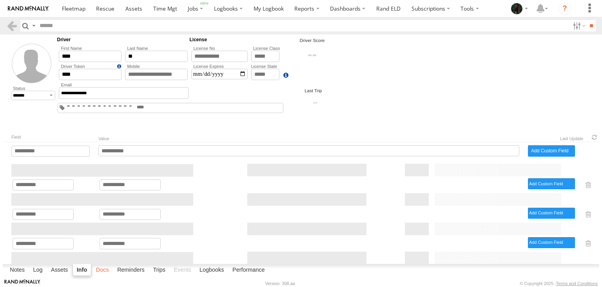
click at [103, 271] on label "Docs" at bounding box center [102, 269] width 21 height 11
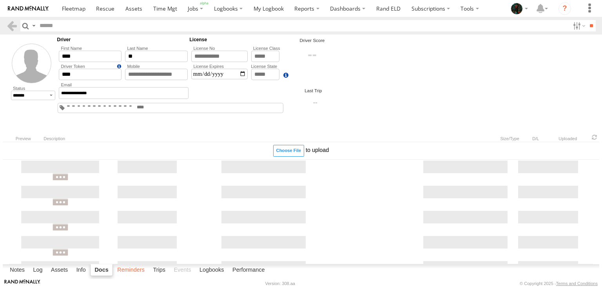
click at [129, 271] on label "Reminders" at bounding box center [130, 269] width 35 height 11
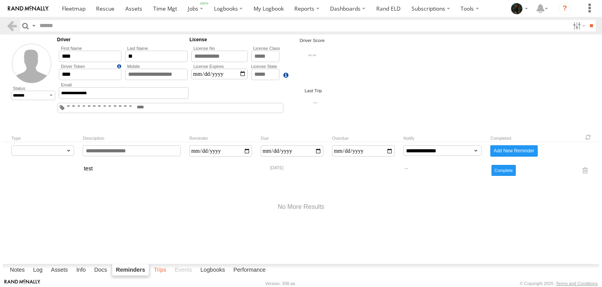
click at [161, 269] on label "Trips" at bounding box center [160, 269] width 20 height 11
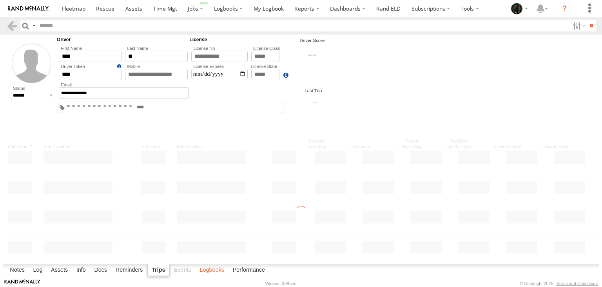
click at [216, 269] on label "Logbooks" at bounding box center [212, 269] width 33 height 11
click at [243, 268] on label "Performance" at bounding box center [250, 269] width 40 height 11
click at [211, 271] on label "Logbooks" at bounding box center [210, 269] width 33 height 11
click at [240, 267] on label "Performance" at bounding box center [250, 269] width 40 height 11
click at [204, 268] on label "Logbooks" at bounding box center [210, 269] width 33 height 11
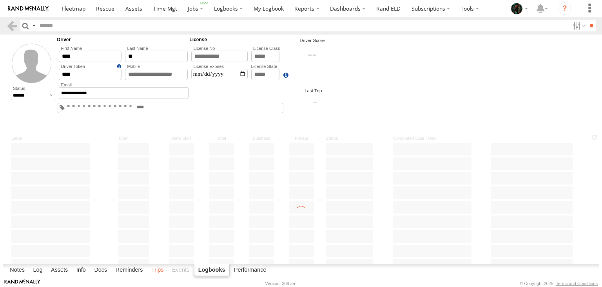
click at [157, 266] on label "Trips" at bounding box center [157, 269] width 20 height 11
click at [134, 266] on label "Reminders" at bounding box center [129, 269] width 35 height 11
select select
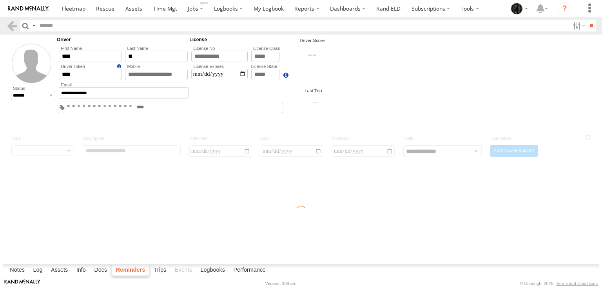
select select
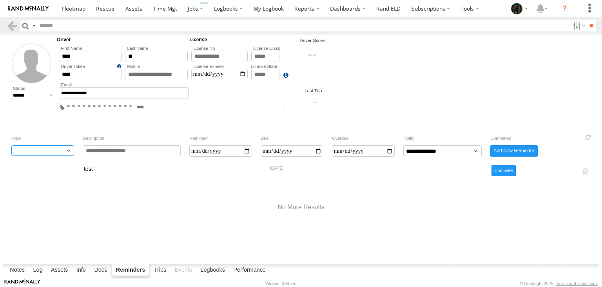
click at [11, 145] on select "*********" at bounding box center [42, 150] width 63 height 11
click at [85, 227] on div "test 2021-09-23 Complete" at bounding box center [301, 213] width 597 height 101
click at [159, 267] on label "Trips" at bounding box center [160, 269] width 20 height 11
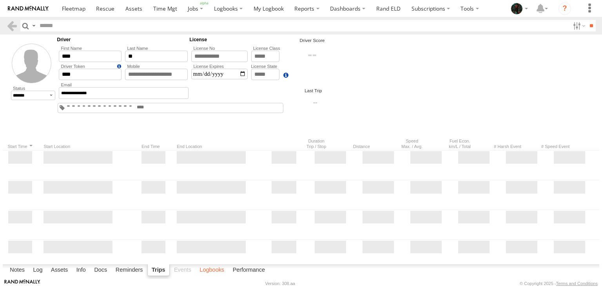
click at [213, 268] on label "Logbooks" at bounding box center [212, 269] width 33 height 11
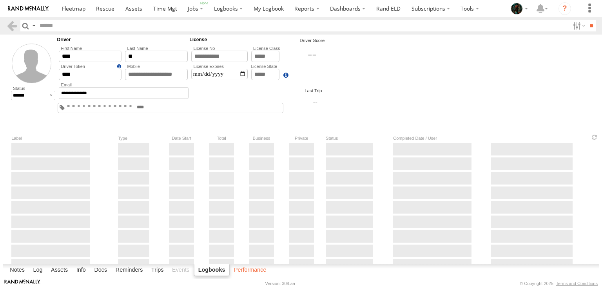
click at [248, 273] on label "Performance" at bounding box center [250, 269] width 40 height 11
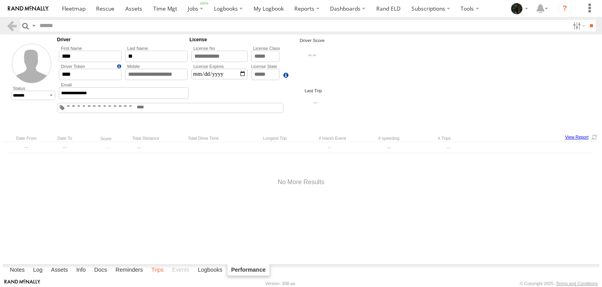
click at [155, 265] on label "Trips" at bounding box center [157, 269] width 20 height 11
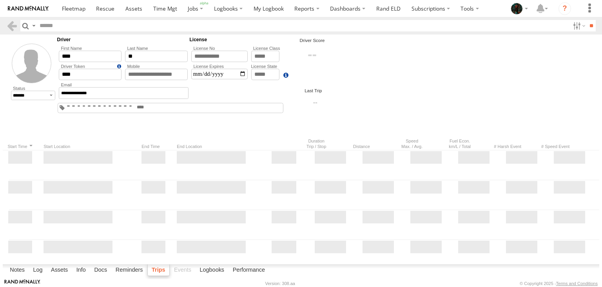
click at [155, 265] on label "Trips" at bounding box center [158, 270] width 22 height 12
click at [122, 274] on label "Reminders" at bounding box center [129, 269] width 35 height 11
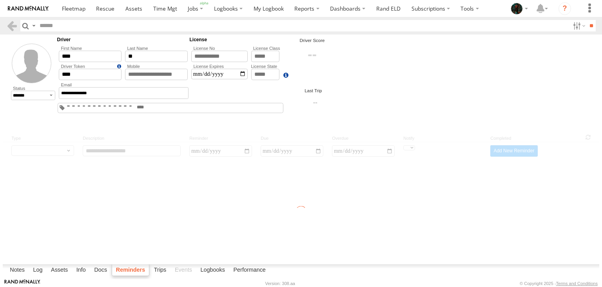
select select
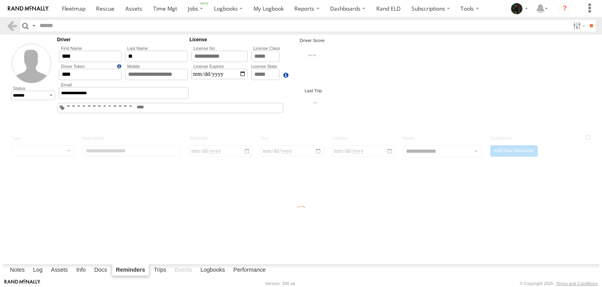
select select
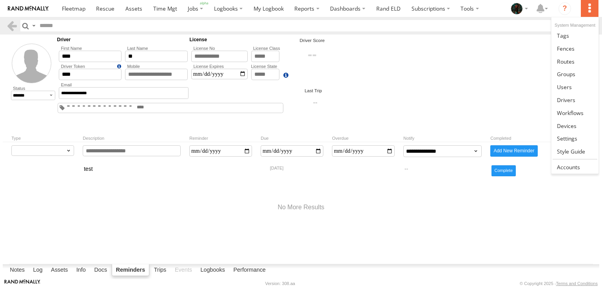
click at [595, 11] on label at bounding box center [589, 8] width 17 height 17
click at [574, 126] on span at bounding box center [567, 125] width 20 height 7
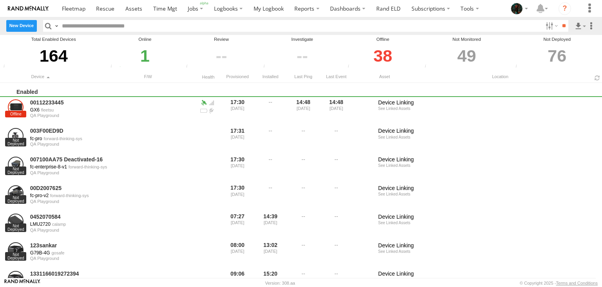
click at [16, 24] on label "New Device" at bounding box center [21, 25] width 31 height 11
click at [0, 0] on label "Close" at bounding box center [0, 0] width 0 height 0
click at [59, 28] on label at bounding box center [56, 25] width 6 height 11
click at [0, 0] on span "Search Query" at bounding box center [0, 0] width 0 height 0
click at [549, 24] on label at bounding box center [551, 25] width 17 height 11
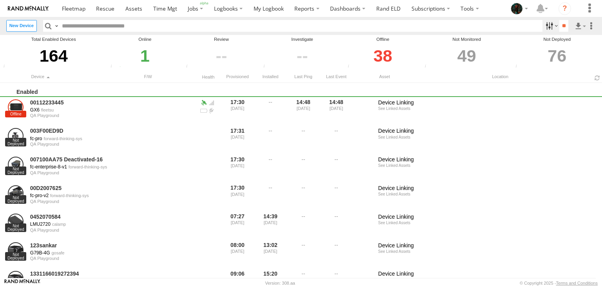
click at [549, 24] on label at bounding box center [551, 25] width 17 height 11
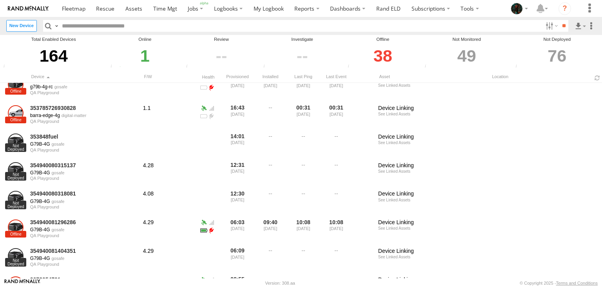
scroll to position [944, 0]
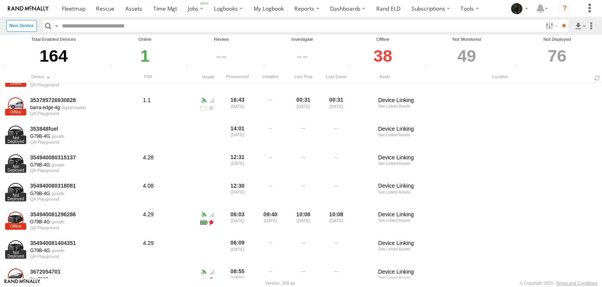
click at [143, 57] on div "1" at bounding box center [144, 55] width 73 height 27
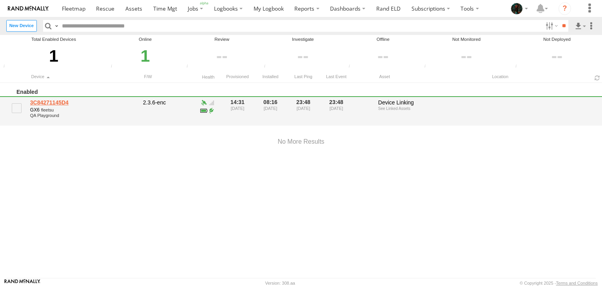
click at [57, 101] on link "3C84271145D4" at bounding box center [83, 102] width 107 height 7
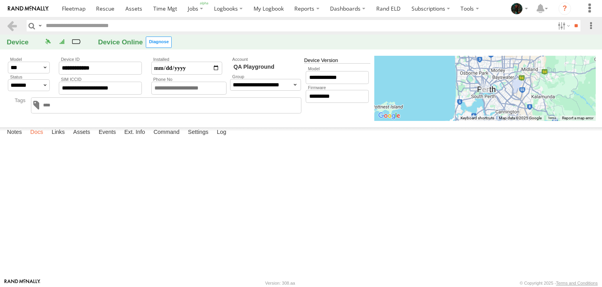
click at [41, 138] on label "Docs" at bounding box center [36, 132] width 21 height 11
click at [64, 138] on label "Links" at bounding box center [58, 132] width 21 height 11
select select "********"
click at [86, 138] on label "Assets" at bounding box center [81, 132] width 25 height 11
click at [111, 138] on label "Events" at bounding box center [107, 132] width 25 height 11
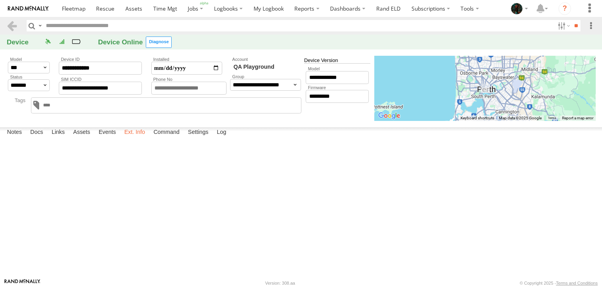
click at [133, 138] on label "Ext. Info" at bounding box center [134, 132] width 29 height 11
click at [167, 138] on label "Command" at bounding box center [167, 132] width 34 height 11
click at [200, 138] on label "Settings" at bounding box center [198, 132] width 28 height 11
click at [228, 138] on label "Log" at bounding box center [221, 132] width 17 height 11
click at [564, 28] on label at bounding box center [563, 25] width 17 height 11
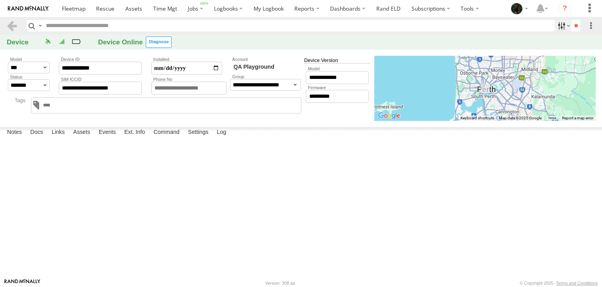
click at [564, 28] on label at bounding box center [563, 25] width 17 height 11
click at [11, 25] on link at bounding box center [11, 25] width 11 height 11
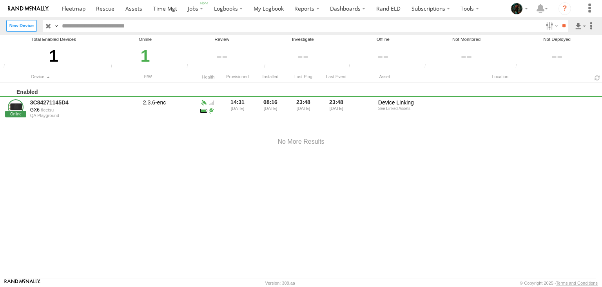
click at [16, 26] on label "New Device" at bounding box center [21, 25] width 31 height 11
click at [0, 0] on label "Close" at bounding box center [0, 0] width 0 height 0
click at [50, 27] on input "button" at bounding box center [48, 25] width 10 height 11
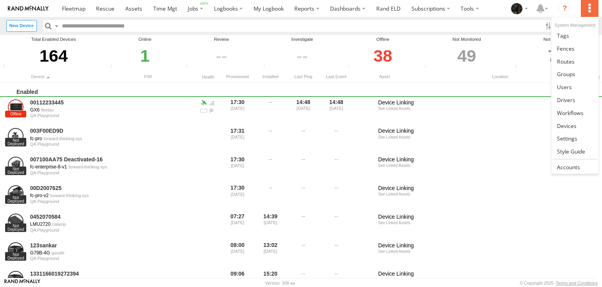
click at [591, 9] on label at bounding box center [589, 8] width 17 height 17
click at [585, 161] on link at bounding box center [575, 166] width 47 height 13
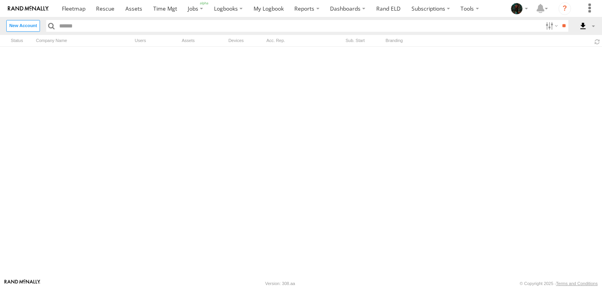
click at [0, 0] on label "Close" at bounding box center [0, 0] width 0 height 0
click at [597, 43] on span at bounding box center [597, 41] width 9 height 7
click at [0, 0] on label "Close" at bounding box center [0, 0] width 0 height 0
click at [24, 203] on div at bounding box center [301, 163] width 602 height 232
